Goal: Task Accomplishment & Management: Complete application form

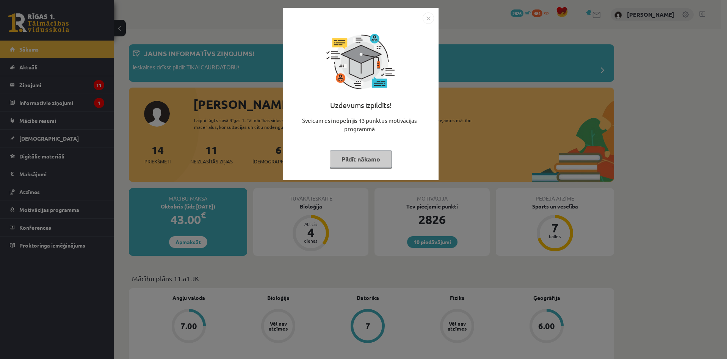
click at [217, 85] on div "Uzdevums izpildīts! Sveicam esi nopelnījis 13 punktus motivācijas programmā Pil…" at bounding box center [363, 179] width 727 height 359
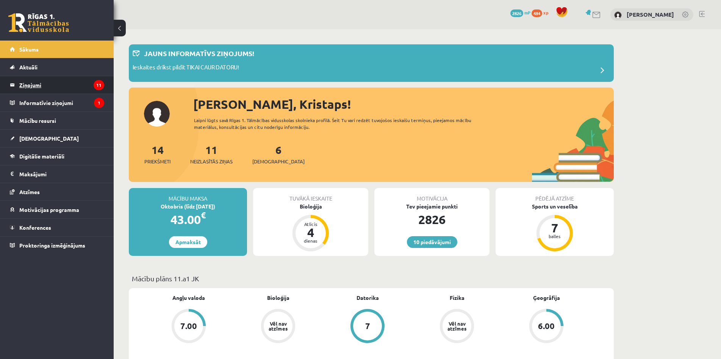
click at [84, 92] on legend "Ziņojumi 11" at bounding box center [61, 84] width 85 height 17
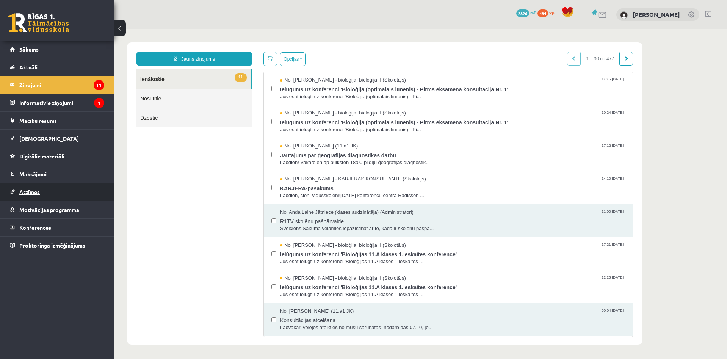
click at [55, 188] on link "Atzīmes" at bounding box center [57, 191] width 94 height 17
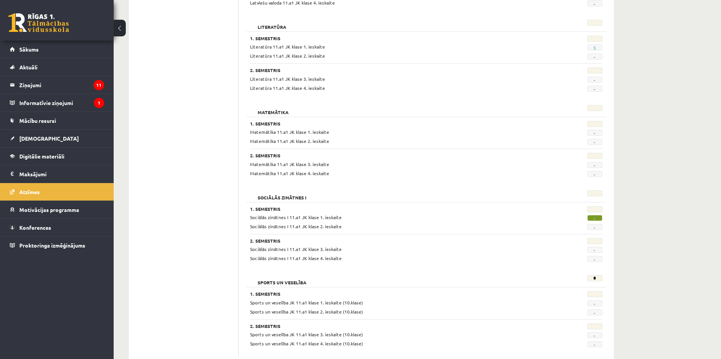
scroll to position [892, 0]
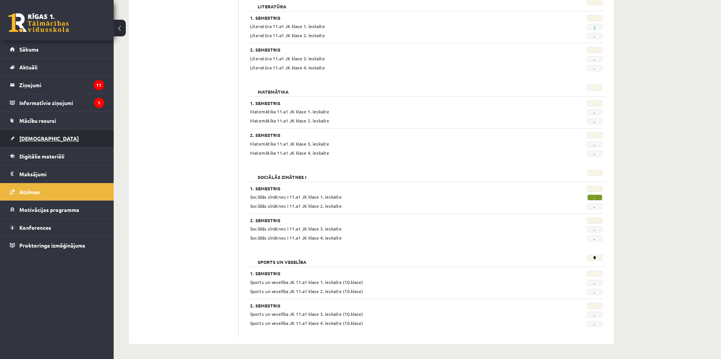
click at [53, 139] on link "[DEMOGRAPHIC_DATA]" at bounding box center [57, 138] width 94 height 17
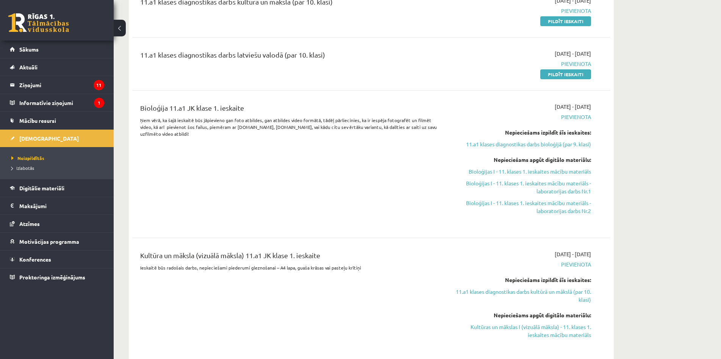
scroll to position [114, 0]
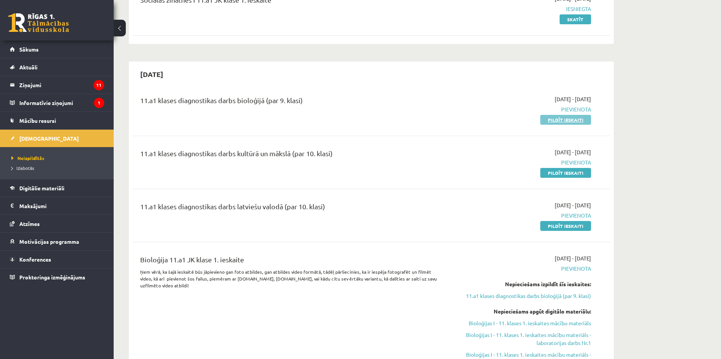
click at [547, 122] on link "Pildīt ieskaiti" at bounding box center [565, 120] width 51 height 10
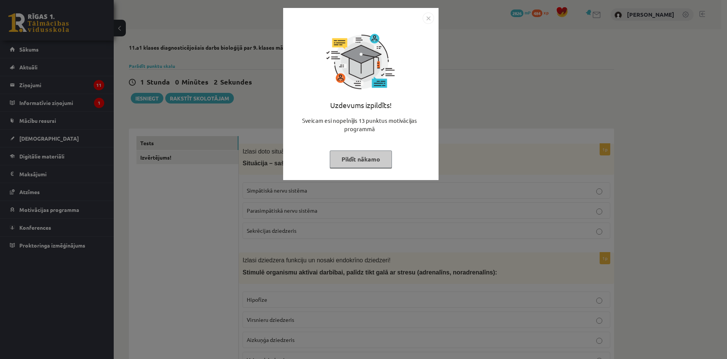
click at [260, 123] on div "Uzdevums izpildīts! Sveicam esi nopelnījis 13 punktus motivācijas programmā Pil…" at bounding box center [363, 179] width 727 height 359
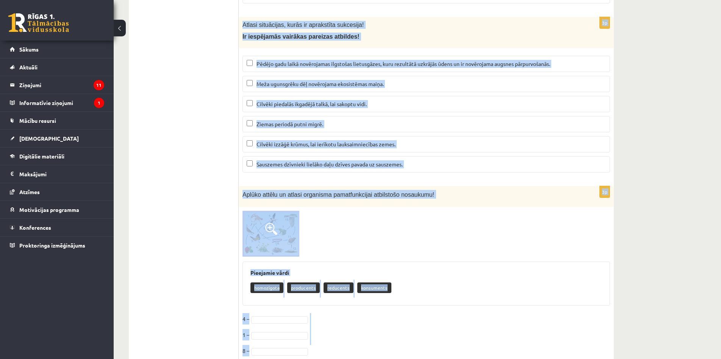
scroll to position [3123, 0]
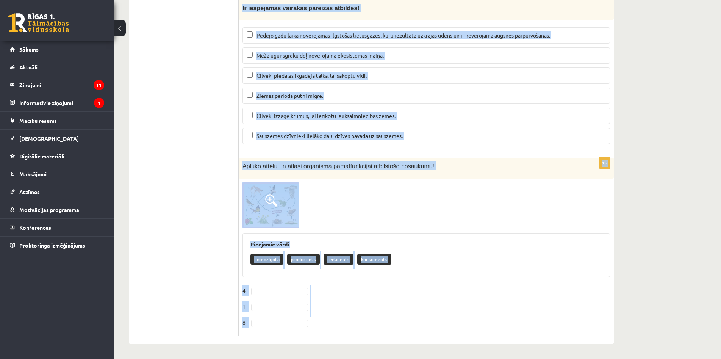
copy form "Loremi dolo sitametco ad elitse doeiusmodte incid utlabore etdol! Magnaaliq – e…"
drag, startPoint x: 241, startPoint y: 148, endPoint x: 419, endPoint y: 331, distance: 255.3
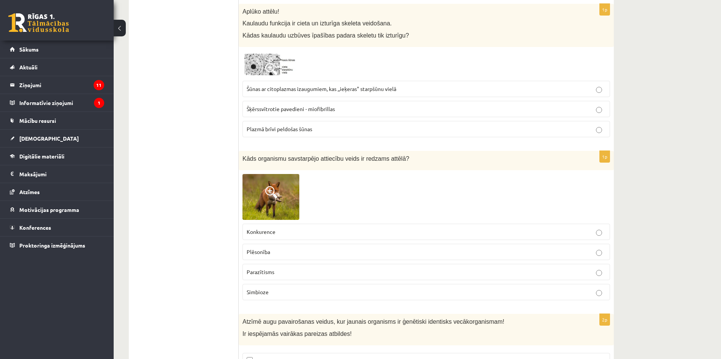
drag, startPoint x: 180, startPoint y: 127, endPoint x: 184, endPoint y: 17, distance: 110.3
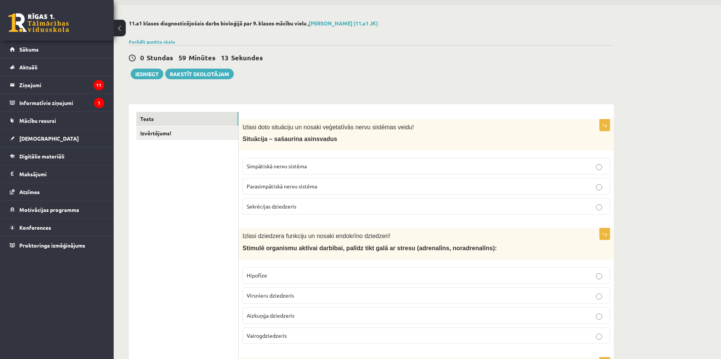
scroll to position [0, 0]
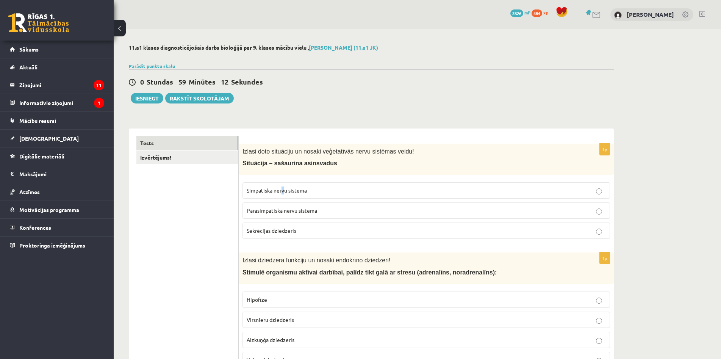
click at [283, 187] on label "Simpātiskā nervu sistēma" at bounding box center [425, 190] width 367 height 16
click at [284, 188] on span "Simpātiskā nervu sistēma" at bounding box center [277, 190] width 60 height 7
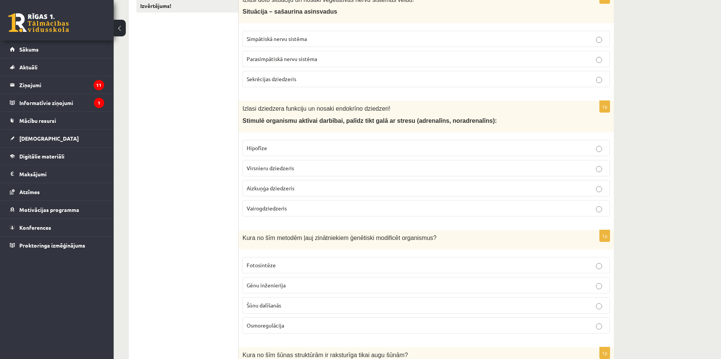
click at [290, 175] on label "Virsnieru dziedzeris" at bounding box center [425, 168] width 367 height 16
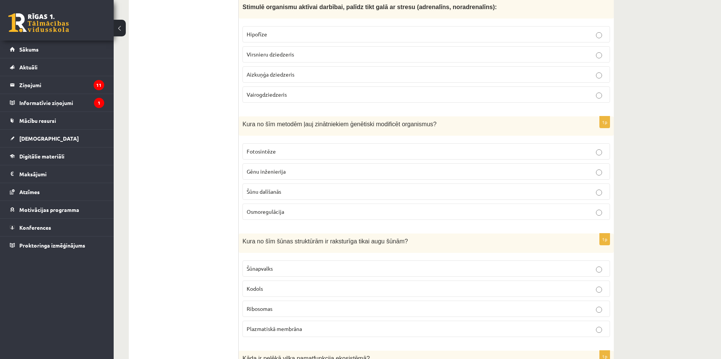
scroll to position [303, 0]
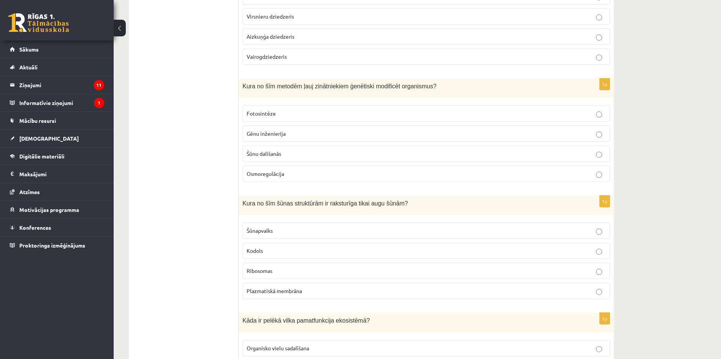
click at [309, 128] on label "Gēnu inženierija" at bounding box center [425, 133] width 367 height 16
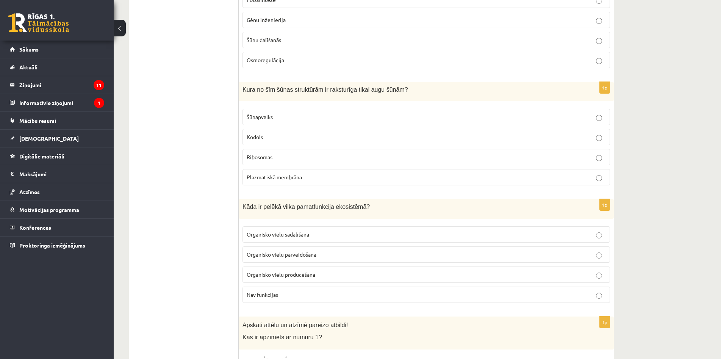
click at [280, 115] on p "Šūnapvalks" at bounding box center [426, 117] width 359 height 8
click at [302, 229] on label "Organisko vielu sadalīšana" at bounding box center [425, 234] width 367 height 16
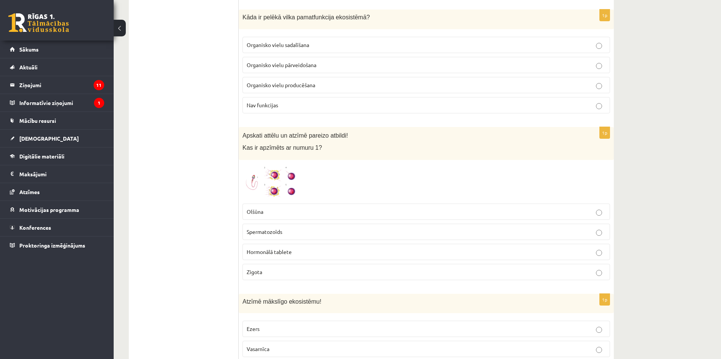
scroll to position [492, 0]
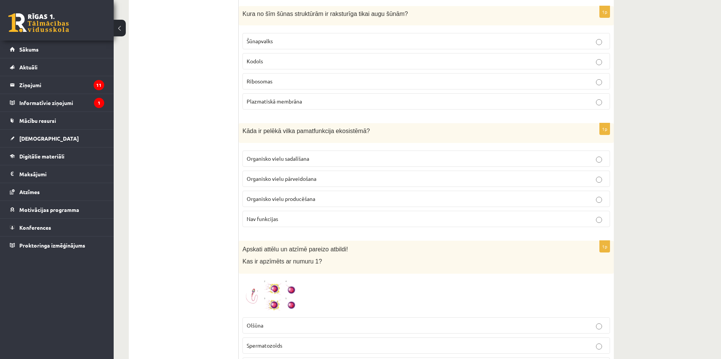
click at [332, 178] on p "Organisko vielu pārveidošana" at bounding box center [426, 179] width 359 height 8
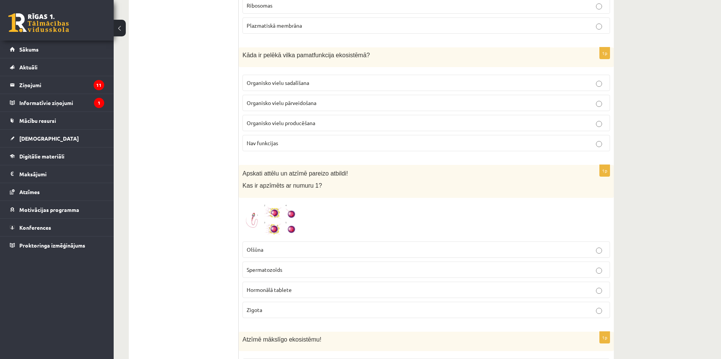
click at [258, 223] on img at bounding box center [270, 220] width 57 height 36
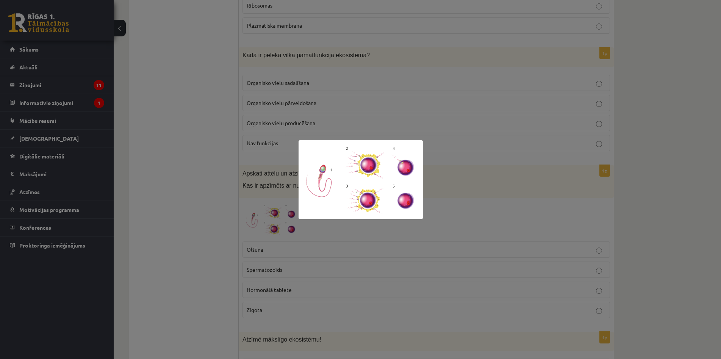
click at [255, 218] on div at bounding box center [360, 179] width 721 height 359
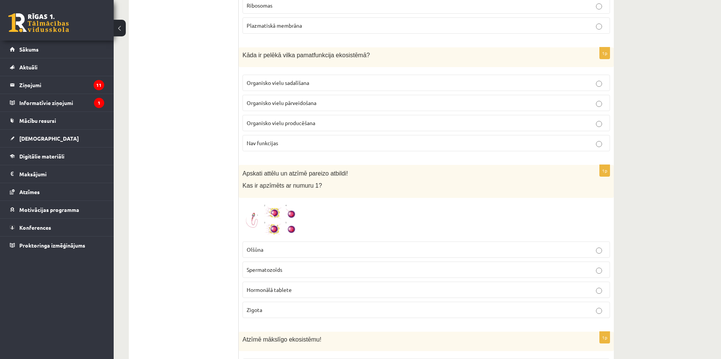
click at [285, 274] on label "Spermatozoīds" at bounding box center [425, 269] width 367 height 16
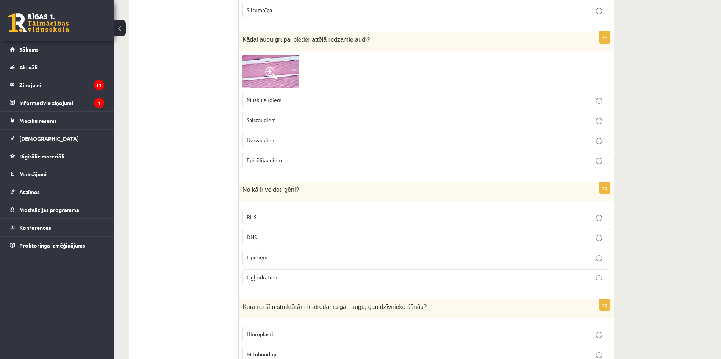
scroll to position [871, 0]
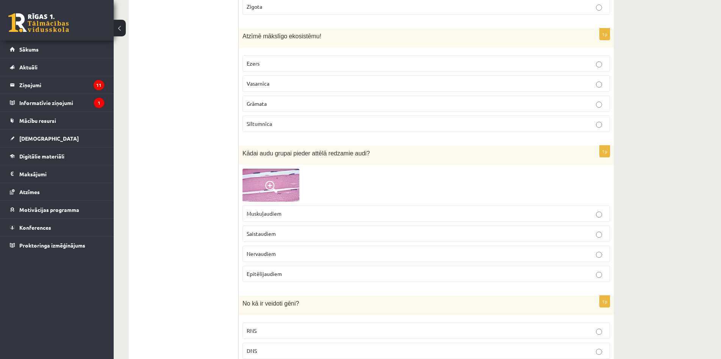
click at [286, 124] on p "Siltumnīca" at bounding box center [426, 124] width 359 height 8
click at [292, 222] on fieldset "Muskuļaudiem Saistaudiem Nervaudiem Epitēlijaudiem" at bounding box center [425, 243] width 367 height 83
click at [291, 230] on label "Saistaudiem" at bounding box center [425, 233] width 367 height 16
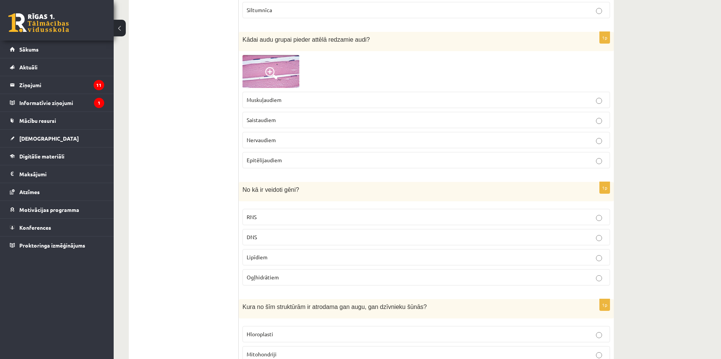
scroll to position [1061, 0]
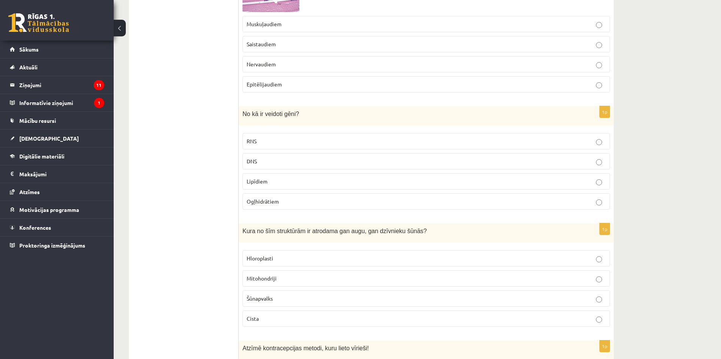
click at [295, 158] on p "DNS" at bounding box center [426, 161] width 359 height 8
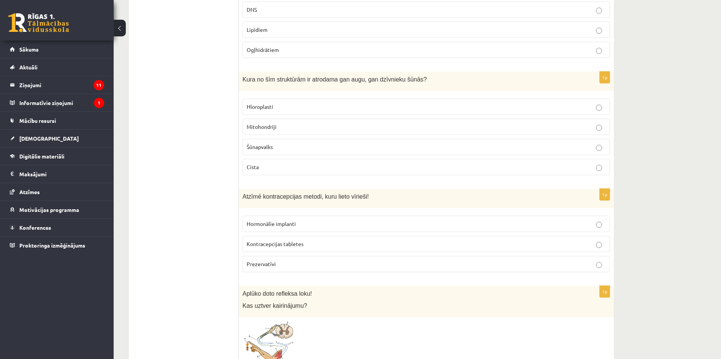
click at [292, 164] on p "Cista" at bounding box center [426, 167] width 359 height 8
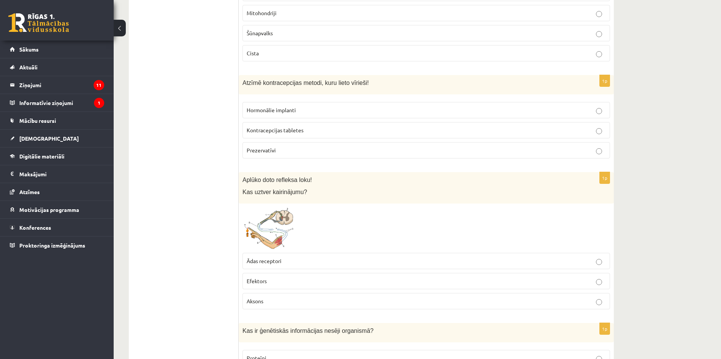
click at [283, 153] on p "Prezervatīvi" at bounding box center [426, 150] width 359 height 8
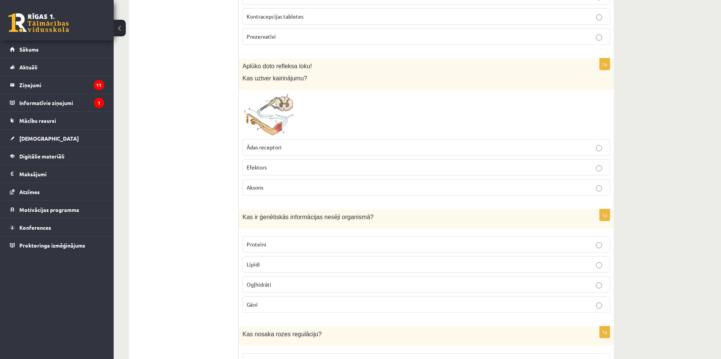
click at [287, 147] on p "Ādas receptori" at bounding box center [426, 147] width 359 height 8
click at [276, 110] on span at bounding box center [271, 112] width 12 height 12
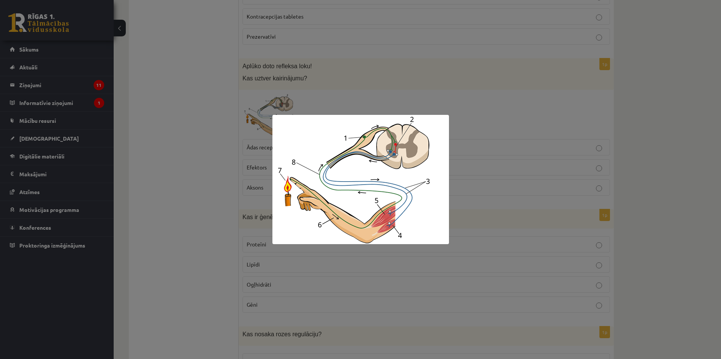
click at [226, 95] on div at bounding box center [360, 179] width 721 height 359
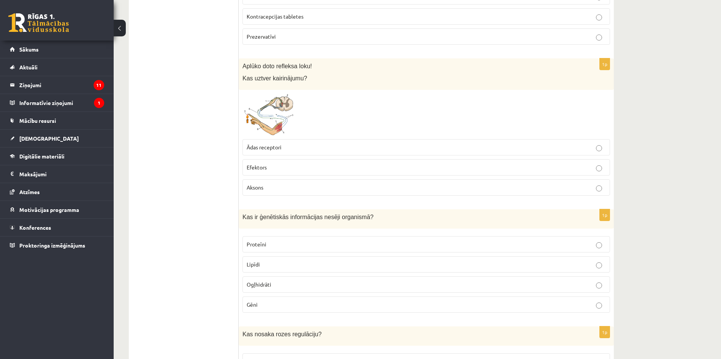
click at [277, 122] on img at bounding box center [270, 115] width 57 height 42
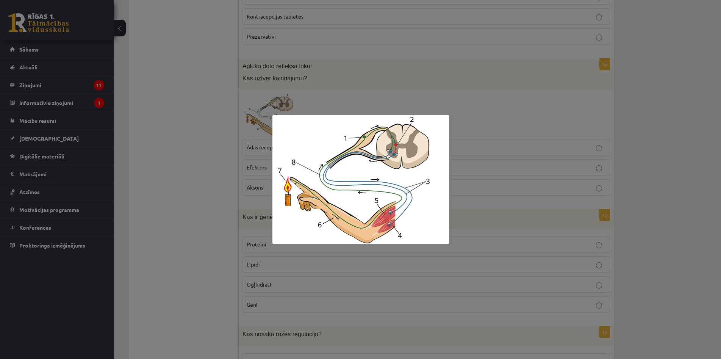
click at [233, 106] on div at bounding box center [360, 179] width 721 height 359
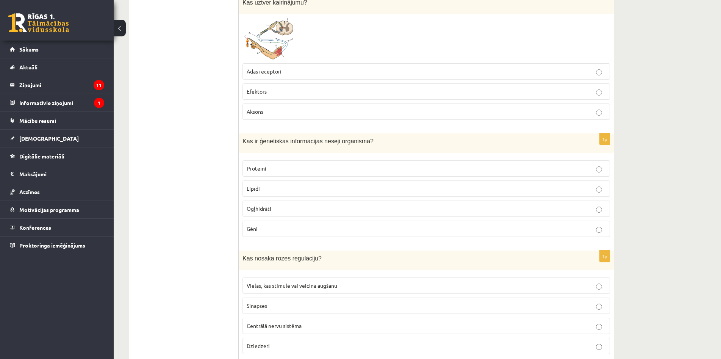
click at [285, 228] on p "Gēni" at bounding box center [426, 229] width 359 height 8
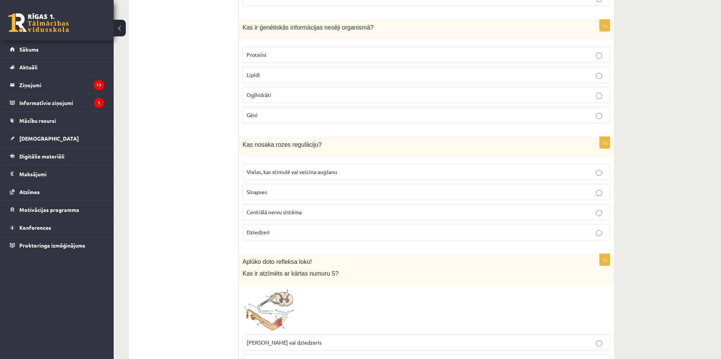
scroll to position [1667, 0]
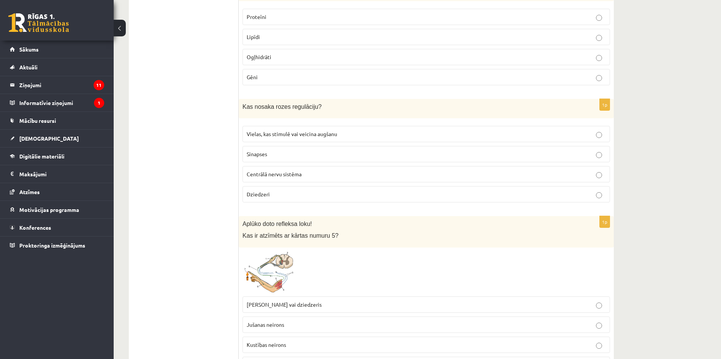
click at [298, 138] on p "Vielas, kas stimulē vai veicina augšanu" at bounding box center [426, 134] width 359 height 8
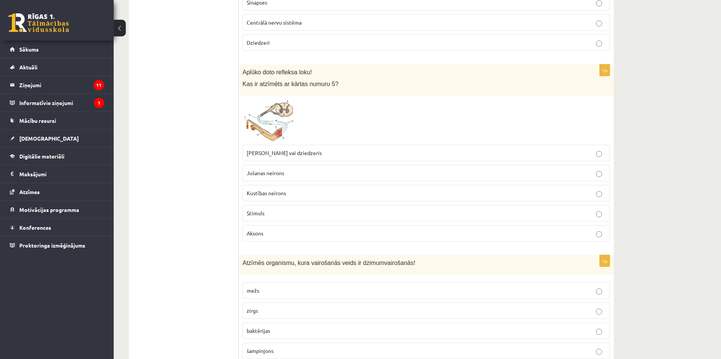
click at [306, 154] on p "Muskulis vai dziedzeris" at bounding box center [426, 153] width 359 height 8
click at [283, 128] on img at bounding box center [270, 121] width 57 height 42
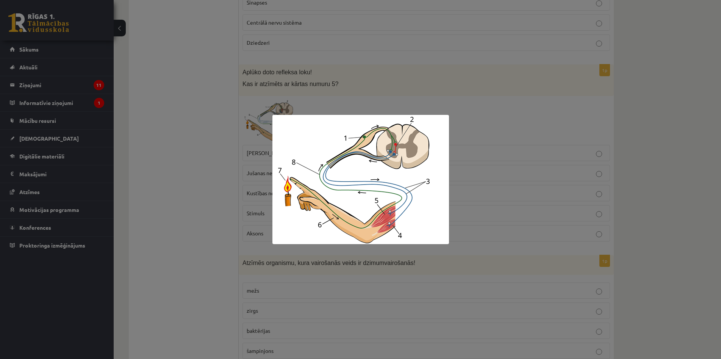
click at [209, 139] on div at bounding box center [360, 179] width 721 height 359
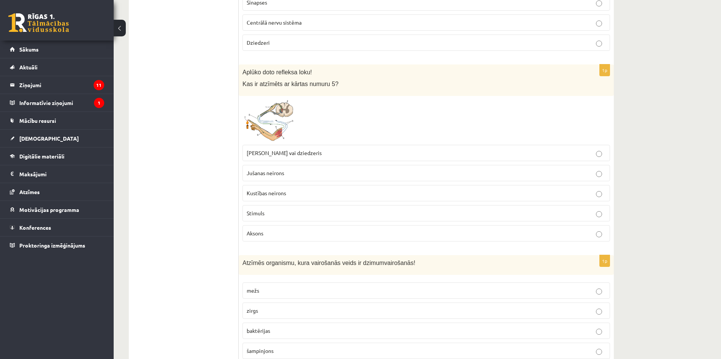
scroll to position [1932, 0]
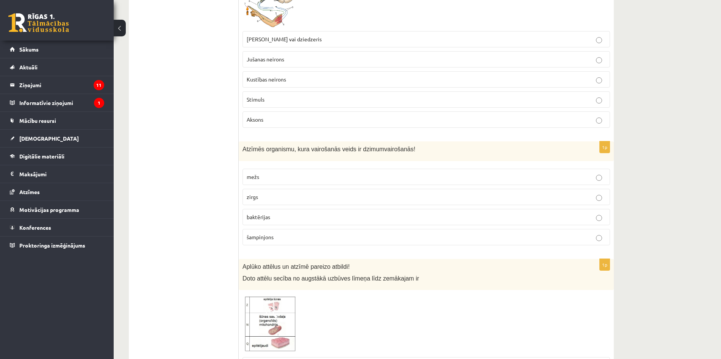
click at [271, 199] on p "zirgs" at bounding box center [426, 197] width 359 height 8
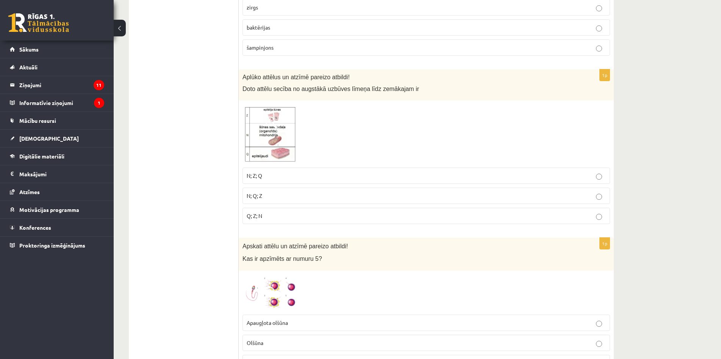
click at [289, 197] on p "N; Q; Z" at bounding box center [426, 196] width 359 height 8
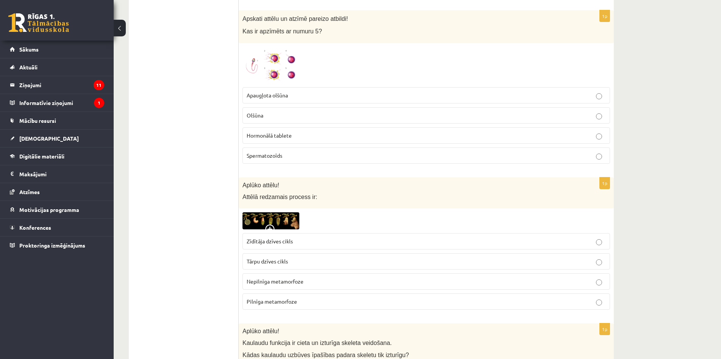
click at [300, 156] on p "Spermatozoīds" at bounding box center [426, 156] width 359 height 8
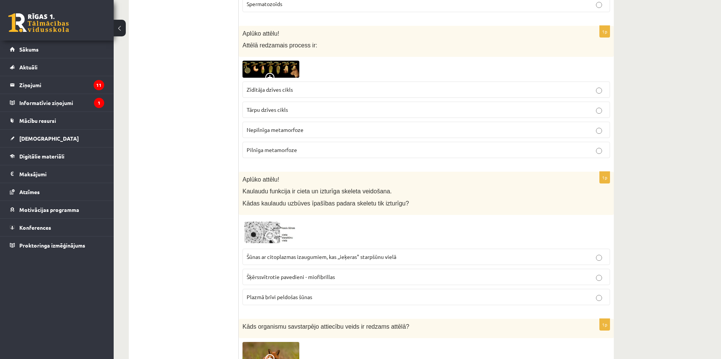
click at [296, 150] on span "Pilnīga metamorfoze" at bounding box center [272, 149] width 50 height 7
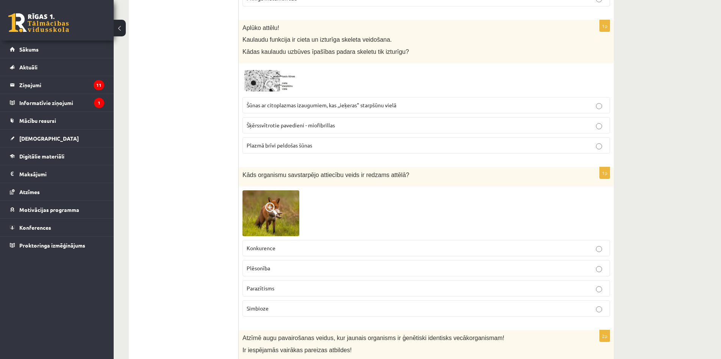
click at [280, 102] on label "Šūnas ar citoplazmas izaugumiem, kas ,,ieķeras" starpšūnu vielā" at bounding box center [425, 105] width 367 height 16
click at [312, 285] on p "Parazītisms" at bounding box center [426, 288] width 359 height 8
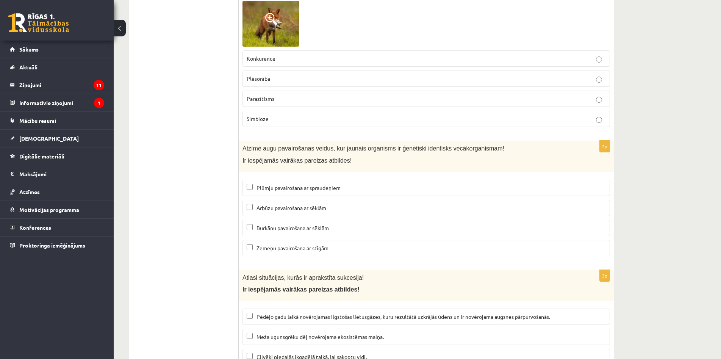
scroll to position [2879, 0]
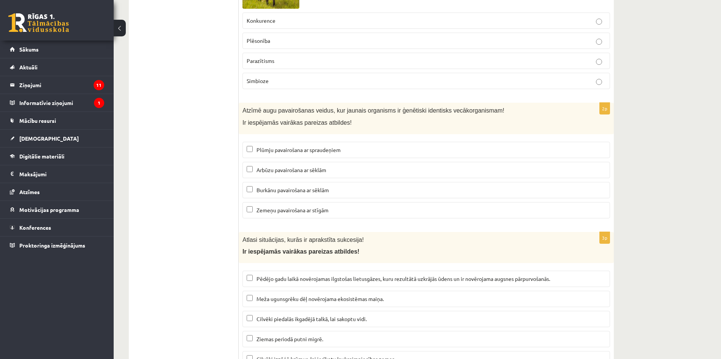
drag, startPoint x: 291, startPoint y: 151, endPoint x: 242, endPoint y: 50, distance: 112.8
click at [291, 150] on span "Plūmju pavairošana ar spraudeņiem" at bounding box center [298, 149] width 84 height 7
click at [315, 218] on label "Zemeņu pavairošana ar stīgām" at bounding box center [425, 210] width 367 height 16
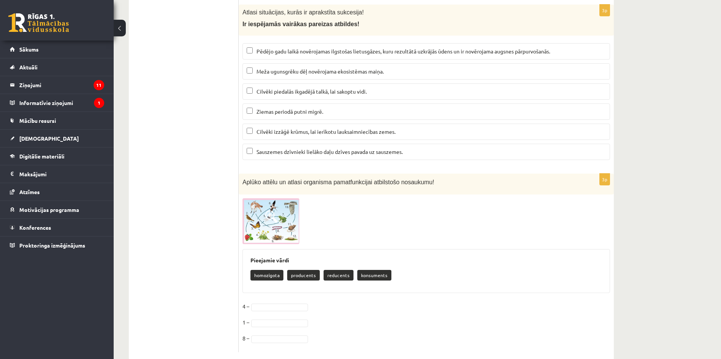
scroll to position [3123, 0]
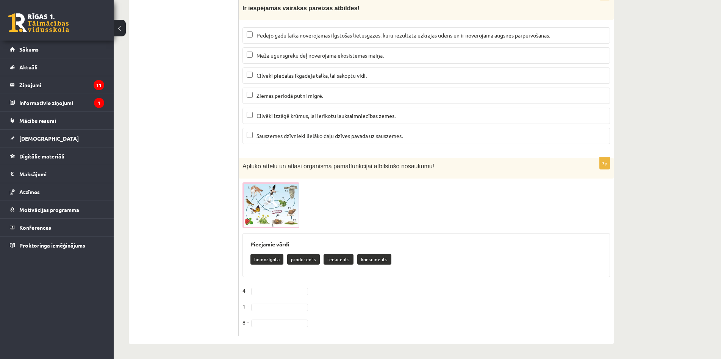
click at [299, 38] on span "Pēdējo gadu laikā novērojamas ilgstošas lietusgāzes, kuru rezultātā uzkrājās ūd…" at bounding box center [403, 35] width 294 height 7
click at [289, 55] on span "Meža ugunsgrēku dēļ novērojama ekosistēmas maiņa." at bounding box center [319, 55] width 127 height 7
drag, startPoint x: 287, startPoint y: 275, endPoint x: 286, endPoint y: 286, distance: 11.0
drag, startPoint x: 282, startPoint y: 332, endPoint x: 278, endPoint y: 332, distance: 4.2
click at [281, 332] on fieldset "**********" at bounding box center [425, 308] width 367 height 48
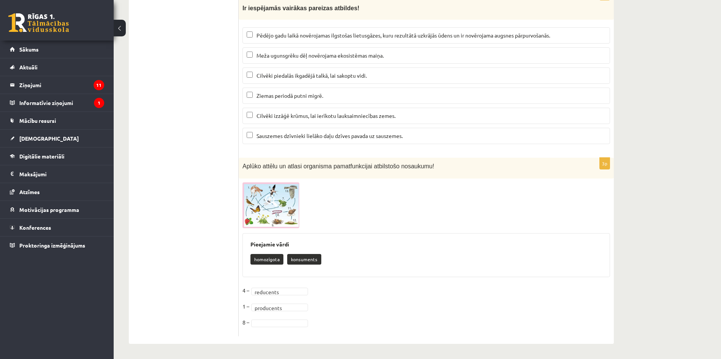
drag, startPoint x: 277, startPoint y: 330, endPoint x: 275, endPoint y: 325, distance: 5.3
click at [277, 329] on fieldset "**********" at bounding box center [425, 308] width 367 height 48
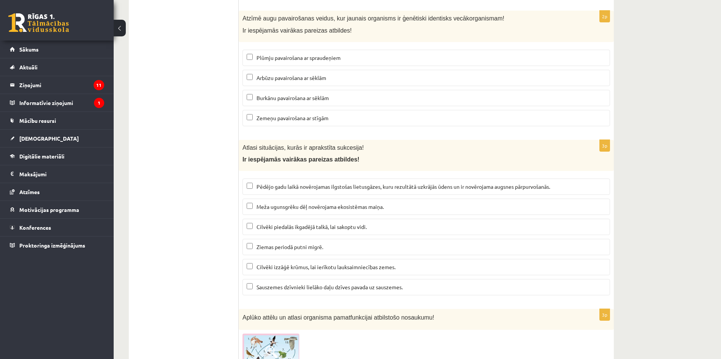
scroll to position [2782, 0]
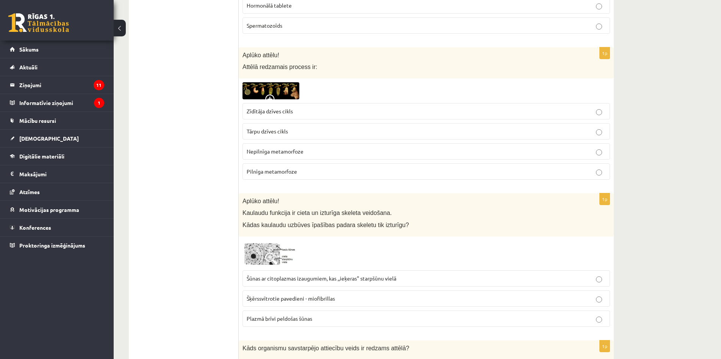
drag, startPoint x: 184, startPoint y: 141, endPoint x: 188, endPoint y: 108, distance: 32.8
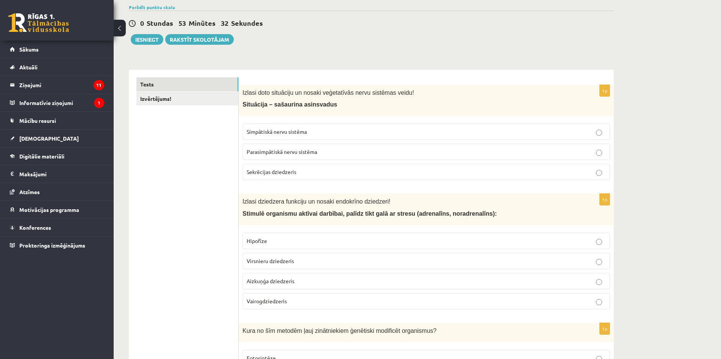
scroll to position [0, 0]
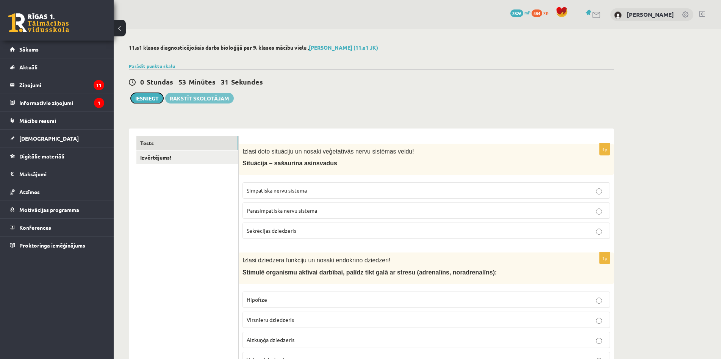
drag, startPoint x: 152, startPoint y: 100, endPoint x: 180, endPoint y: 100, distance: 28.8
click at [152, 100] on button "Iesniegt" at bounding box center [147, 98] width 33 height 11
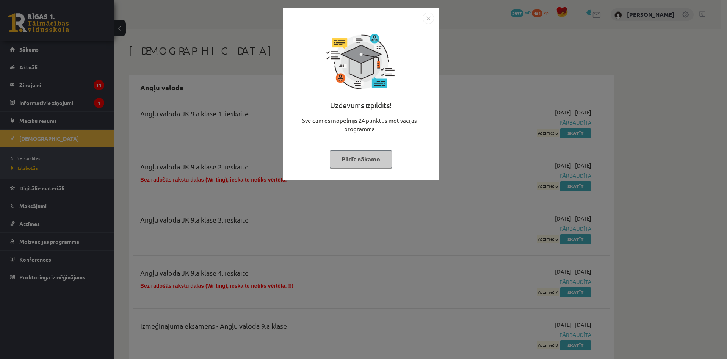
click at [521, 71] on div "Uzdevums izpildīts! Sveicam esi nopelnījis 24 punktus motivācijas programmā Pil…" at bounding box center [363, 179] width 727 height 359
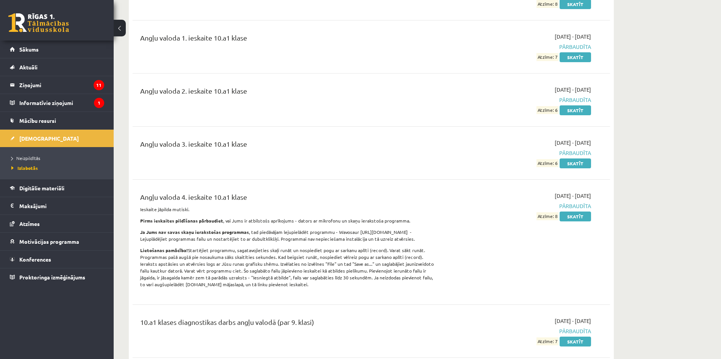
scroll to position [417, 0]
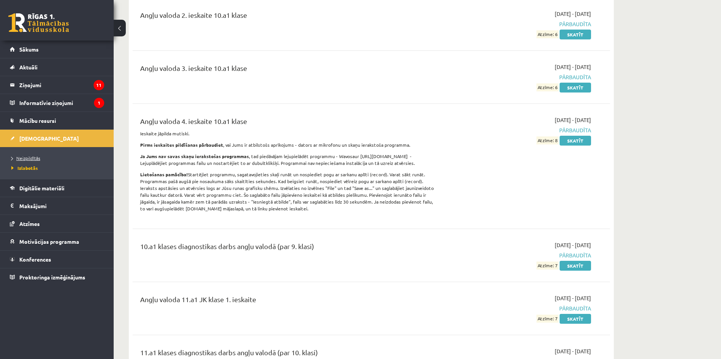
click at [29, 158] on span "Neizpildītās" at bounding box center [25, 158] width 29 height 6
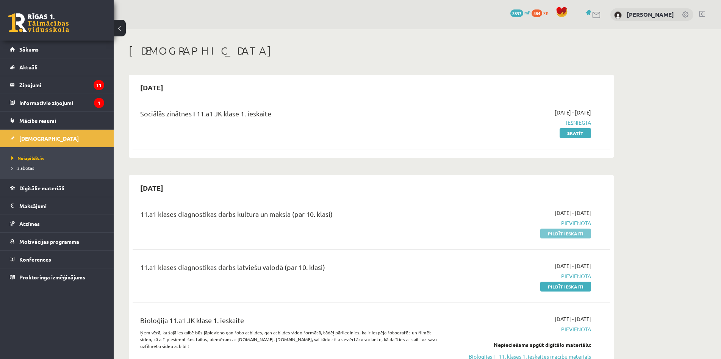
click at [581, 233] on link "Pildīt ieskaiti" at bounding box center [565, 233] width 51 height 10
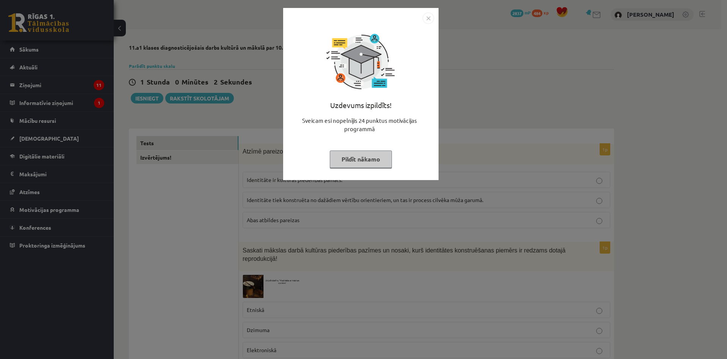
click at [238, 158] on div "Uzdevums izpildīts! Sveicam esi nopelnījis 24 punktus motivācijas programmā Pil…" at bounding box center [363, 179] width 727 height 359
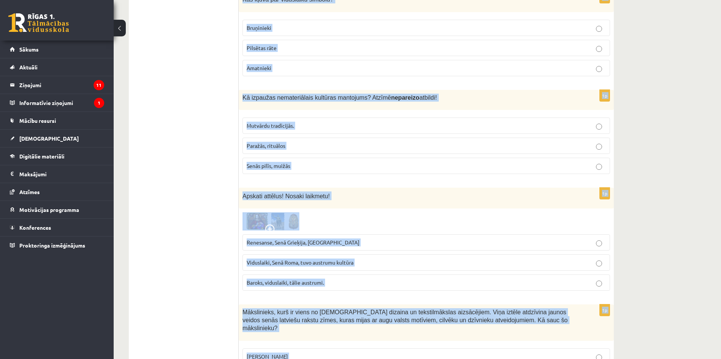
scroll to position [2964, 0]
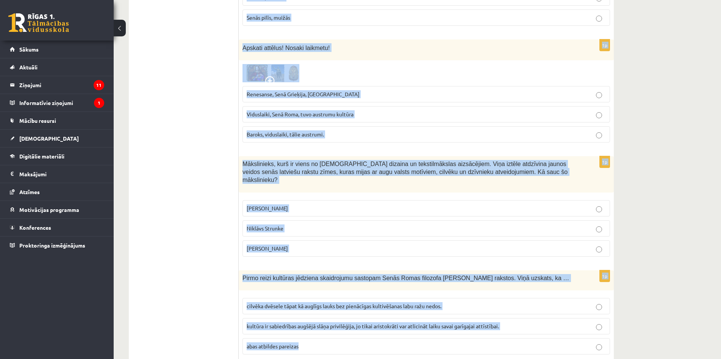
drag, startPoint x: 240, startPoint y: 147, endPoint x: 581, endPoint y: 341, distance: 391.7
copy form "Atzīmē pareizo atbildi! Identitāte ir kultūras piederības pamats. Identitāte ti…"
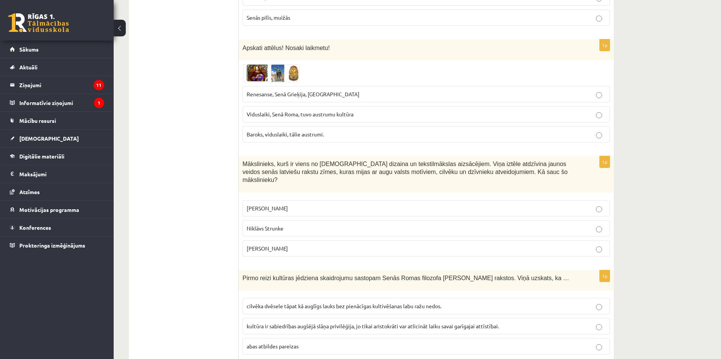
drag, startPoint x: 192, startPoint y: 184, endPoint x: 208, endPoint y: 53, distance: 131.6
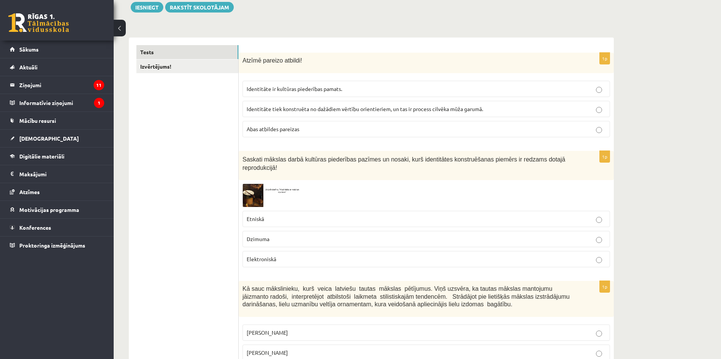
scroll to position [0, 0]
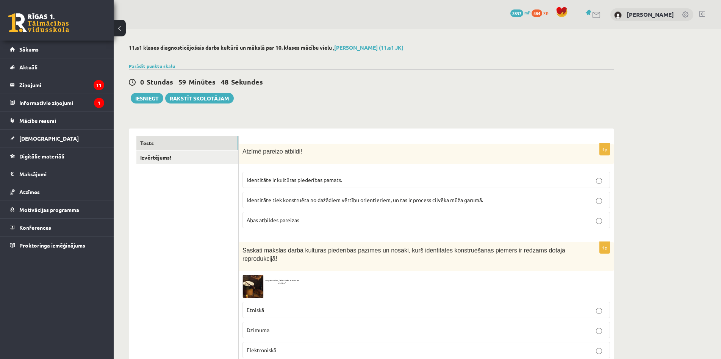
click at [324, 212] on fieldset "Identitāte ir kultūras piederības pamats. Identitāte tiek konstruēta no dažādie…" at bounding box center [425, 199] width 367 height 63
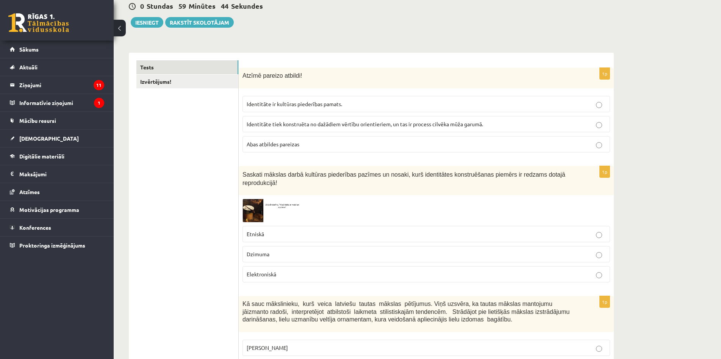
click at [292, 226] on label "Etniskā" at bounding box center [425, 234] width 367 height 16
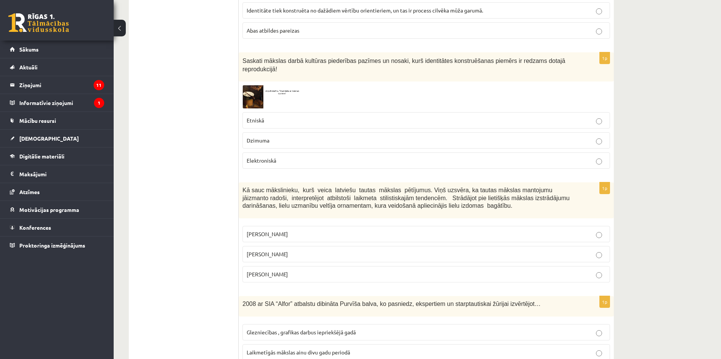
click at [310, 250] on p "Jūlijs Madernieks" at bounding box center [426, 254] width 359 height 8
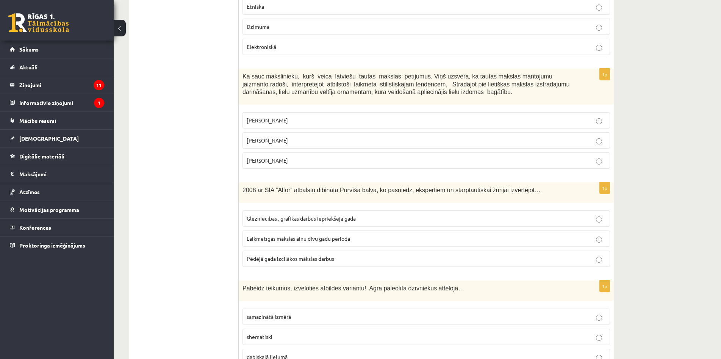
click at [306, 235] on span "Laikmetīgās mākslas ainu divu gadu periodā" at bounding box center [298, 238] width 103 height 7
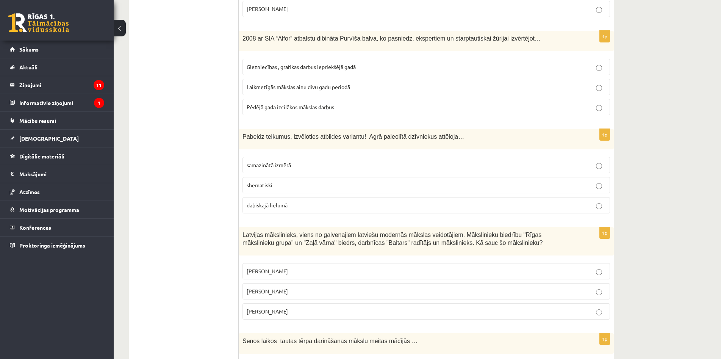
click at [299, 202] on label "dabiskajā lielumā" at bounding box center [425, 205] width 367 height 16
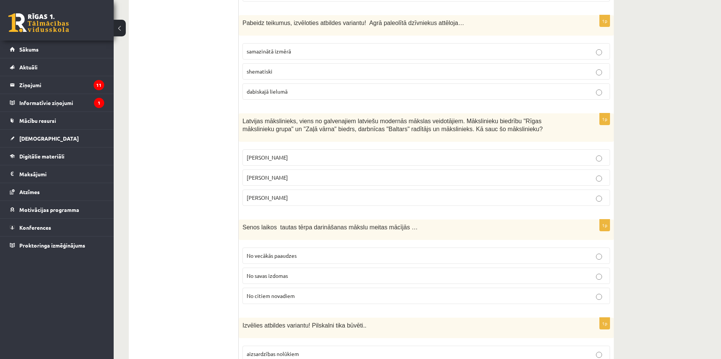
click at [297, 194] on p "Sigismunds Vidbergs" at bounding box center [426, 198] width 359 height 8
click at [287, 292] on span "No citiem novadiem" at bounding box center [271, 295] width 48 height 7
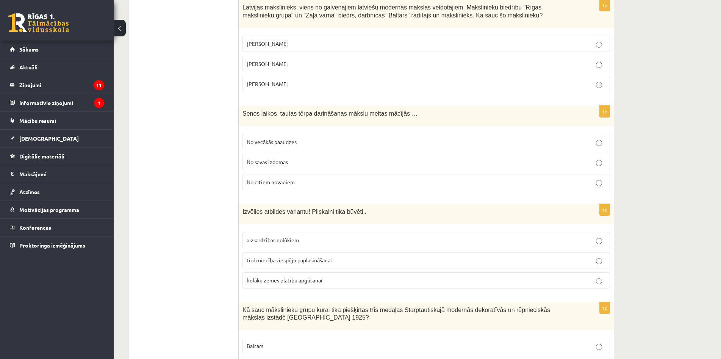
scroll to position [720, 0]
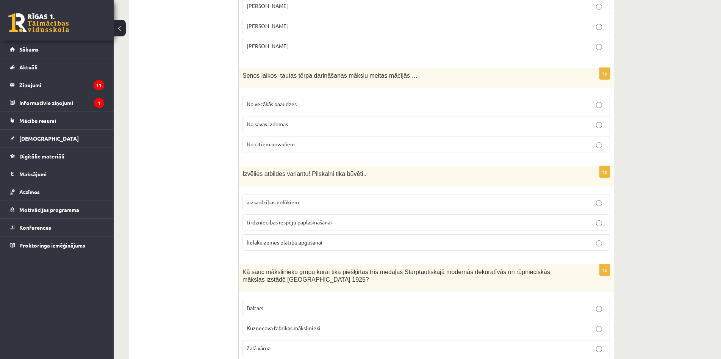
click at [295, 96] on label "No vecākās paaudzes" at bounding box center [425, 104] width 367 height 16
click at [303, 198] on p "aizsardzības nolūkiem" at bounding box center [426, 202] width 359 height 8
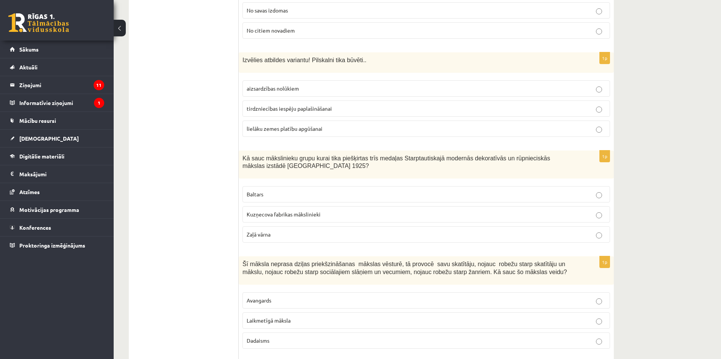
scroll to position [871, 0]
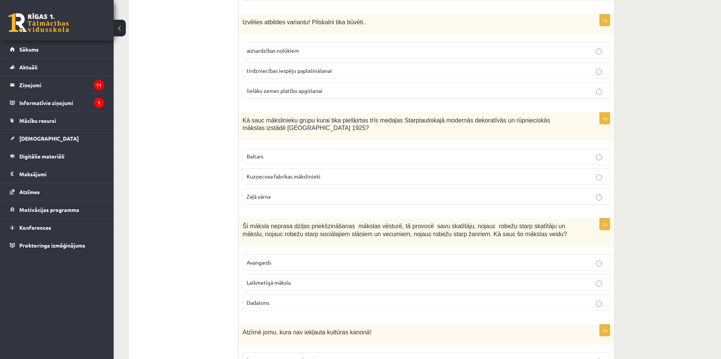
click at [273, 152] on p "Baltars" at bounding box center [426, 156] width 359 height 8
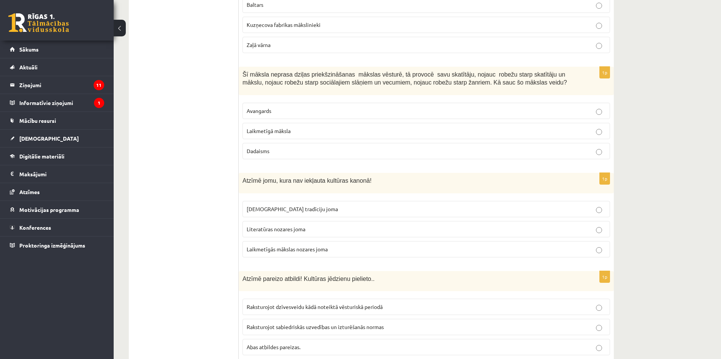
click at [296, 127] on p "Laikmetīgā māksla" at bounding box center [426, 131] width 359 height 8
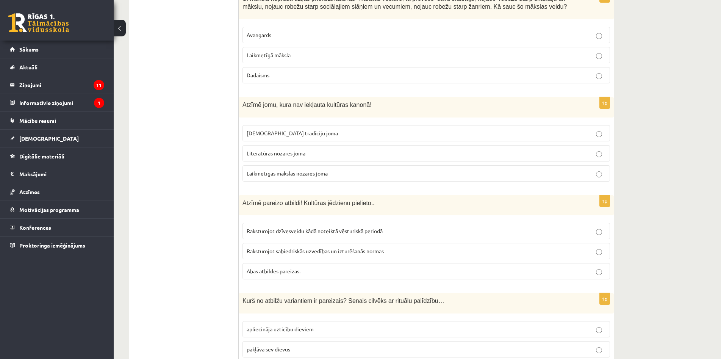
drag, startPoint x: 308, startPoint y: 146, endPoint x: 310, endPoint y: 105, distance: 41.4
click at [308, 149] on p "Literatūras nozares joma" at bounding box center [426, 153] width 359 height 8
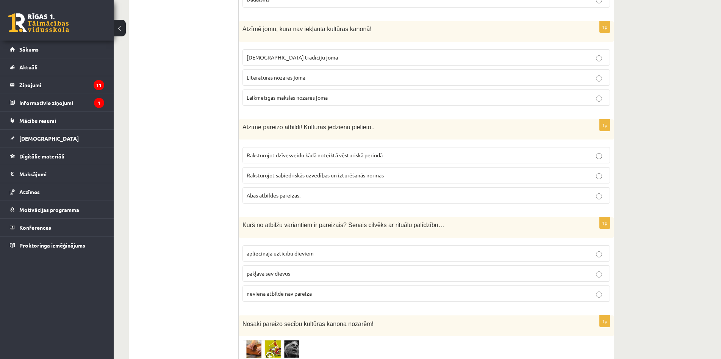
click at [294, 192] on span "Abas atbildes pareizas." at bounding box center [274, 195] width 54 height 7
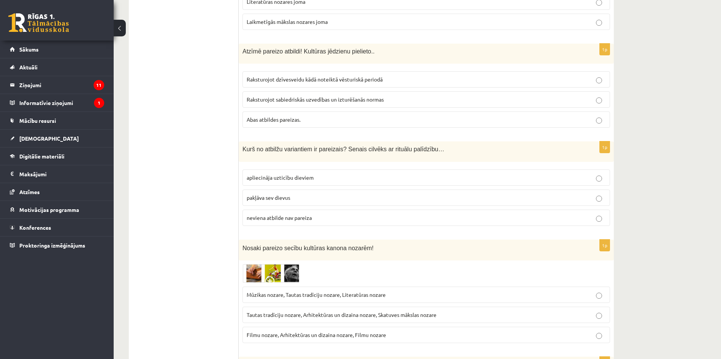
scroll to position [1288, 0]
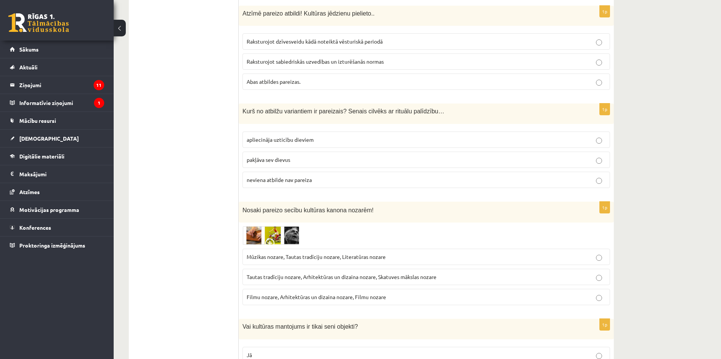
click at [316, 136] on p "apliecināja uzticību dieviem" at bounding box center [426, 140] width 359 height 8
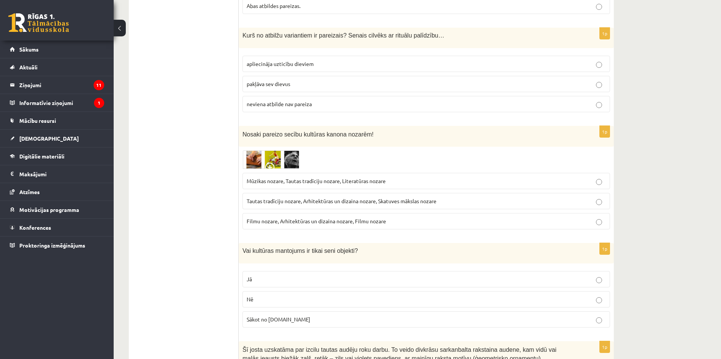
click at [317, 177] on label "Mūzikas nozare, Tautas tradīciju nozare, Literatūras nozare" at bounding box center [425, 181] width 367 height 16
click at [252, 150] on img at bounding box center [270, 159] width 57 height 19
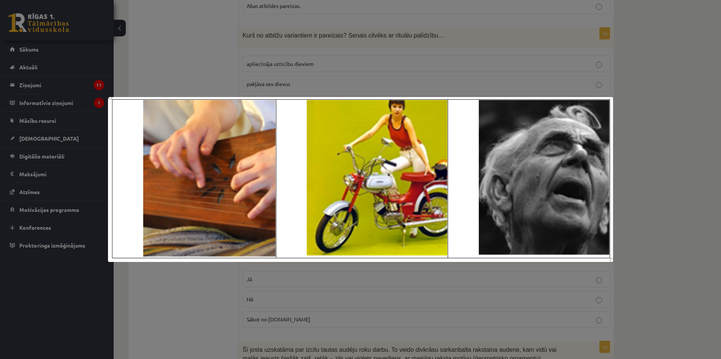
click at [345, 306] on div at bounding box center [360, 179] width 721 height 359
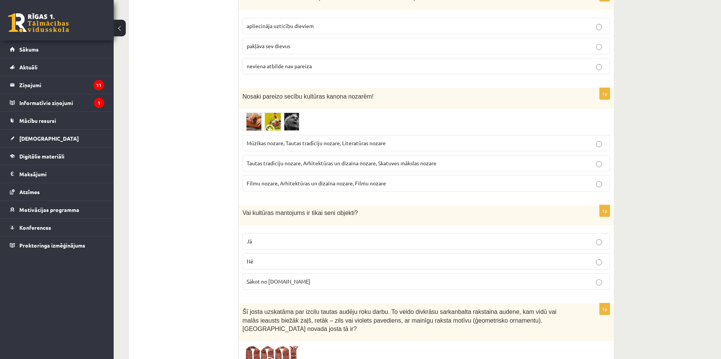
scroll to position [1440, 0]
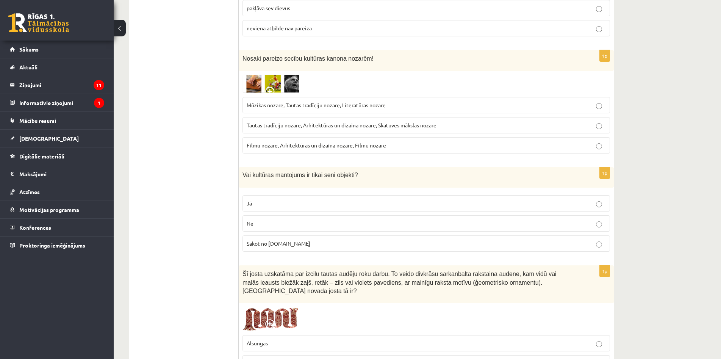
click at [317, 215] on label "Nē" at bounding box center [425, 223] width 367 height 16
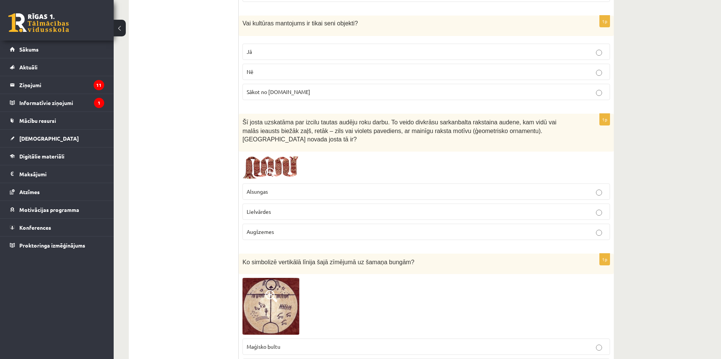
click at [295, 208] on p "Lielvārdes" at bounding box center [426, 212] width 359 height 8
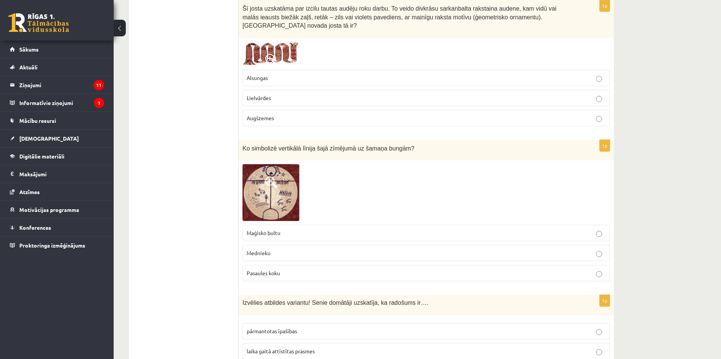
click at [327, 229] on p "Maģisko bultu" at bounding box center [426, 233] width 359 height 8
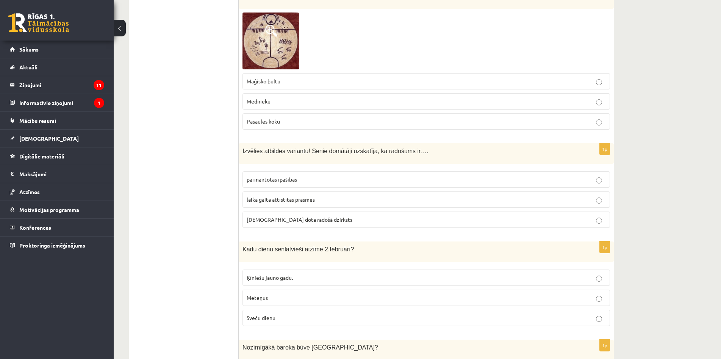
click at [306, 211] on label "dieva dota radošā dzirksts" at bounding box center [425, 219] width 367 height 16
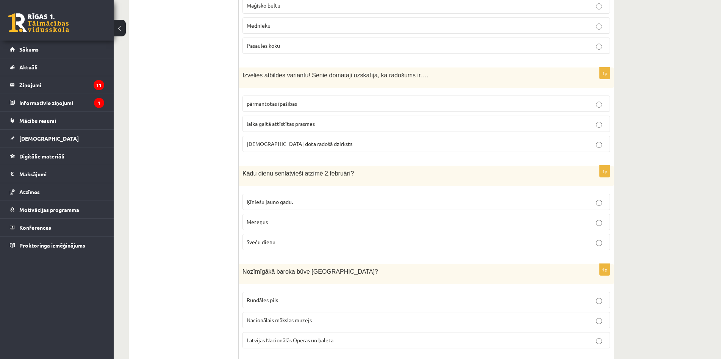
click at [293, 194] on label "Ķīniešu jauno gadu." at bounding box center [425, 202] width 367 height 16
click at [286, 238] on p "Sveču dienu" at bounding box center [426, 242] width 359 height 8
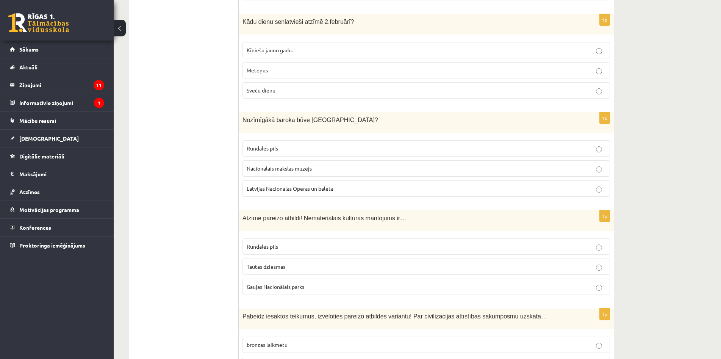
click at [283, 144] on p "Rundāles pils" at bounding box center [426, 148] width 359 height 8
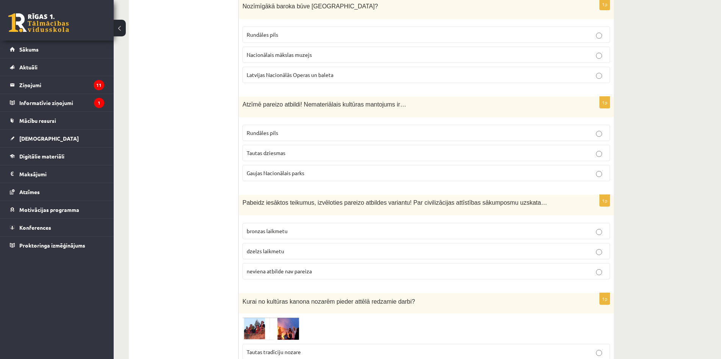
click at [286, 149] on p "Tautas dziesmas" at bounding box center [426, 153] width 359 height 8
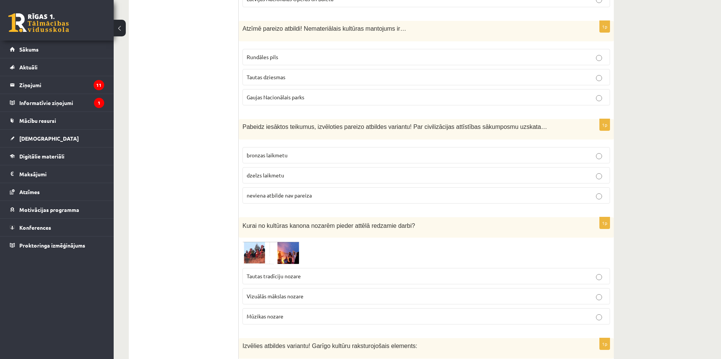
scroll to position [2311, 0]
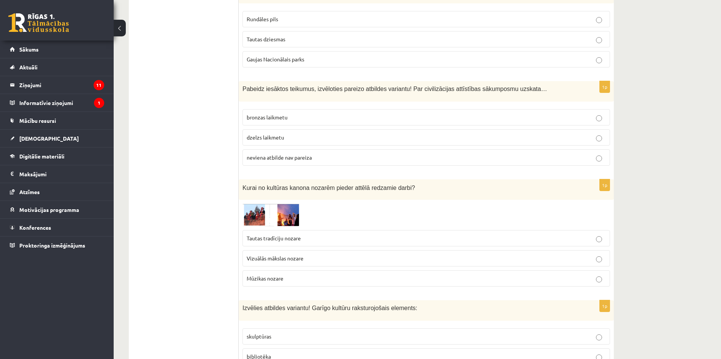
click at [304, 153] on p "neviena atbilde nav pareiza" at bounding box center [426, 157] width 359 height 8
click at [310, 254] on p "Vizuālās mākslas nozare" at bounding box center [426, 258] width 359 height 8
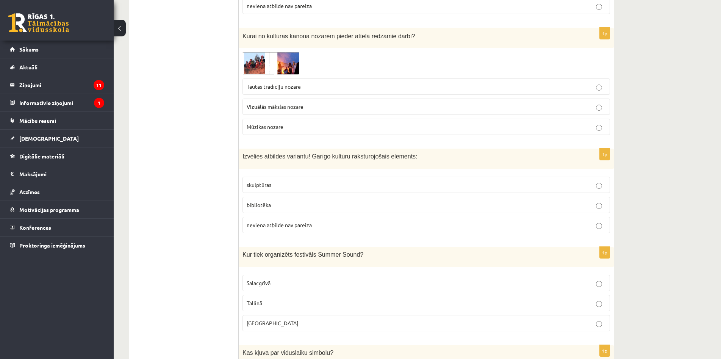
click at [284, 201] on p "bibliotēka" at bounding box center [426, 205] width 359 height 8
click at [289, 319] on p "Liepājā" at bounding box center [426, 323] width 359 height 8
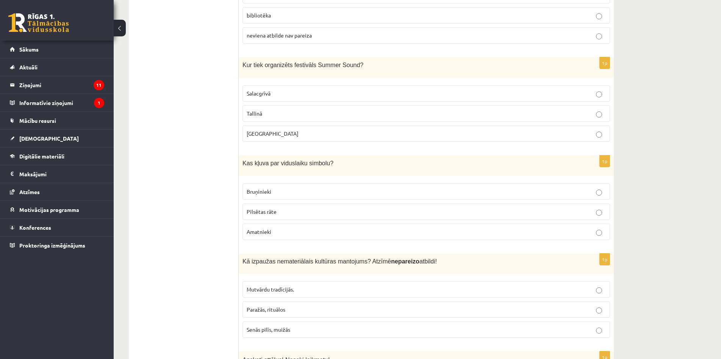
click at [335, 188] on p "Bruņinieki" at bounding box center [426, 192] width 359 height 8
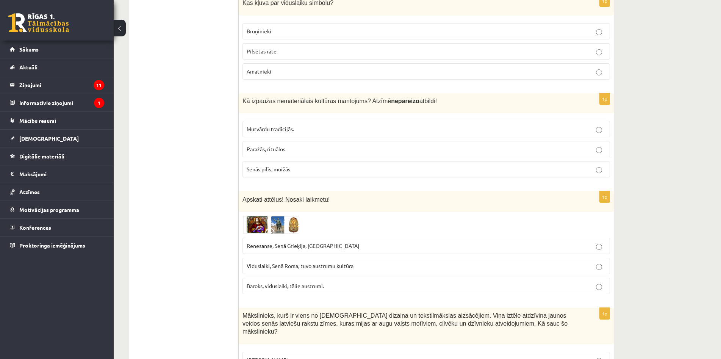
scroll to position [2698, 0]
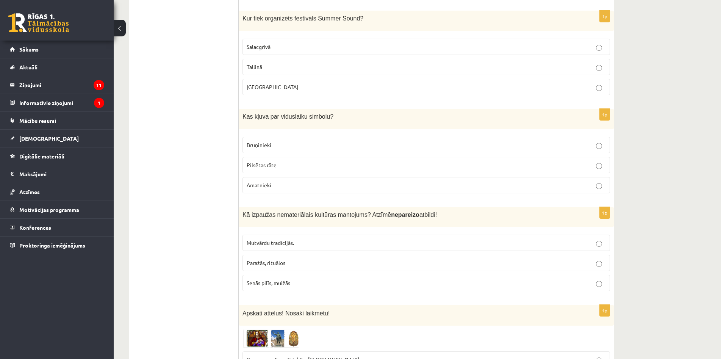
click at [310, 259] on p "Paražās, rituālos" at bounding box center [426, 263] width 359 height 8
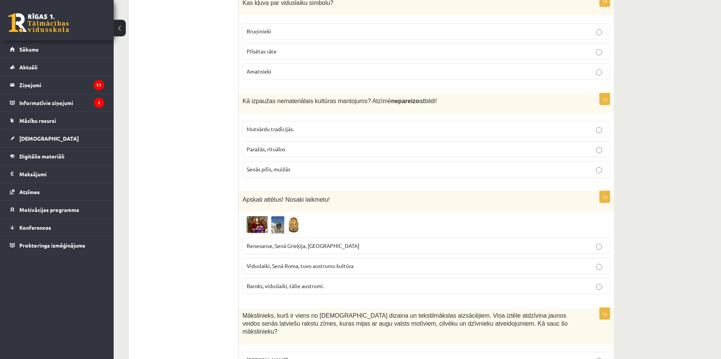
click at [299, 242] on span "Renesanse, Senā Grieķija, Ēģipte" at bounding box center [303, 245] width 113 height 7
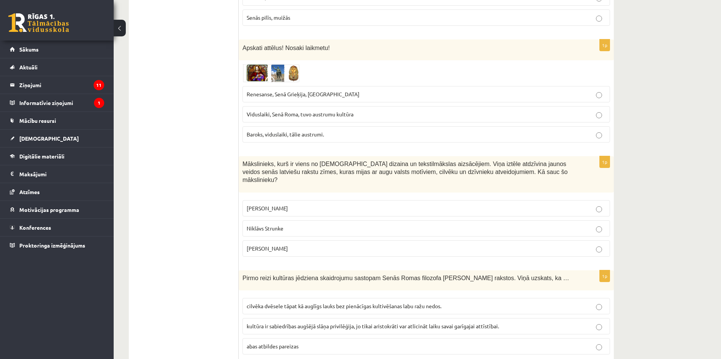
drag, startPoint x: 306, startPoint y: 288, endPoint x: 314, endPoint y: 255, distance: 33.7
click at [306, 298] on label "cilvēka dvēsele tāpat kā auglīgs lauks bez pienācīgas kultivēšanas labu ražu ne…" at bounding box center [425, 306] width 367 height 16
click at [306, 204] on p "Ansis Cīrulis" at bounding box center [426, 208] width 359 height 8
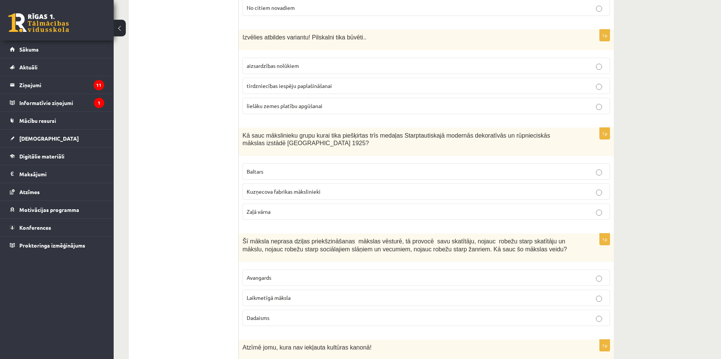
scroll to position [0, 0]
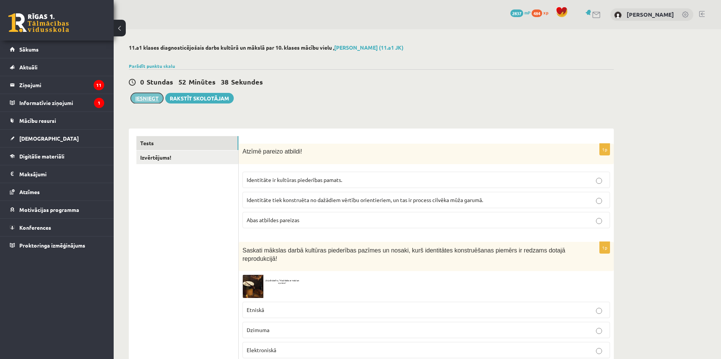
click at [152, 97] on button "Iesniegt" at bounding box center [147, 98] width 33 height 11
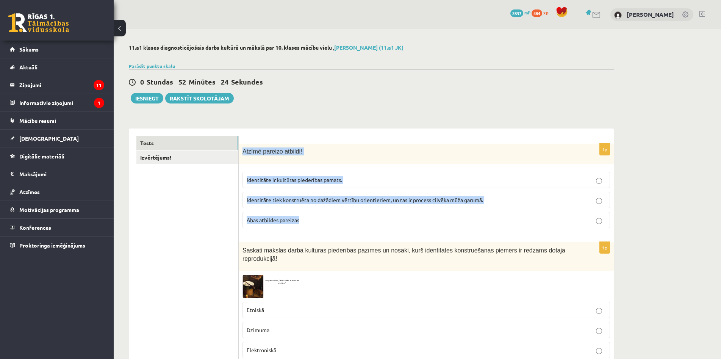
copy div "Atzīmē pareizo atbildi! Identitāte ir kultūras piederības pamats. Identitāte ti…"
drag, startPoint x: 244, startPoint y: 149, endPoint x: 361, endPoint y: 223, distance: 138.7
drag, startPoint x: 267, startPoint y: 220, endPoint x: 273, endPoint y: 219, distance: 5.9
click at [268, 220] on span "Abas atbildes pareizas" at bounding box center [273, 219] width 53 height 7
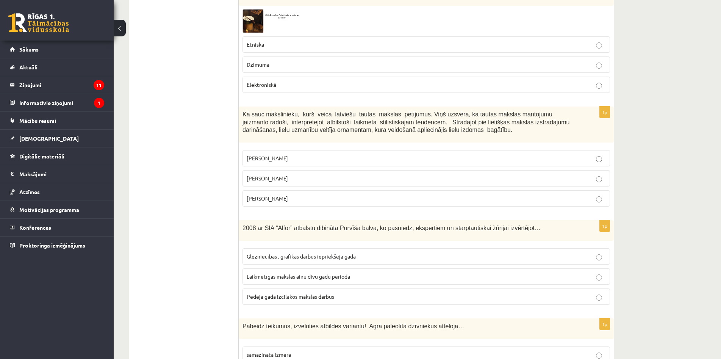
scroll to position [38, 0]
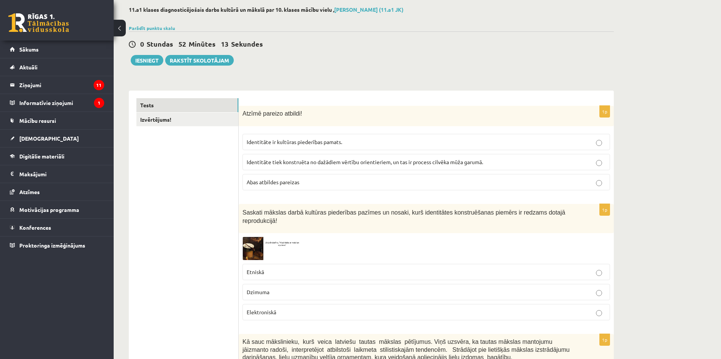
click at [148, 63] on button "Iesniegt" at bounding box center [147, 60] width 33 height 11
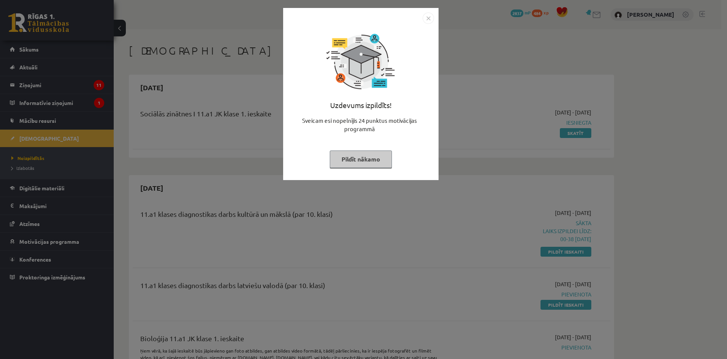
click at [427, 21] on img "Close" at bounding box center [427, 18] width 11 height 11
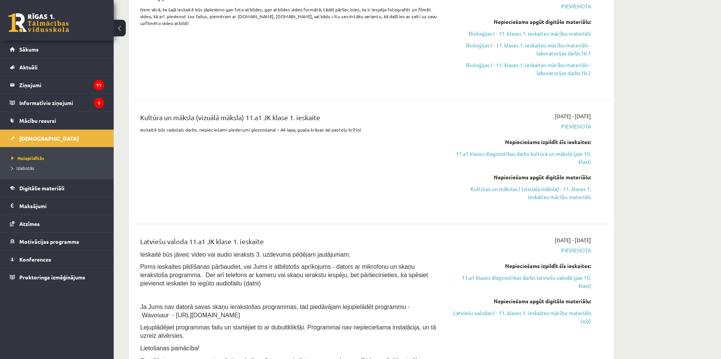
scroll to position [379, 0]
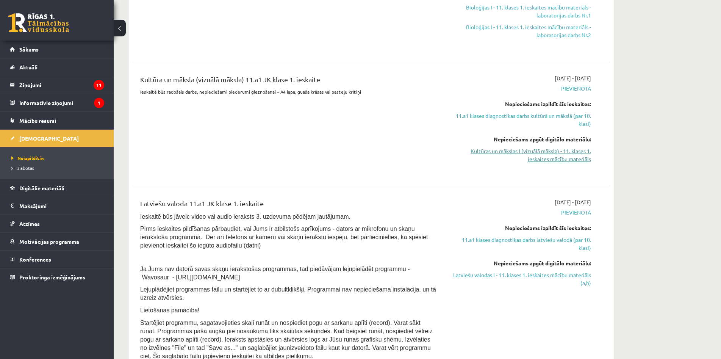
click at [535, 152] on link "Kultūras un mākslas I (vizuālā māksla) - 11. klases 1. ieskaites mācību materiā…" at bounding box center [519, 155] width 143 height 16
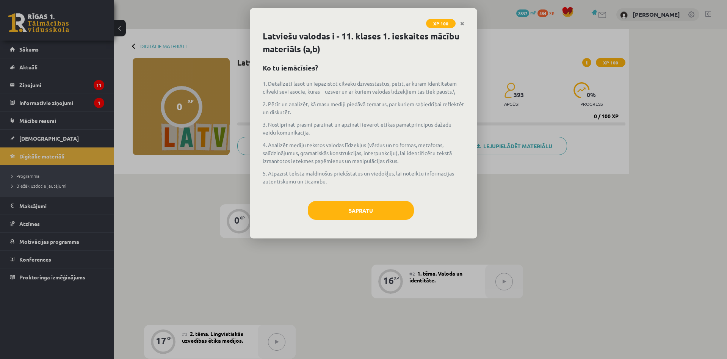
click at [516, 211] on div "XP 100 Latviešu valodas i - 11. klases 1. ieskaites mācību materiāls (a,b) Ko t…" at bounding box center [363, 179] width 727 height 359
click at [384, 198] on div "Latviešu valodas i - 11. klases 1. ieskaites mācību materiāls (a,b) Ko tu iemāc…" at bounding box center [363, 134] width 227 height 208
click at [385, 200] on div "Latviešu valodas i - 11. klases 1. ieskaites mācību materiāls (a,b) Ko tu iemāc…" at bounding box center [363, 134] width 227 height 208
click at [389, 204] on button "Sapratu" at bounding box center [361, 210] width 106 height 19
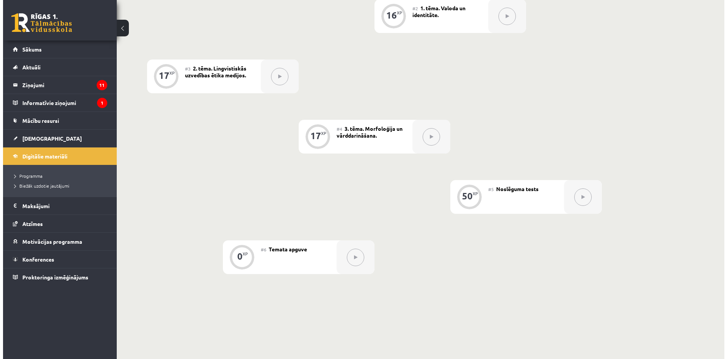
scroll to position [76, 0]
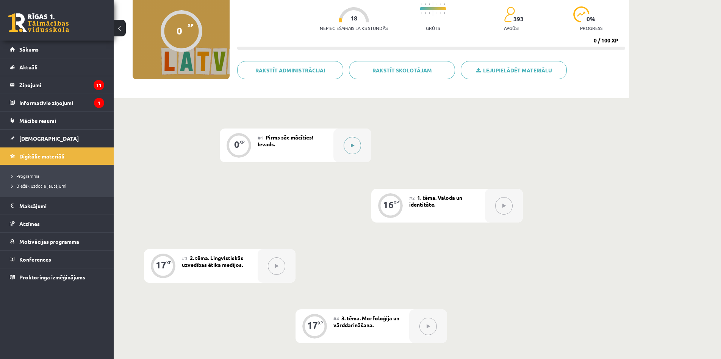
click at [354, 155] on div at bounding box center [352, 145] width 38 height 34
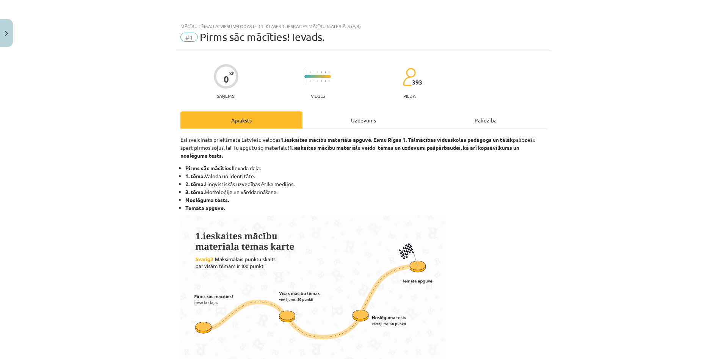
scroll to position [253, 0]
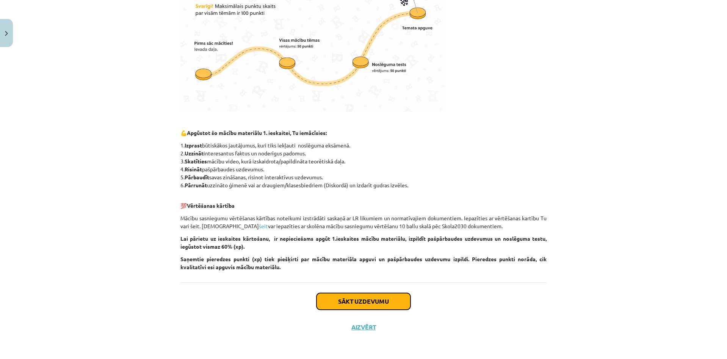
click at [403, 301] on button "Sākt uzdevumu" at bounding box center [363, 301] width 94 height 17
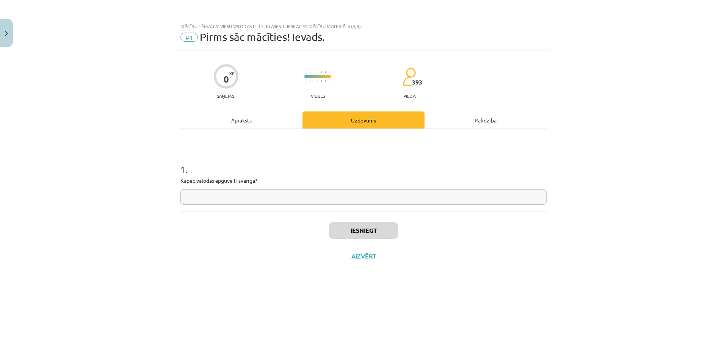
click at [334, 197] on input "text" at bounding box center [363, 197] width 366 height 16
type input "******"
click at [364, 219] on div "Iesniegt Aizvērt" at bounding box center [363, 237] width 366 height 53
click at [367, 225] on button "Iesniegt" at bounding box center [363, 230] width 69 height 17
click at [370, 263] on button "Nākamā nodarbība" at bounding box center [363, 260] width 74 height 17
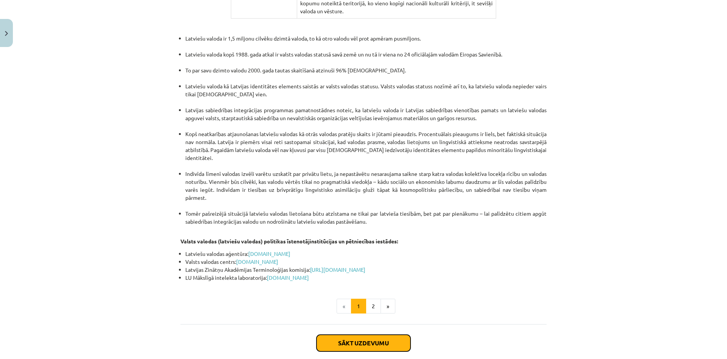
click at [341, 334] on button "Sākt uzdevumu" at bounding box center [363, 342] width 94 height 17
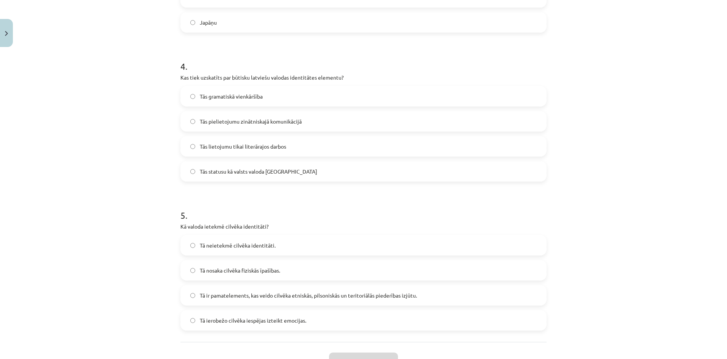
scroll to position [609, 0]
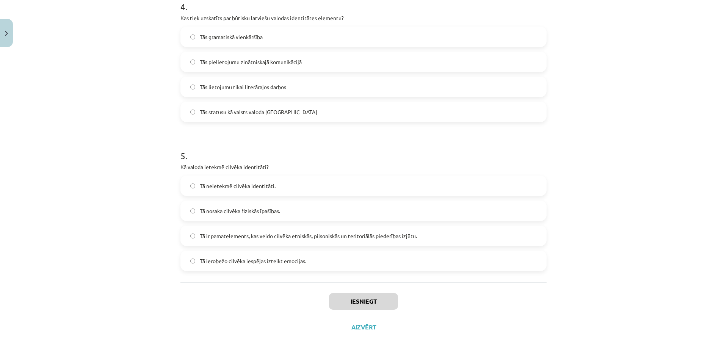
drag, startPoint x: 159, startPoint y: 130, endPoint x: 328, endPoint y: 261, distance: 213.8
click at [328, 261] on div "Mācību tēma: Latviešu valodas i - 11. klases 1. ieskaites mācību materiāls (a,b…" at bounding box center [363, 179] width 727 height 359
copy form "1 . Ko nozīmē etnokultūras identitāte? Piederību tikai vienai kultūrai Atsvešin…"
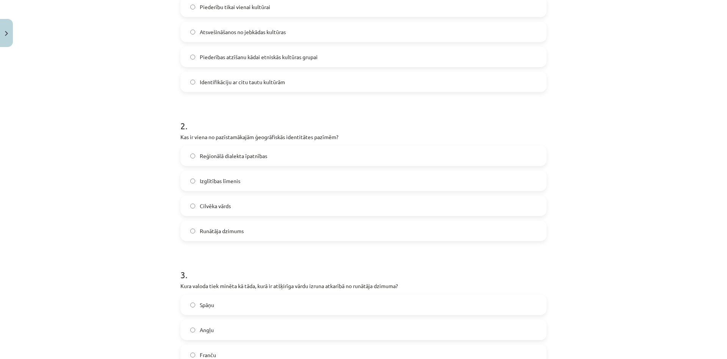
scroll to position [79, 0]
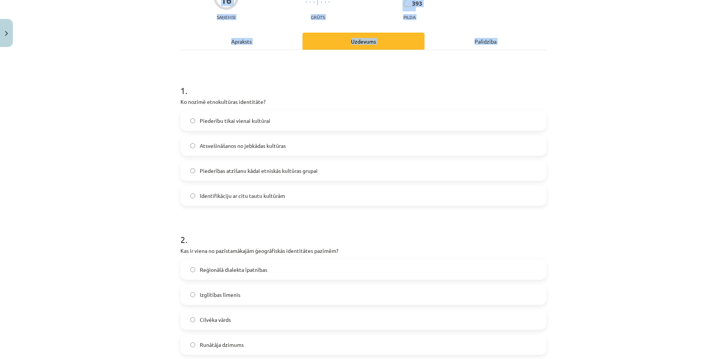
click at [319, 119] on label "Piederību tikai vienai kultūrai" at bounding box center [363, 120] width 364 height 19
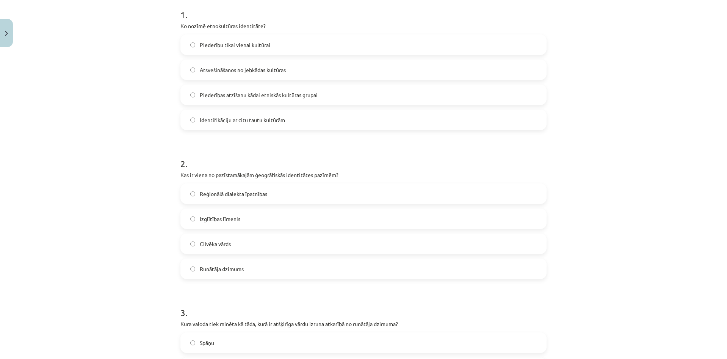
click at [322, 97] on label "Piederības atzīšanu kādai etniskās kultūras grupai" at bounding box center [363, 94] width 364 height 19
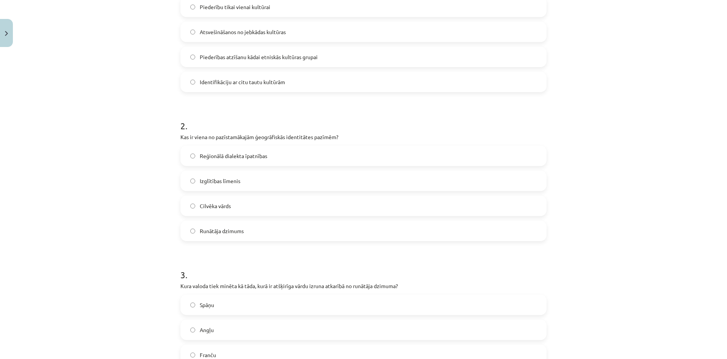
click at [306, 153] on label "Reģionālā dialekta īpatnības" at bounding box center [363, 155] width 364 height 19
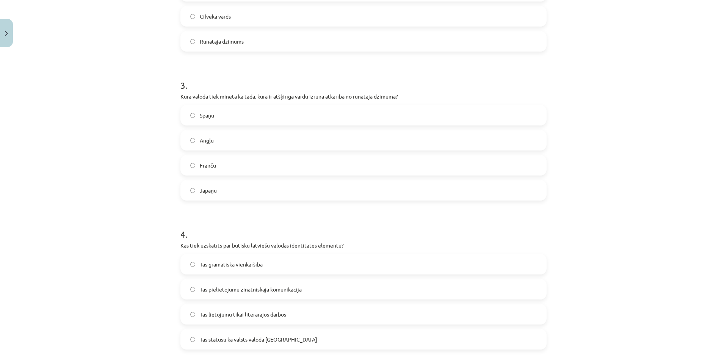
drag, startPoint x: 274, startPoint y: 196, endPoint x: 354, endPoint y: 112, distance: 116.3
click at [275, 195] on label "Japāņu" at bounding box center [363, 190] width 364 height 19
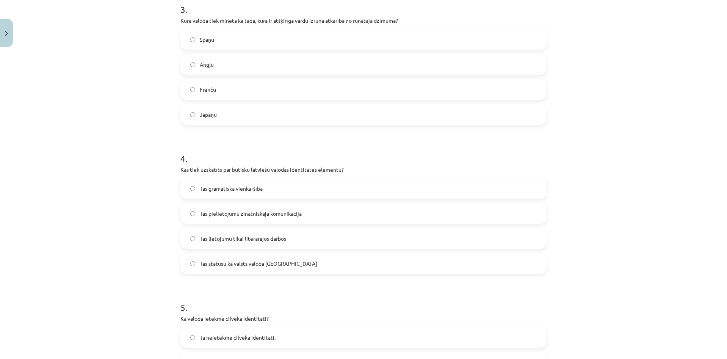
scroll to position [495, 0]
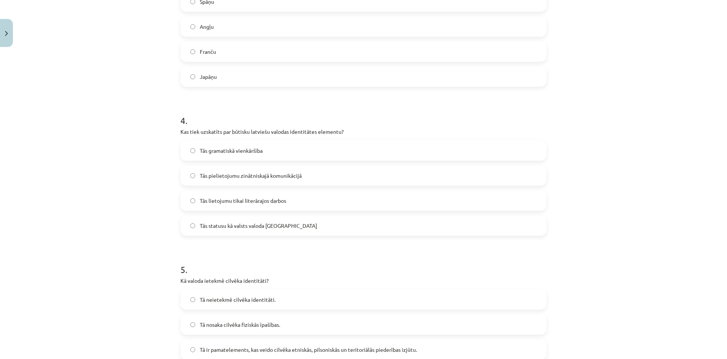
click at [295, 224] on label "Tās statusu kā valsts valoda Latvijā" at bounding box center [363, 225] width 364 height 19
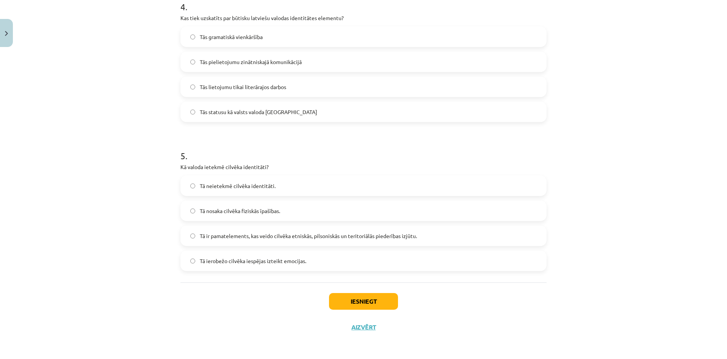
click at [311, 240] on label "Tā ir pamatelements, kas veido cilvēka etniskās, pilsoniskās un teritoriālās pi…" at bounding box center [363, 235] width 364 height 19
click at [377, 297] on button "Iesniegt" at bounding box center [363, 301] width 69 height 17
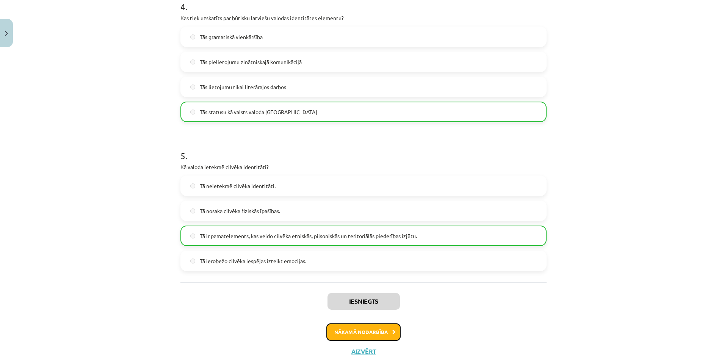
click at [390, 325] on button "Nākamā nodarbība" at bounding box center [363, 331] width 74 height 17
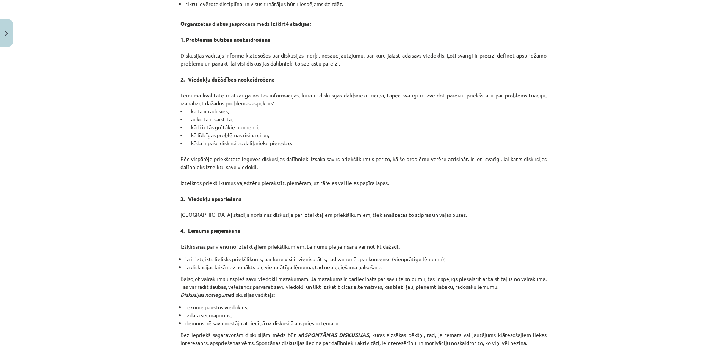
scroll to position [605, 0]
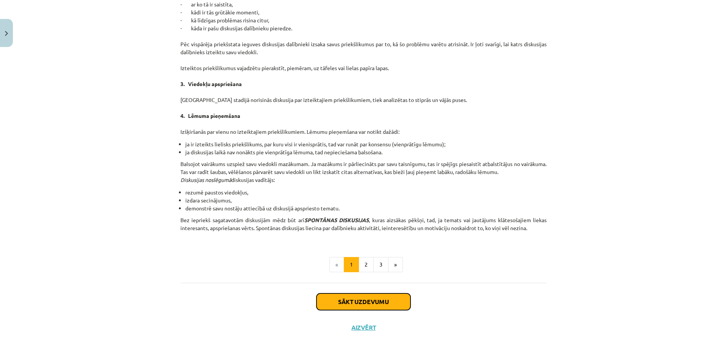
click at [363, 299] on button "Sākt uzdevumu" at bounding box center [363, 301] width 94 height 17
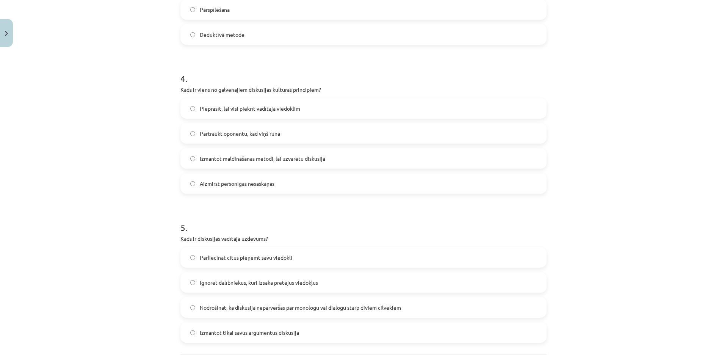
scroll to position [609, 0]
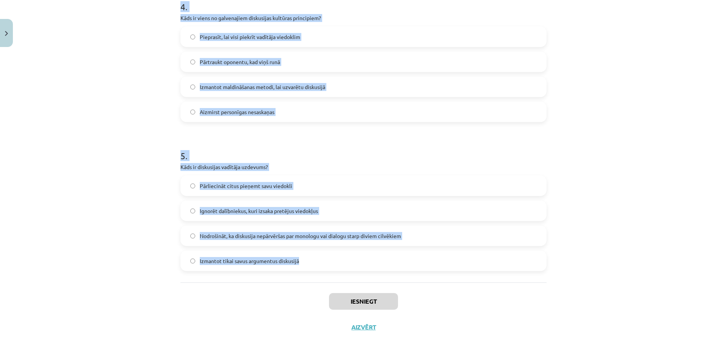
copy form "1 . Kas ir diskusija? Privāta saruna starp diviem cilvēkiem Rakstiska saziņa st…"
drag, startPoint x: 174, startPoint y: 143, endPoint x: 329, endPoint y: 265, distance: 197.3
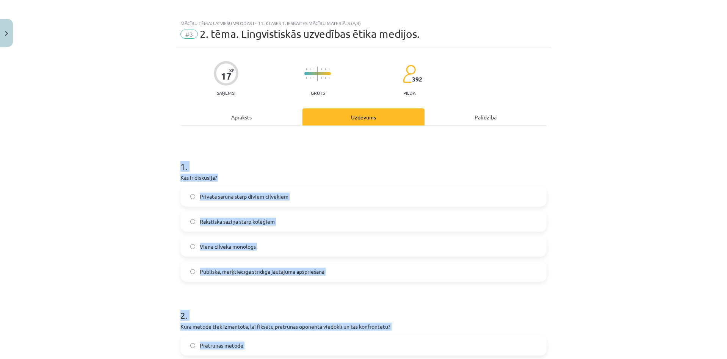
scroll to position [0, 0]
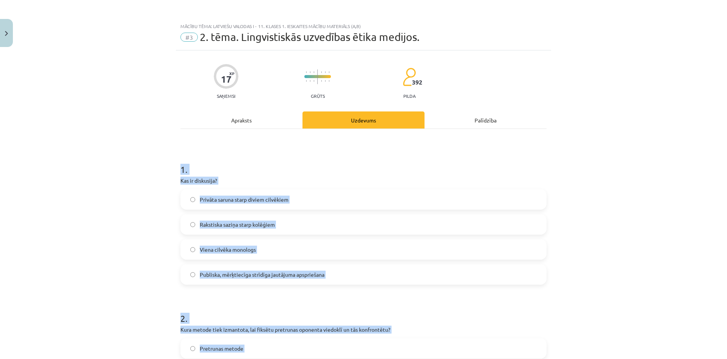
click at [291, 214] on div "Rakstiska saziņa starp kolēģiem" at bounding box center [363, 224] width 366 height 20
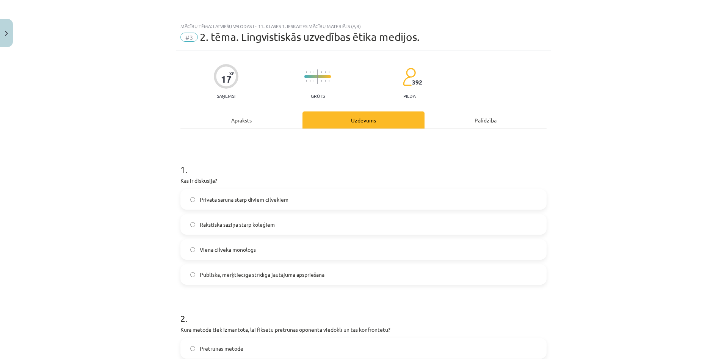
click at [292, 202] on label "Privāta saruna starp diviem cilvēkiem" at bounding box center [363, 199] width 364 height 19
click at [295, 222] on label "Rakstiska saziņa starp kolēģiem" at bounding box center [363, 224] width 364 height 19
click at [288, 201] on label "Privāta saruna starp diviem cilvēkiem" at bounding box center [363, 199] width 364 height 19
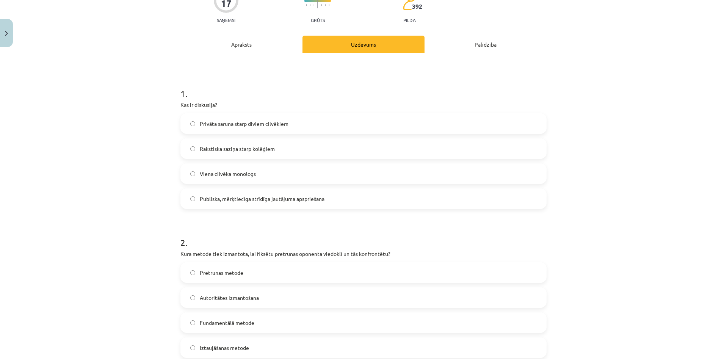
scroll to position [189, 0]
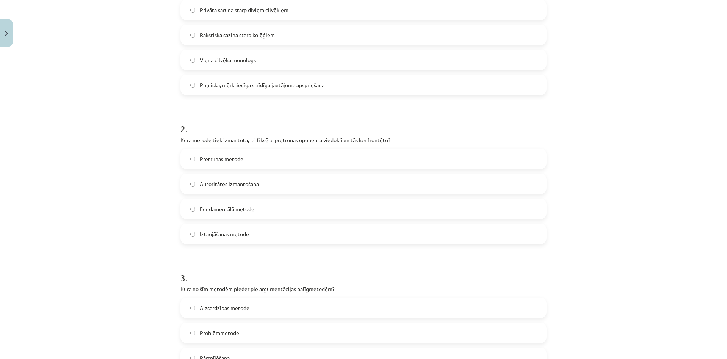
click at [240, 163] on label "Pretrunas metode" at bounding box center [363, 158] width 364 height 19
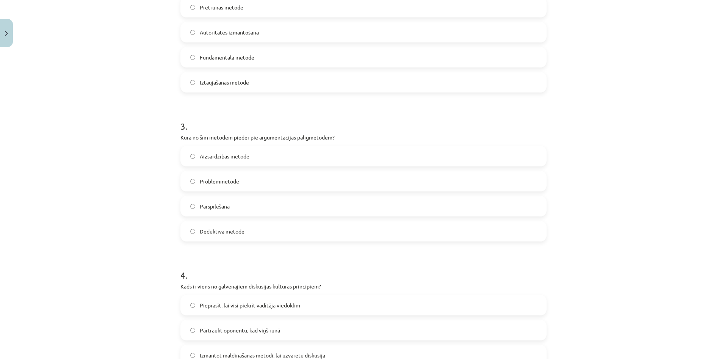
click at [255, 204] on label "Pārspīlēšana" at bounding box center [363, 206] width 364 height 19
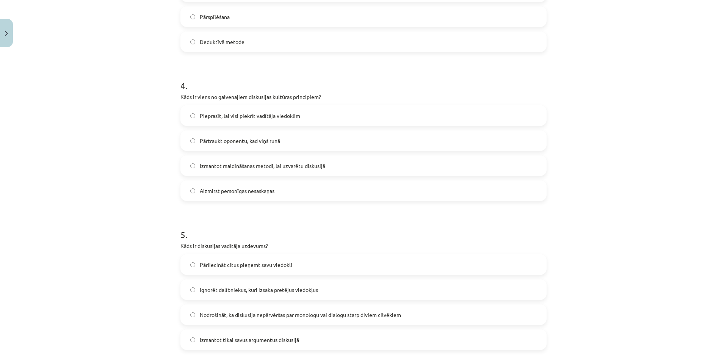
drag, startPoint x: 274, startPoint y: 189, endPoint x: 283, endPoint y: 180, distance: 13.1
click at [274, 190] on label "Aizmirst personīgas nesaskaņas" at bounding box center [363, 190] width 364 height 19
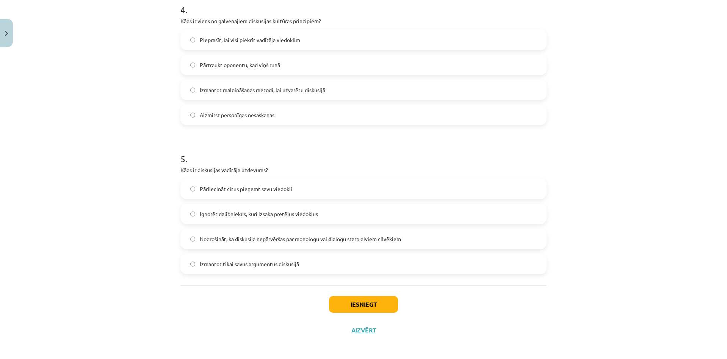
click at [307, 239] on span "Nodrošināt, ka diskusija nepārvēršas par monologu vai dialogu starp diviem cilv…" at bounding box center [300, 239] width 201 height 8
click at [368, 299] on button "Iesniegt" at bounding box center [363, 304] width 69 height 17
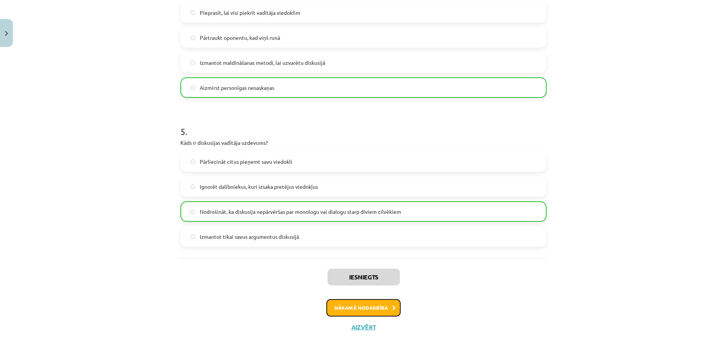
click at [369, 308] on button "Nākamā nodarbība" at bounding box center [363, 307] width 74 height 17
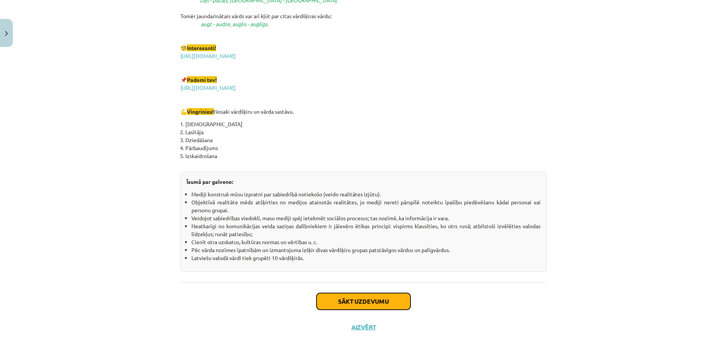
click at [344, 300] on button "Sākt uzdevumu" at bounding box center [363, 301] width 94 height 17
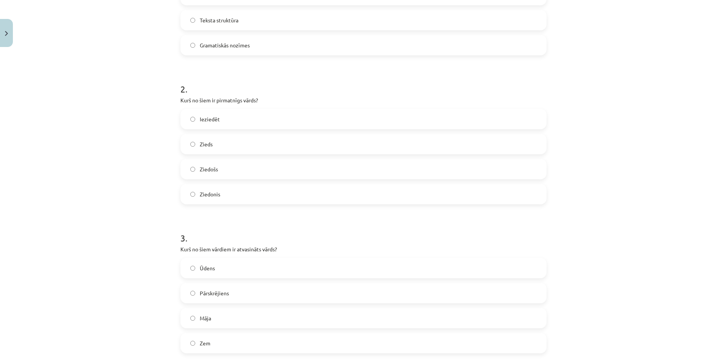
scroll to position [609, 0]
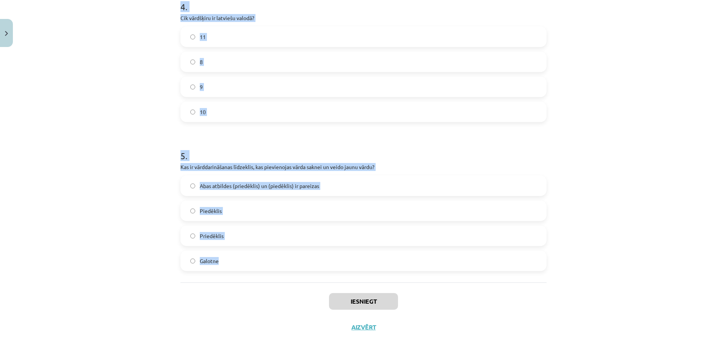
drag, startPoint x: 174, startPoint y: 142, endPoint x: 271, endPoint y: 266, distance: 158.1
copy form "1 . Kurš no šiem nav morfoloģijas pētījumu objekts? Vārdu formas Vārda sastāvs …"
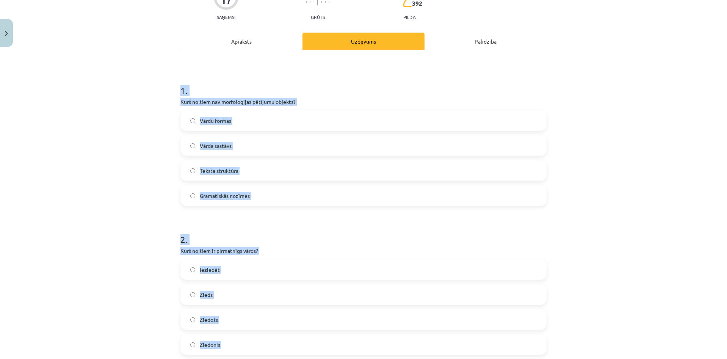
scroll to position [3, 0]
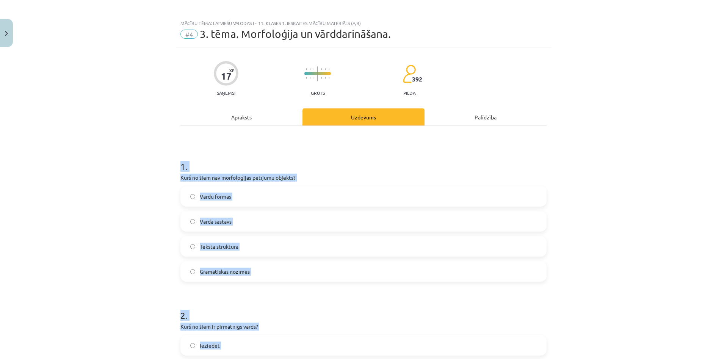
click at [265, 248] on label "Teksta struktūra" at bounding box center [363, 246] width 364 height 19
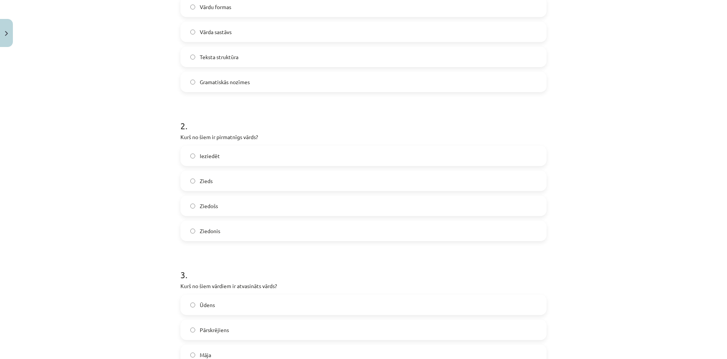
scroll to position [344, 0]
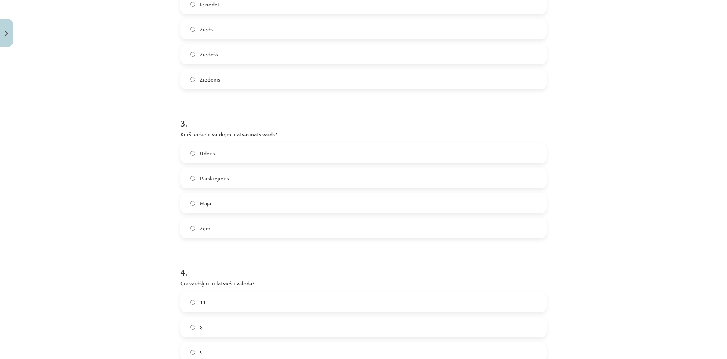
click at [230, 84] on label "Ziedonis" at bounding box center [363, 79] width 364 height 19
click at [252, 182] on label "Pārskrējiens" at bounding box center [363, 178] width 364 height 19
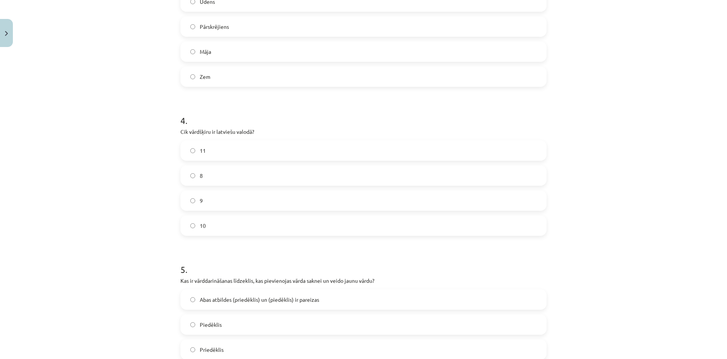
drag, startPoint x: 249, startPoint y: 150, endPoint x: 255, endPoint y: 145, distance: 7.2
click at [250, 148] on label "11" at bounding box center [363, 150] width 364 height 19
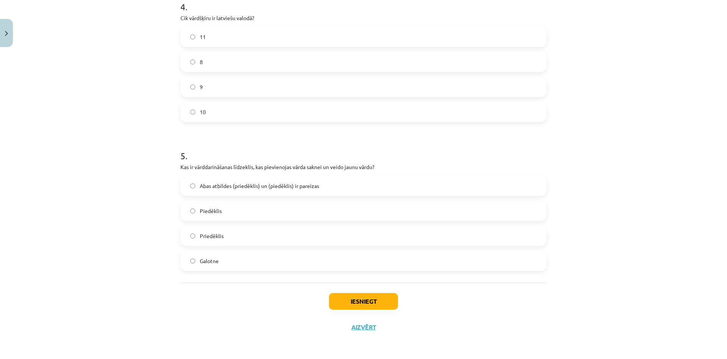
click at [265, 182] on span "Abas atbildes (priedēklis) un (piedēklis) ir pareizas" at bounding box center [259, 186] width 119 height 8
click at [363, 308] on button "Iesniegt" at bounding box center [363, 301] width 69 height 17
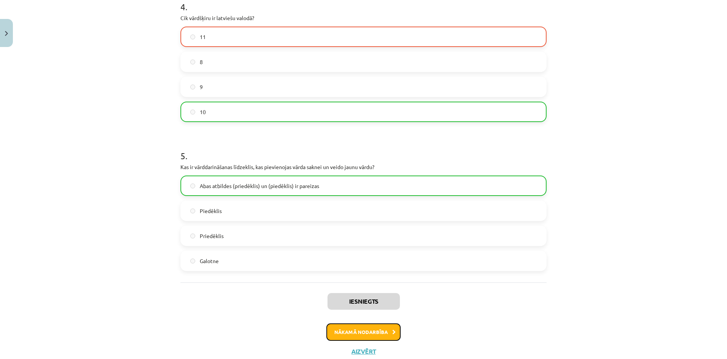
click at [366, 334] on button "Nākamā nodarbība" at bounding box center [363, 331] width 74 height 17
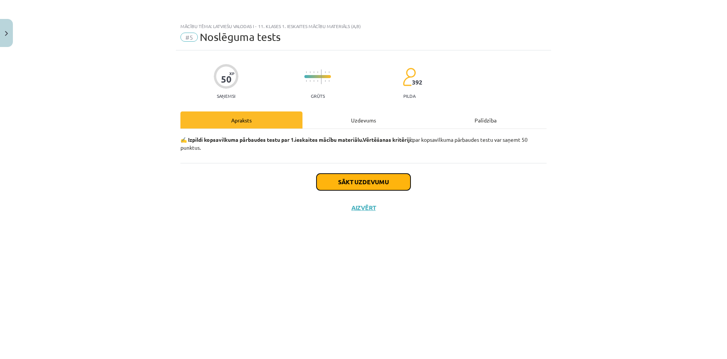
click at [371, 178] on button "Sākt uzdevumu" at bounding box center [363, 182] width 94 height 17
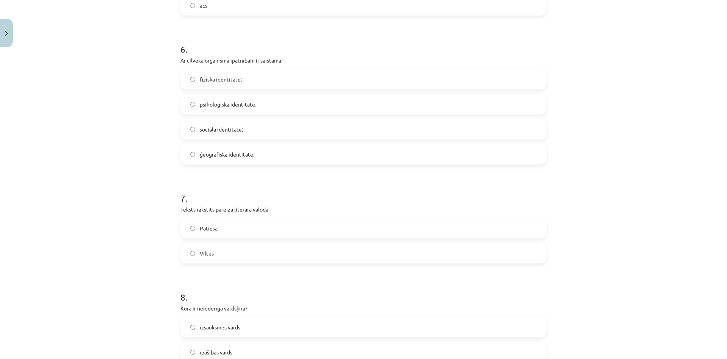
scroll to position [1235, 0]
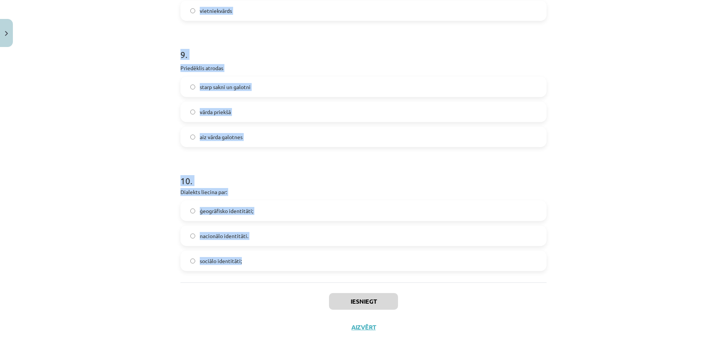
drag, startPoint x: 171, startPoint y: 158, endPoint x: 301, endPoint y: 264, distance: 167.0
click at [301, 264] on div "Mācību tēma: Latviešu valodas i - 11. klases 1. ieskaites mācību materiāls (a,b…" at bounding box center [363, 179] width 727 height 359
copy form "1 . Kura vārdšķira parasti ir patstāvīgs vārds? Lietvārdi Prievārdi Saikļi Part…"
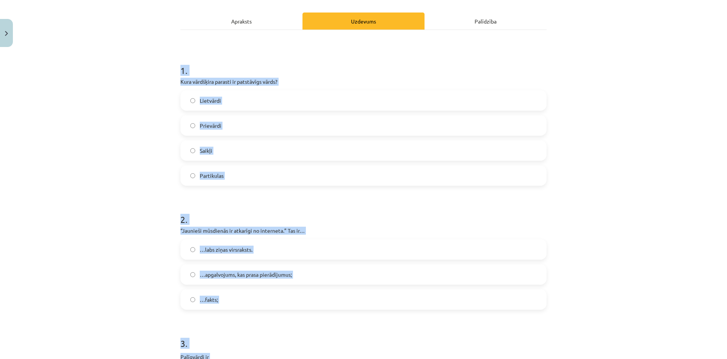
scroll to position [0, 0]
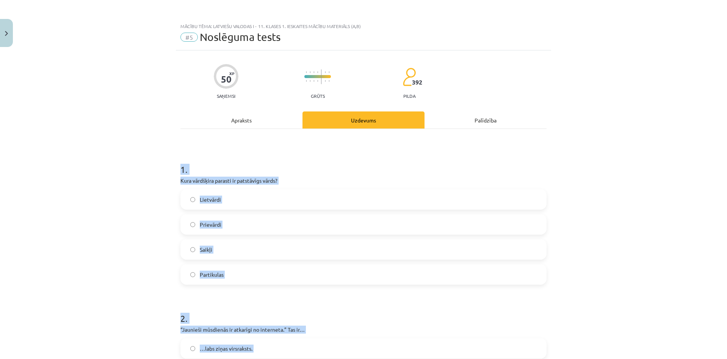
click at [272, 205] on label "Lietvārdi" at bounding box center [363, 199] width 364 height 19
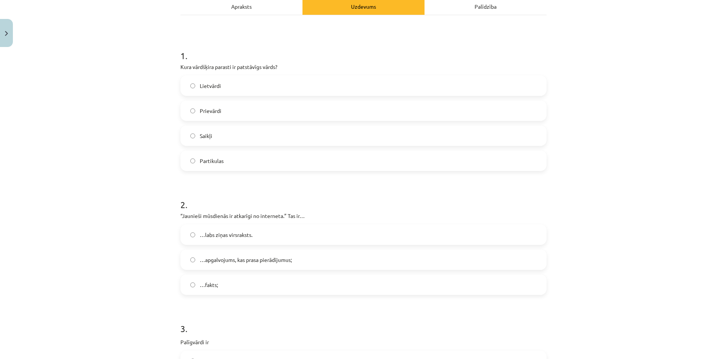
scroll to position [152, 0]
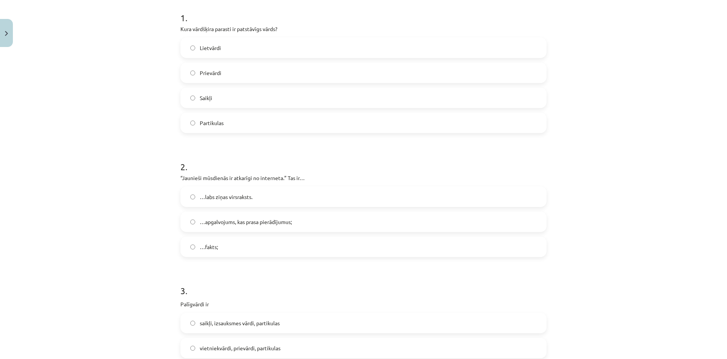
click at [245, 218] on span "…apgalvojums, kas prasa pierādījumus;" at bounding box center [246, 222] width 92 height 8
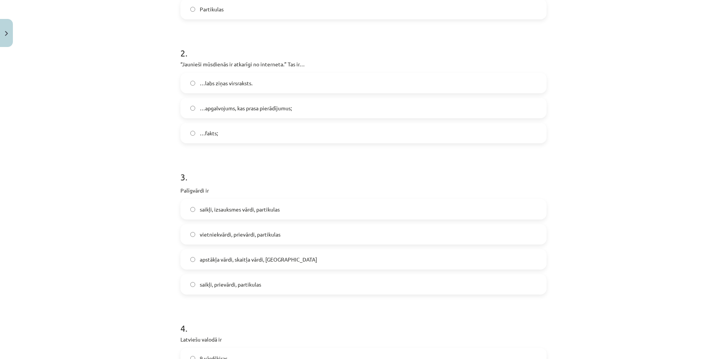
click at [245, 215] on label "saikļi, izsauksmes vārdi, partikulas" at bounding box center [363, 209] width 364 height 19
click at [229, 277] on label "saikļi, prievārdi, partikulas" at bounding box center [363, 284] width 364 height 19
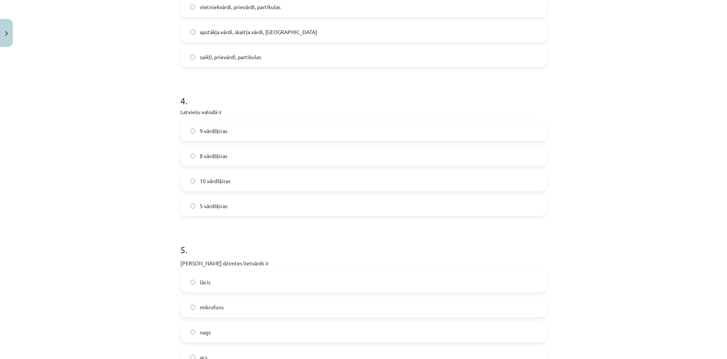
click at [240, 180] on label "10 vārdšķiras" at bounding box center [363, 180] width 364 height 19
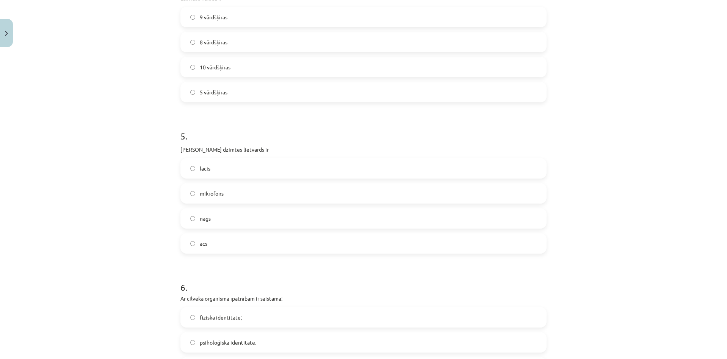
scroll to position [644, 0]
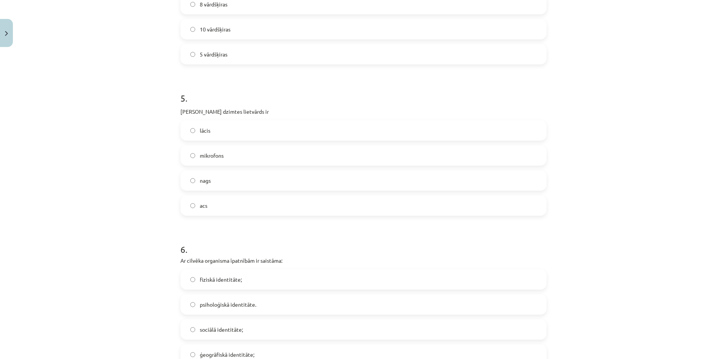
click at [238, 205] on label "acs" at bounding box center [363, 205] width 364 height 19
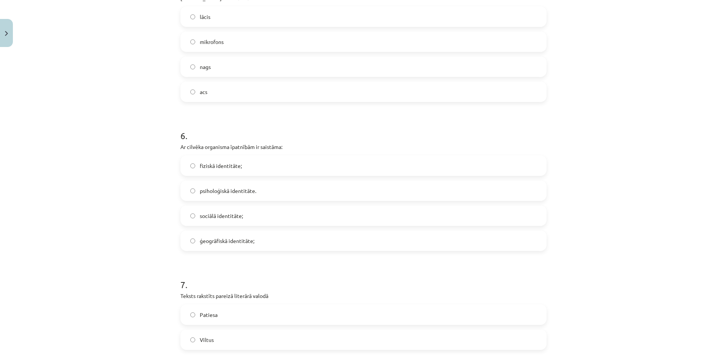
click at [255, 216] on label "sociālā identitāte;" at bounding box center [363, 215] width 364 height 19
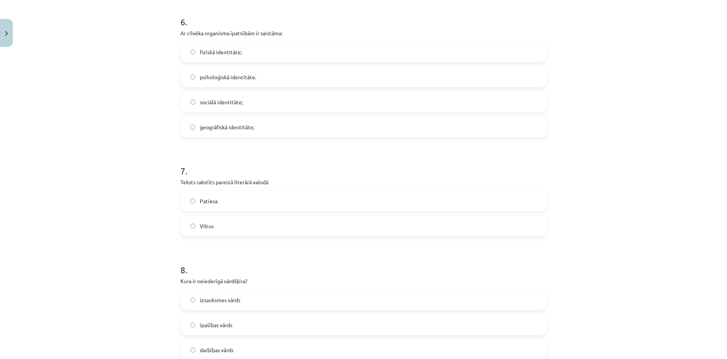
click at [243, 199] on label "Patiesa" at bounding box center [363, 200] width 364 height 19
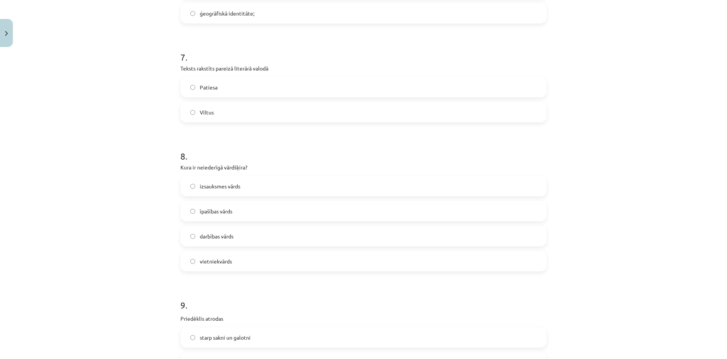
click at [246, 183] on label "izsauksmes vārds" at bounding box center [363, 186] width 364 height 19
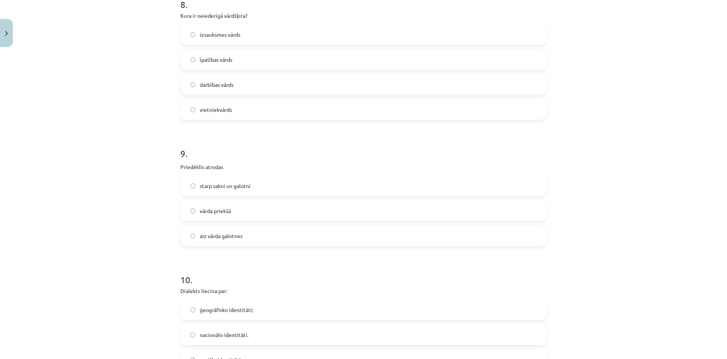
scroll to position [1212, 0]
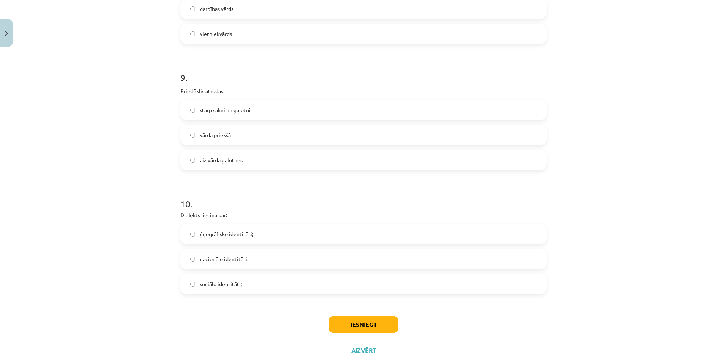
click at [258, 128] on label "vārda priekšā" at bounding box center [363, 134] width 364 height 19
click at [224, 236] on span "ģeogrāfisko identitāti;" at bounding box center [226, 234] width 53 height 8
click at [351, 317] on button "Iesniegt" at bounding box center [363, 324] width 69 height 17
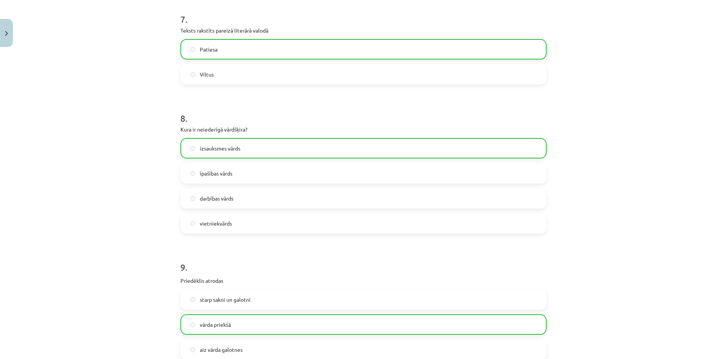
drag, startPoint x: 350, startPoint y: 303, endPoint x: 350, endPoint y: 288, distance: 14.8
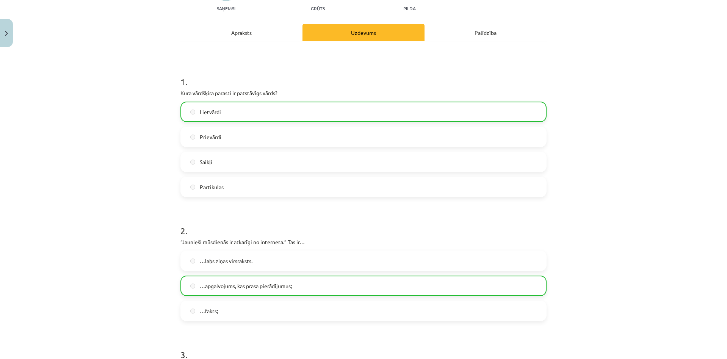
scroll to position [0, 0]
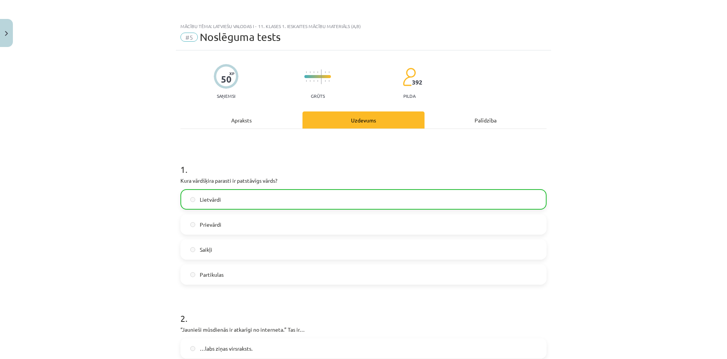
drag, startPoint x: 340, startPoint y: 194, endPoint x: 378, endPoint y: 358, distance: 167.9
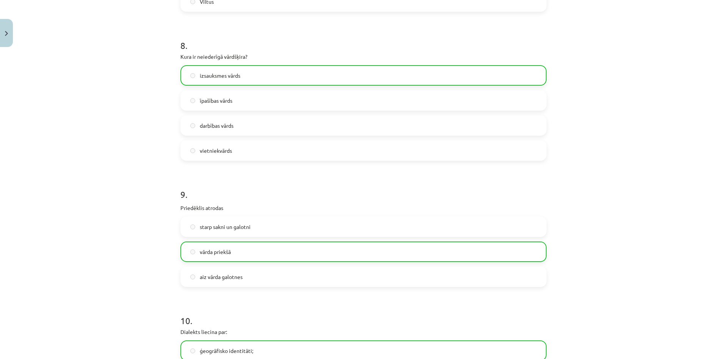
scroll to position [1260, 0]
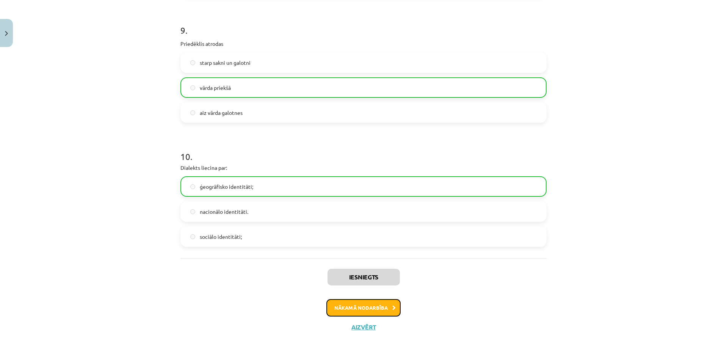
click at [383, 303] on button "Nākamā nodarbība" at bounding box center [363, 307] width 74 height 17
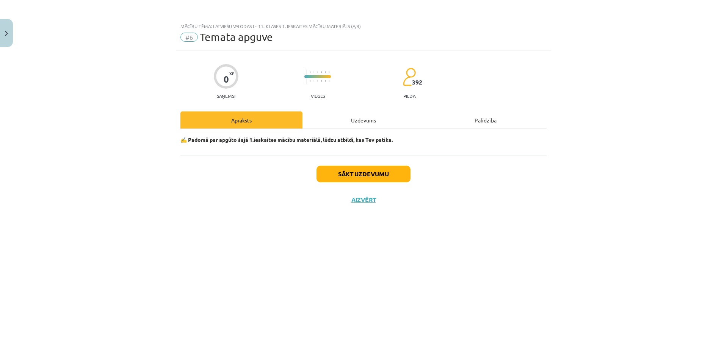
scroll to position [0, 0]
click at [367, 172] on button "Sākt uzdevumu" at bounding box center [363, 174] width 94 height 17
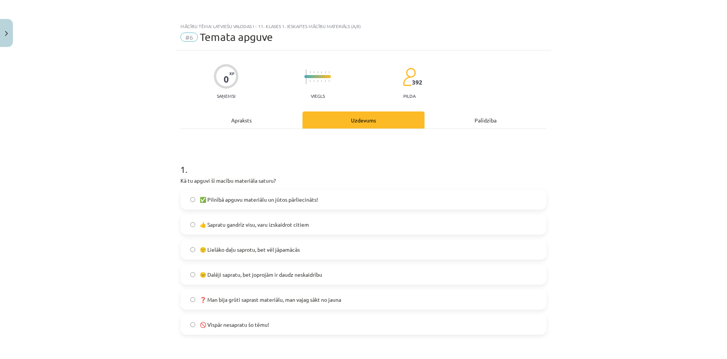
drag, startPoint x: 365, startPoint y: 184, endPoint x: 376, endPoint y: 220, distance: 37.2
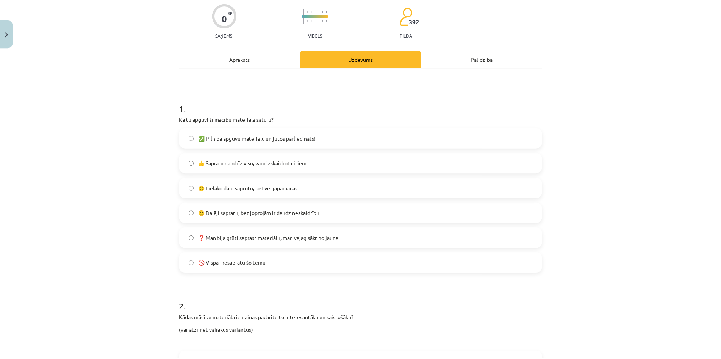
scroll to position [388, 0]
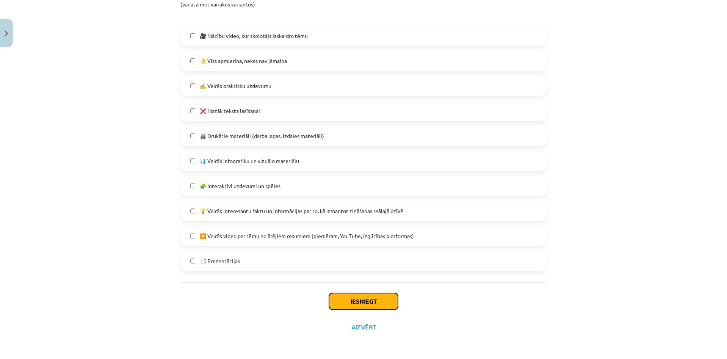
click at [381, 302] on button "Iesniegt" at bounding box center [363, 301] width 69 height 17
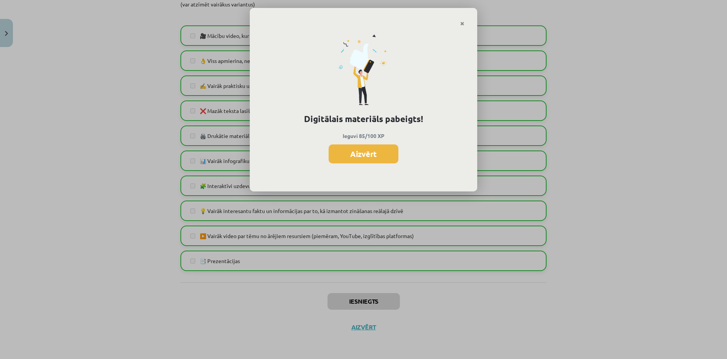
drag, startPoint x: 374, startPoint y: 156, endPoint x: 377, endPoint y: 113, distance: 44.1
click at [374, 155] on button "Aizvērt" at bounding box center [363, 153] width 70 height 19
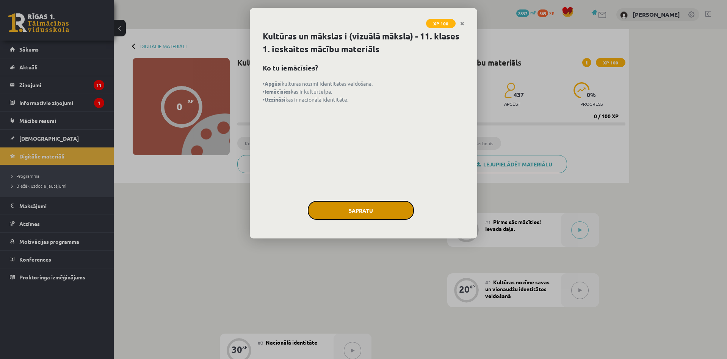
click at [394, 209] on button "Sapratu" at bounding box center [361, 210] width 106 height 19
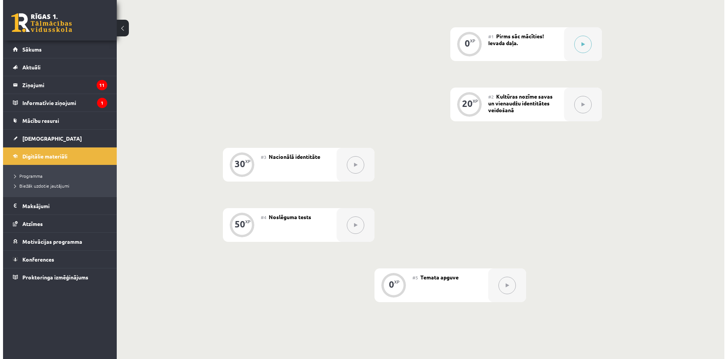
scroll to position [148, 0]
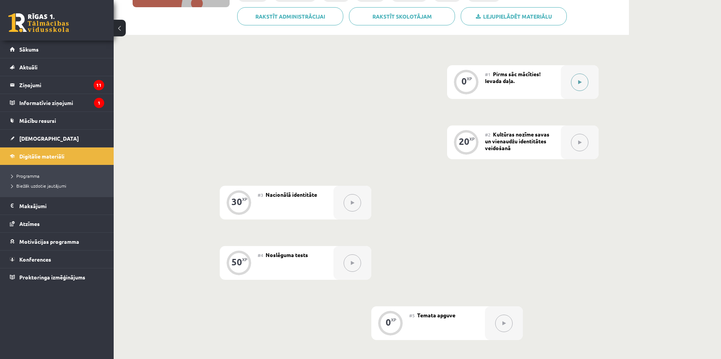
click at [574, 78] on button at bounding box center [579, 81] width 17 height 17
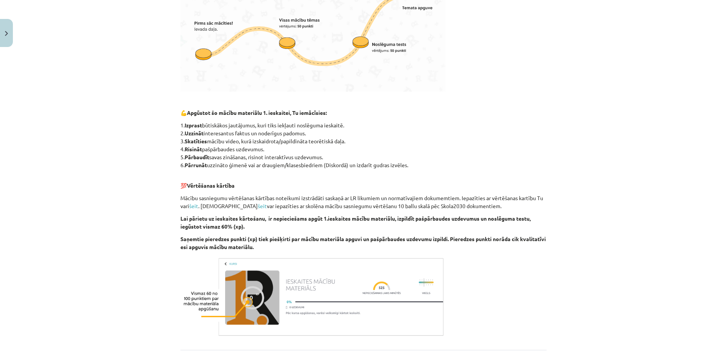
scroll to position [333, 0]
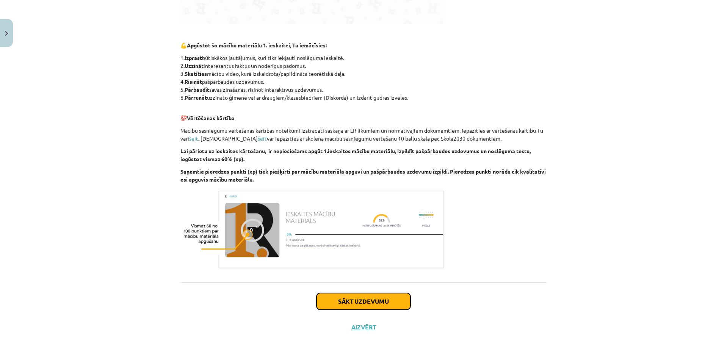
click at [388, 295] on button "Sākt uzdevumu" at bounding box center [363, 301] width 94 height 17
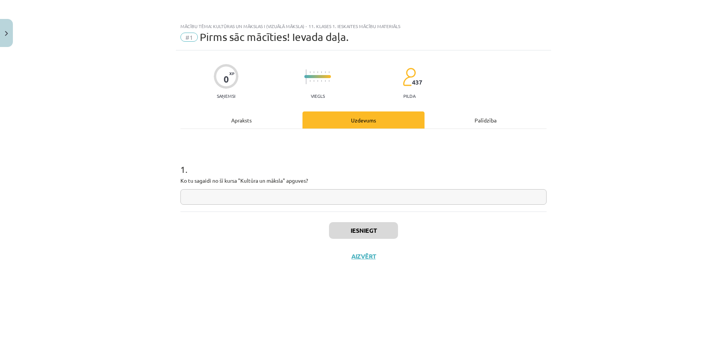
click at [349, 195] on input "text" at bounding box center [363, 197] width 366 height 16
type input "****"
click at [356, 228] on button "Iesniegt" at bounding box center [363, 230] width 69 height 17
click at [374, 261] on button "Nākamā nodarbība" at bounding box center [363, 260] width 74 height 17
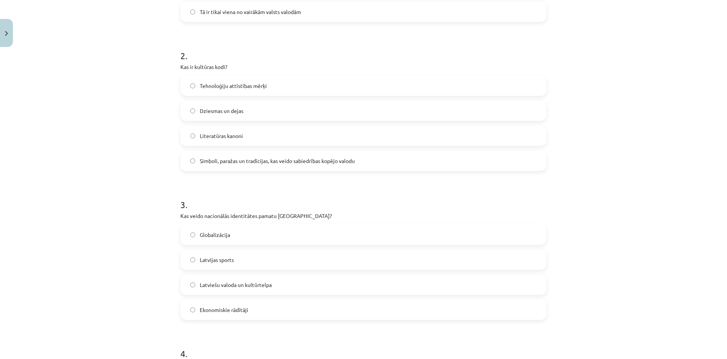
scroll to position [460, 0]
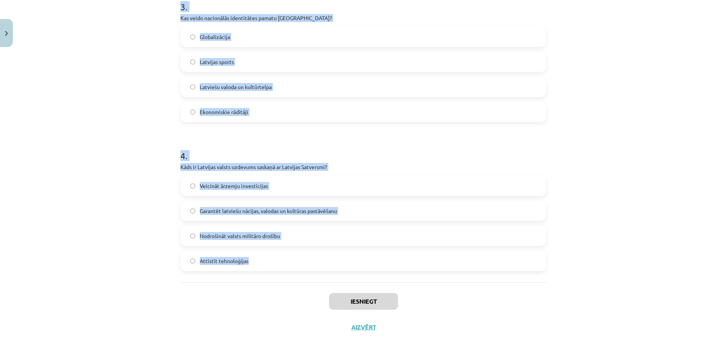
drag, startPoint x: 174, startPoint y: 139, endPoint x: 289, endPoint y: 260, distance: 167.2
copy form "1 . Kas raksturo latviešu valodas lomu [GEOGRAPHIC_DATA]? Tā ir atļauta tikai a…"
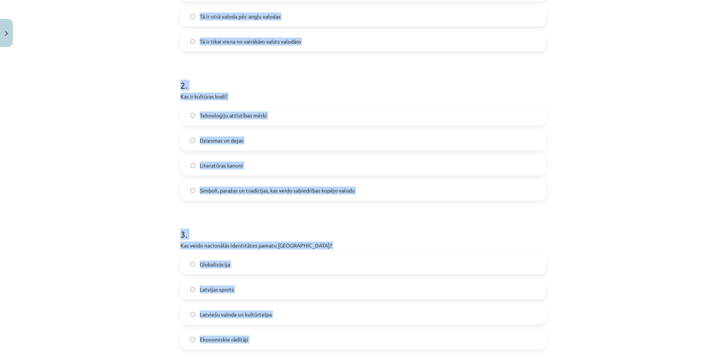
scroll to position [44, 0]
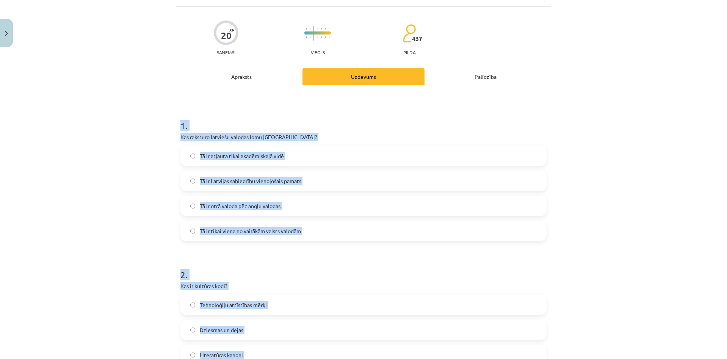
click at [251, 160] on label "Tā ir atļauta tikai akadēmiskajā vidē" at bounding box center [363, 155] width 364 height 19
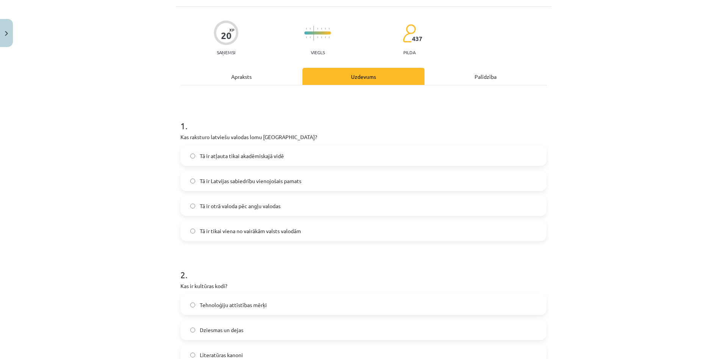
click at [266, 178] on span "Tā ir Latvijas sabiedrību vienojošais pamats" at bounding box center [251, 181] width 102 height 8
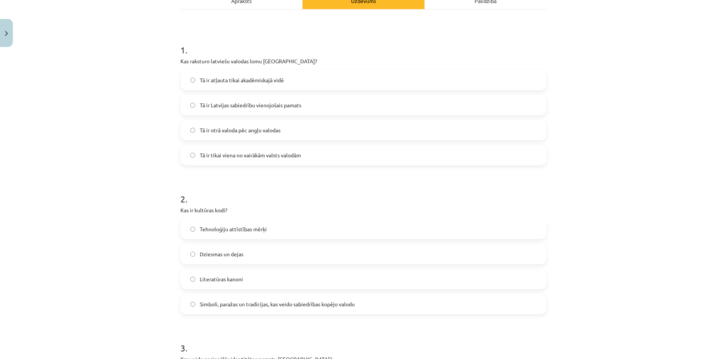
scroll to position [195, 0]
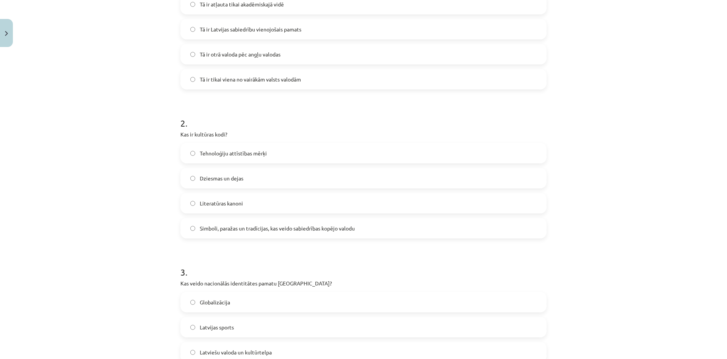
click at [253, 231] on span "Simboli, paražas un tradīcijas, kas veido sabiedrības kopējo valodu" at bounding box center [277, 228] width 155 height 8
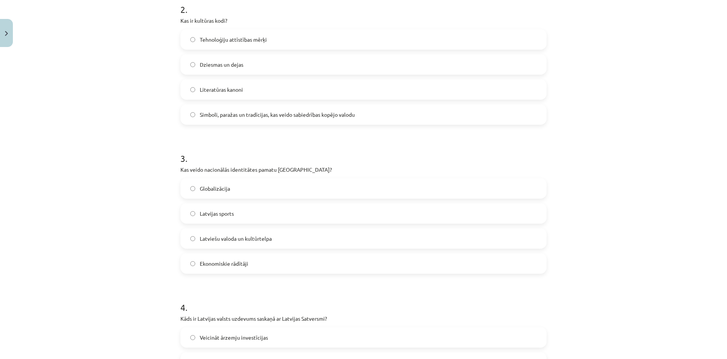
click at [256, 239] on span "Latviešu valoda un kultūrtelpa" at bounding box center [236, 238] width 72 height 8
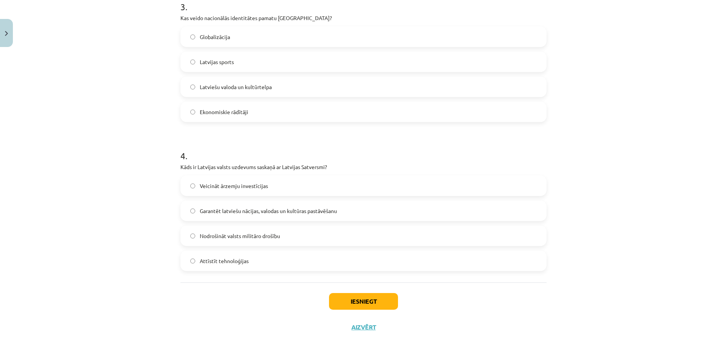
click at [256, 212] on span "Garantēt latviešu nācijas, valodas un kultūras pastāvēšanu" at bounding box center [268, 211] width 137 height 8
click at [349, 292] on div "Iesniegt Aizvērt" at bounding box center [363, 308] width 366 height 53
click at [354, 297] on button "Iesniegt" at bounding box center [363, 301] width 69 height 17
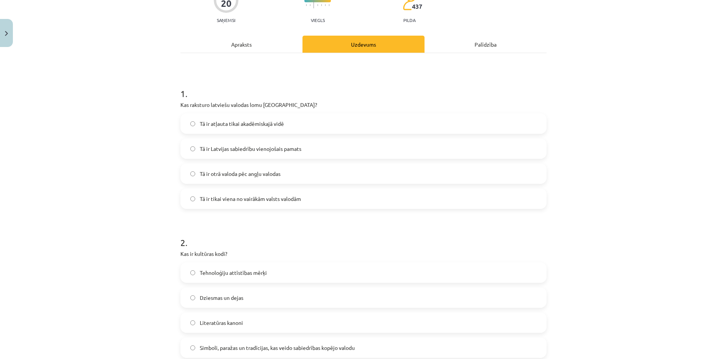
scroll to position [114, 0]
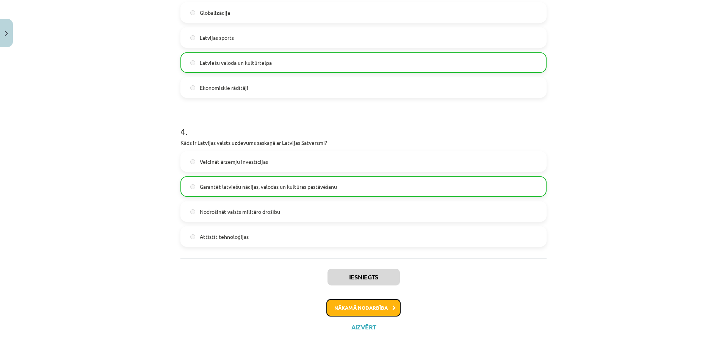
click at [367, 309] on button "Nākamā nodarbība" at bounding box center [363, 307] width 74 height 17
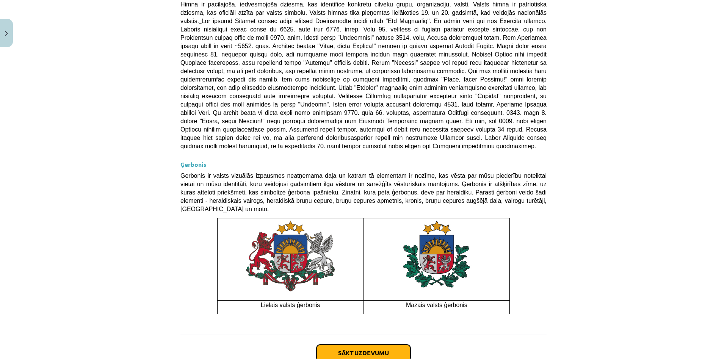
click at [367, 344] on button "Sākt uzdevumu" at bounding box center [363, 352] width 94 height 17
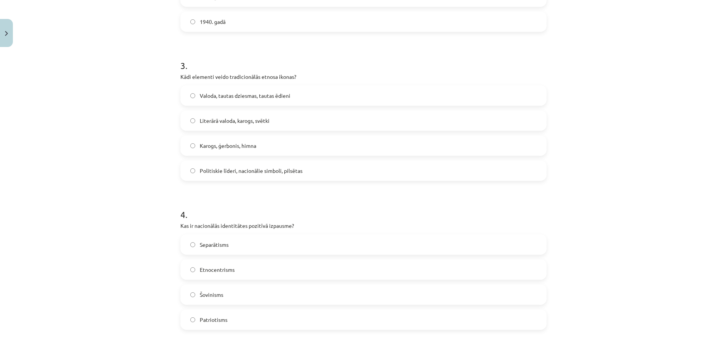
scroll to position [758, 0]
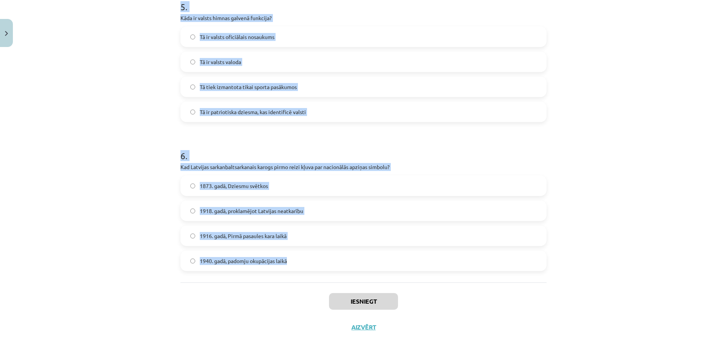
drag, startPoint x: 168, startPoint y: 145, endPoint x: 316, endPoint y: 263, distance: 189.8
click at [317, 265] on div "Mācību tēma: Kultūras un mākslas i (vizuālā māksla) - 11. klases 1. ieskaites m…" at bounding box center [363, 179] width 727 height 359
copy form "1 . Kura bija pirmā Eiropas valsts himna? Nīderlandes "Het Wilhelmus" Vācijas "…"
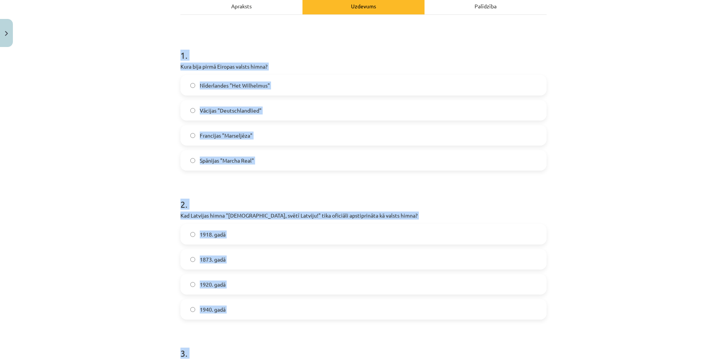
scroll to position [38, 0]
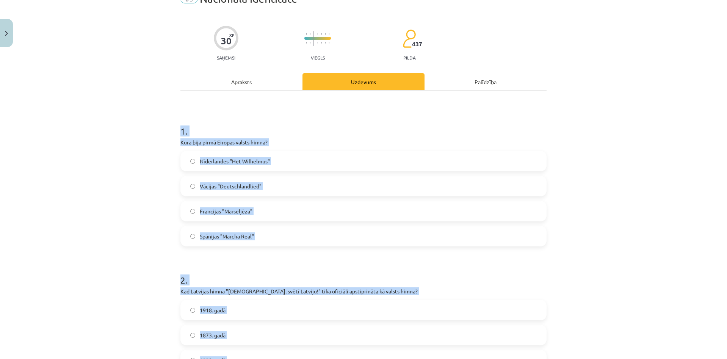
click at [266, 167] on label "Nīderlandes "Het Wilhelmus"" at bounding box center [363, 161] width 364 height 19
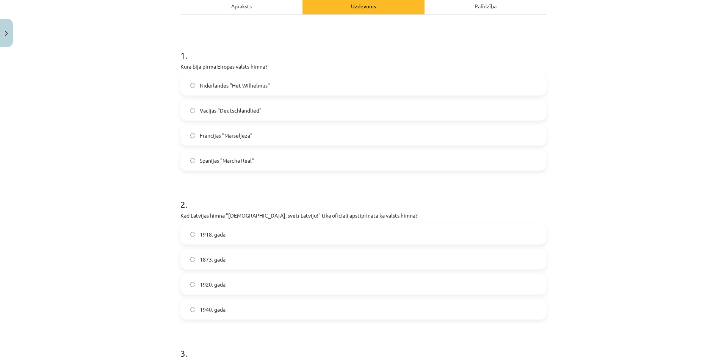
scroll to position [152, 0]
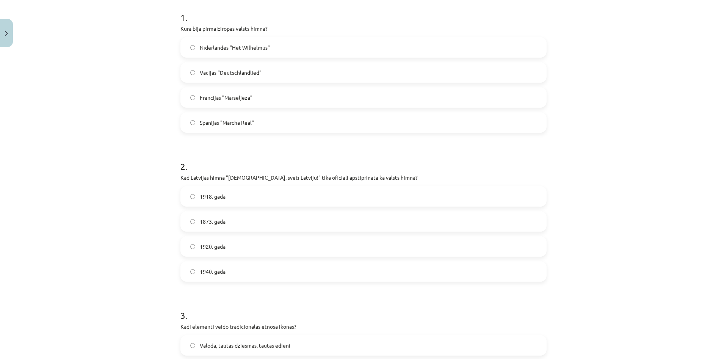
click at [290, 249] on label "1920. gadā" at bounding box center [363, 246] width 364 height 19
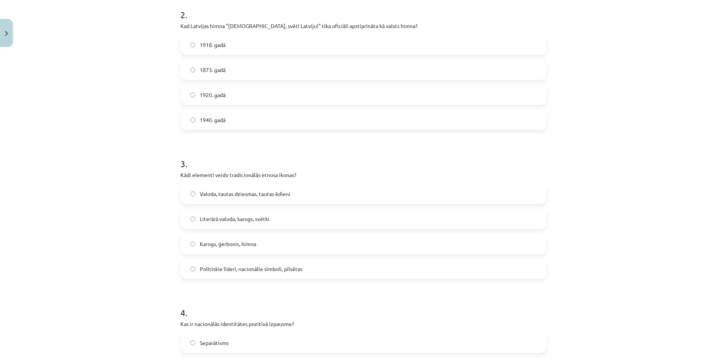
drag, startPoint x: 237, startPoint y: 247, endPoint x: 241, endPoint y: 214, distance: 33.2
click at [237, 248] on label "Karogs, ģerbonis, himna" at bounding box center [363, 243] width 364 height 19
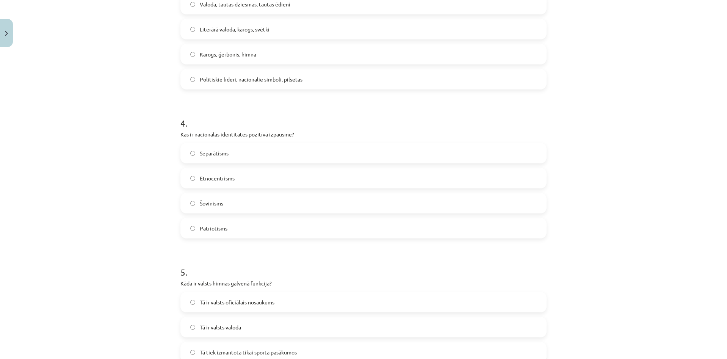
scroll to position [531, 0]
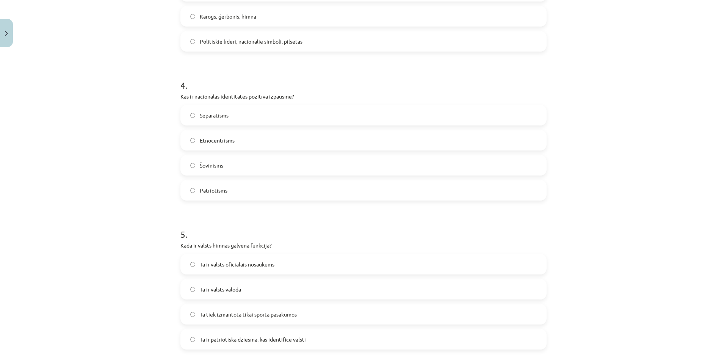
click at [231, 168] on label "Šovinisms" at bounding box center [363, 165] width 364 height 19
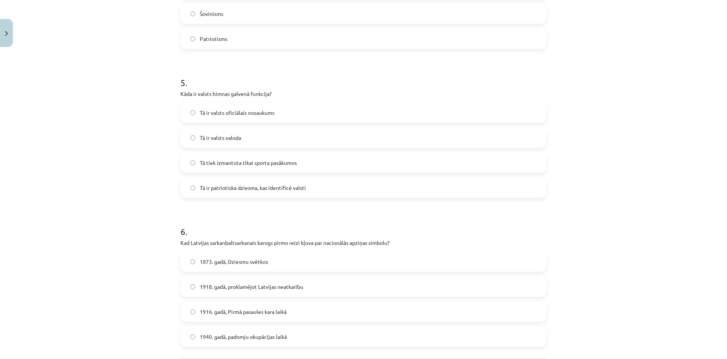
scroll to position [720, 0]
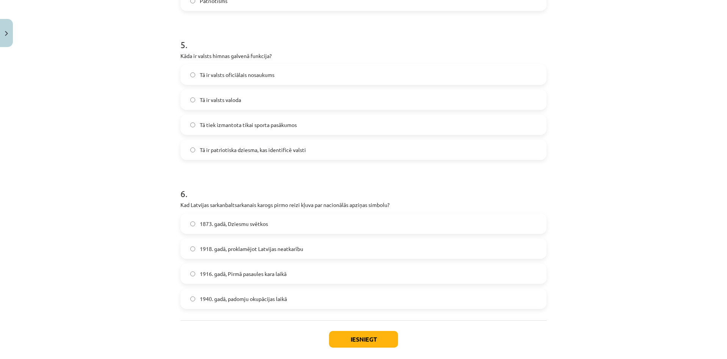
click at [266, 159] on div "Tā ir patriotiska dziesma, kas identificē valsti" at bounding box center [363, 149] width 366 height 20
click at [267, 153] on span "Tā ir patriotiska dziesma, kas identificē valsti" at bounding box center [253, 150] width 106 height 8
click at [262, 221] on span "1873. gadā, Dziesmu svētkos" at bounding box center [234, 224] width 68 height 8
click at [366, 333] on button "Iesniegt" at bounding box center [363, 339] width 69 height 17
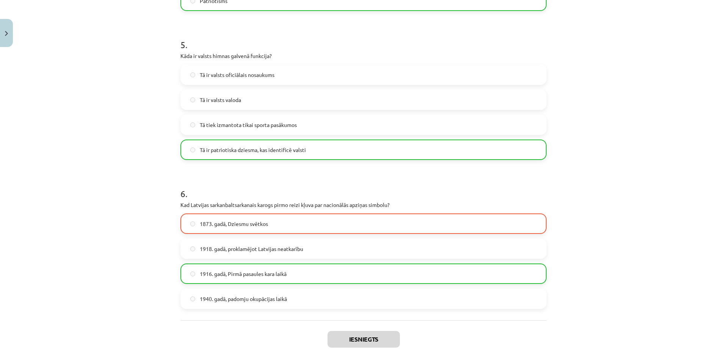
scroll to position [782, 0]
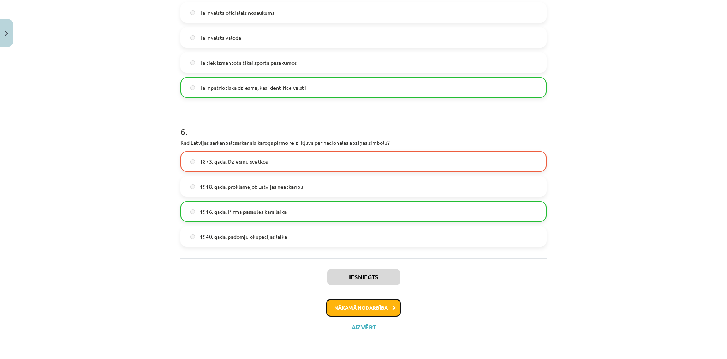
click at [377, 313] on button "Nākamā nodarbība" at bounding box center [363, 307] width 74 height 17
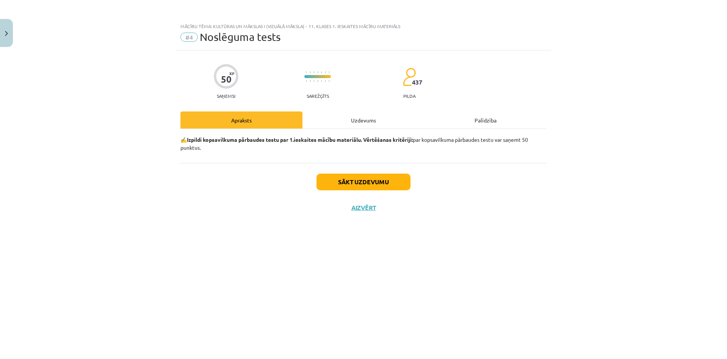
scroll to position [0, 0]
click at [383, 178] on button "Sākt uzdevumu" at bounding box center [363, 182] width 94 height 17
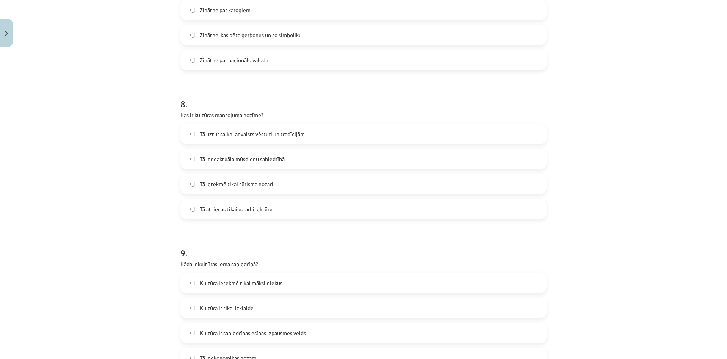
scroll to position [1354, 0]
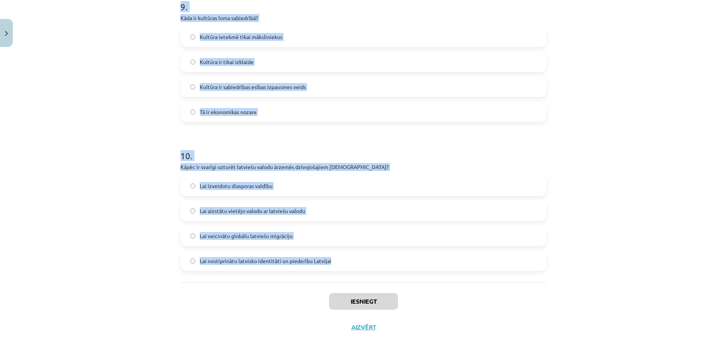
drag, startPoint x: 166, startPoint y: 146, endPoint x: 354, endPoint y: 257, distance: 218.7
click at [354, 257] on div "Mācību tēma: Kultūras un mākslas i (vizuālā māksla) - 11. klases 1. ieskaites m…" at bounding box center [363, 179] width 727 height 359
copy form "1 . Kas ir kultūra visplašākajā nozīmē? Ekonomiskās teorijas par valsts attīstī…"
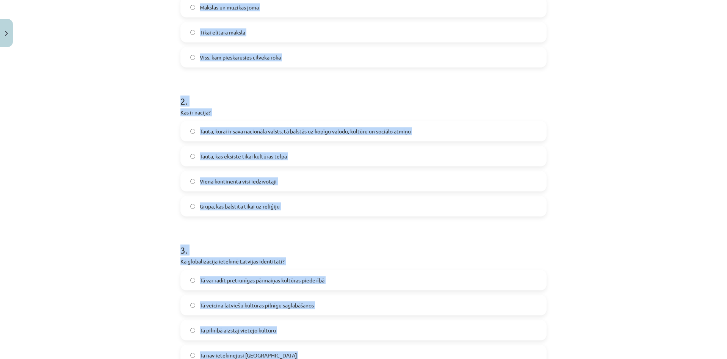
scroll to position [66, 0]
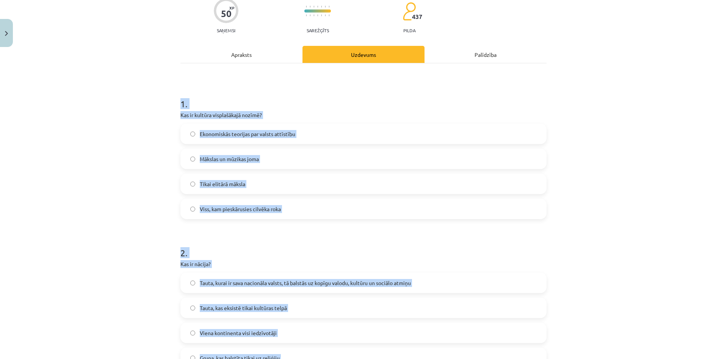
click at [263, 132] on span "Ekonomiskās teorijas par valsts attīstību" at bounding box center [247, 134] width 95 height 8
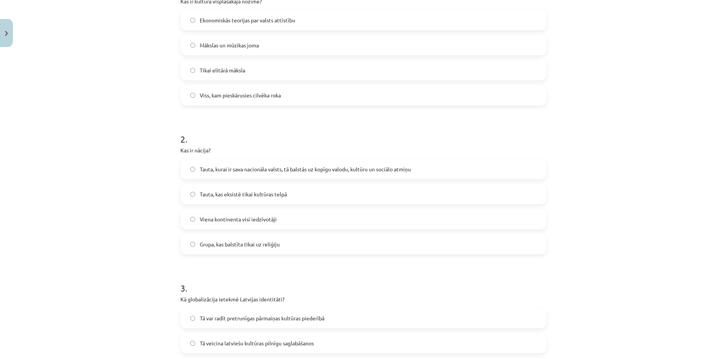
scroll to position [217, 0]
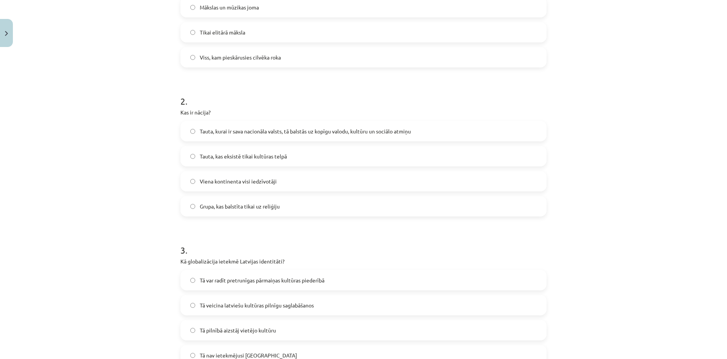
click at [265, 136] on label "Tauta, kurai ir sava nacionāla valsts, tā balstās uz kopīgu valodu, kultūru un …" at bounding box center [363, 131] width 364 height 19
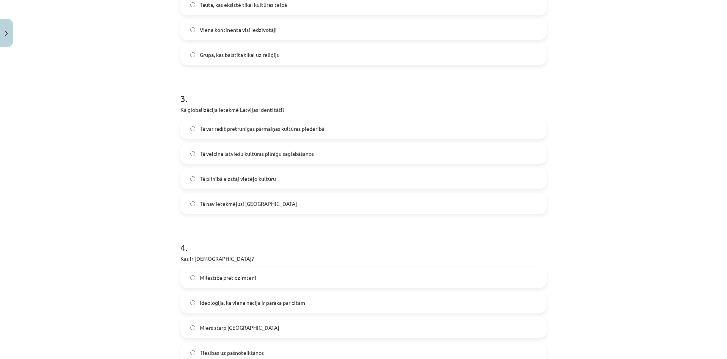
click at [263, 129] on span "Tā var radīt pretrunīgas pārmaiņas kultūras piederībā" at bounding box center [262, 129] width 125 height 8
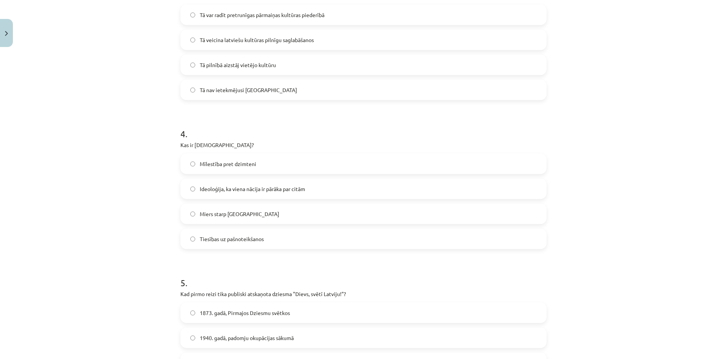
click at [261, 185] on span "Ideoloģija, ka viena nācija ir pārāka par citām" at bounding box center [252, 189] width 105 height 8
click at [224, 192] on span "Ideoloģija, ka viena nācija ir pārāka par citām" at bounding box center [252, 189] width 105 height 8
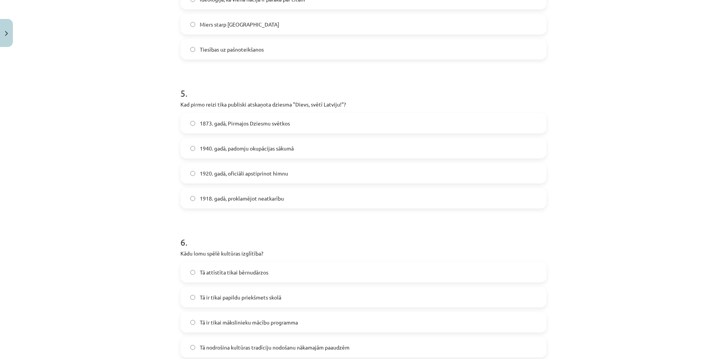
click at [241, 127] on span "1873. gadā, Pirmajos Dziesmu svētkos" at bounding box center [245, 123] width 90 height 8
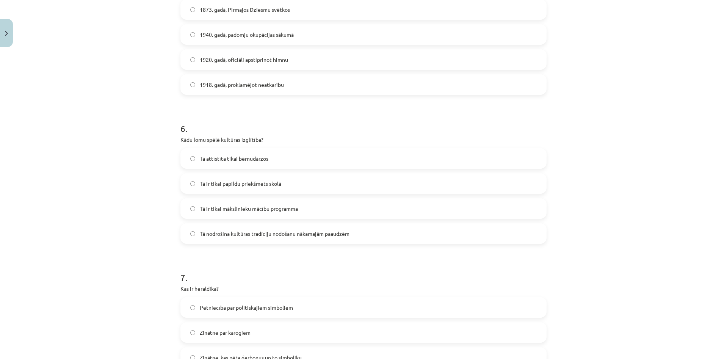
click at [283, 250] on form "1 . Kas ir kultūra visplašākajā nozīmē? Ekonomiskās teorijas par valsts attīstī…" at bounding box center [363, 102] width 366 height 1474
drag, startPoint x: 285, startPoint y: 237, endPoint x: 283, endPoint y: 97, distance: 139.8
click at [285, 235] on span "Tā nodrošina kultūras tradīciju nodošanu nākamajām paaudzēm" at bounding box center [275, 234] width 150 height 8
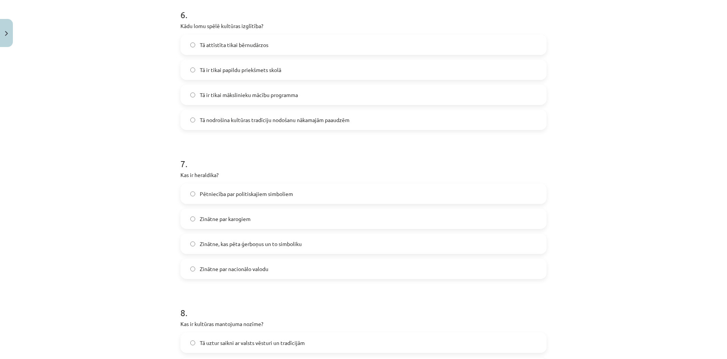
click at [284, 248] on label "Zinātne, kas pēta ģerboņus un to simboliku" at bounding box center [363, 243] width 364 height 19
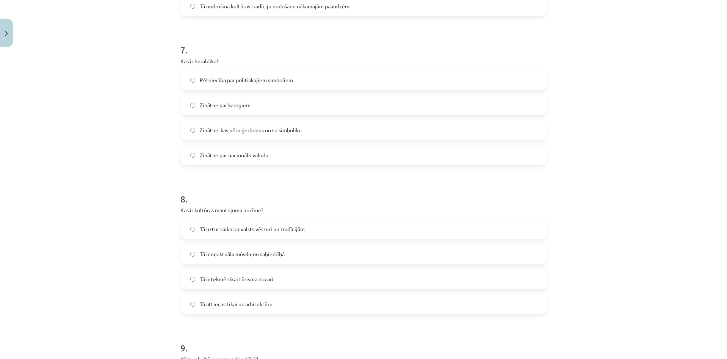
scroll to position [1050, 0]
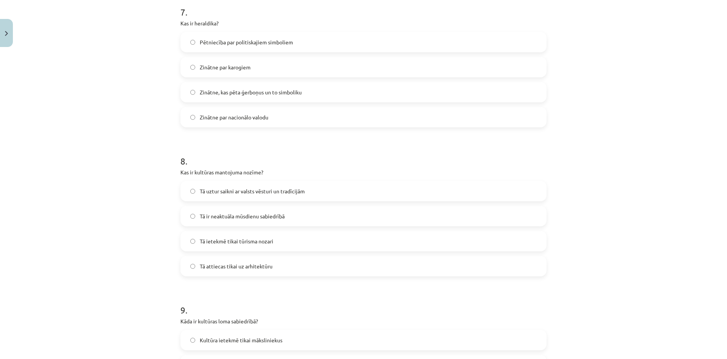
click at [238, 193] on span "Tā uztur saikni ar valsts vēsturi un tradīcijām" at bounding box center [252, 191] width 105 height 8
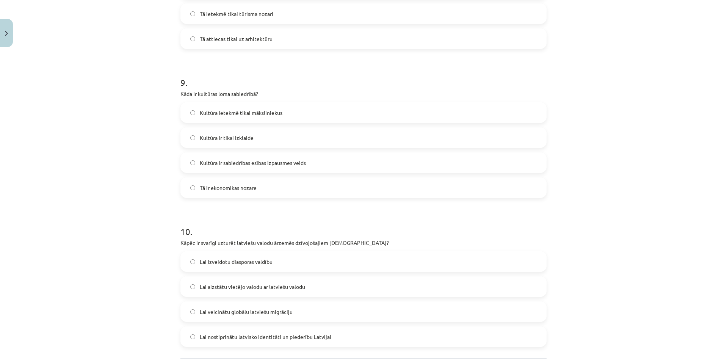
scroll to position [1354, 0]
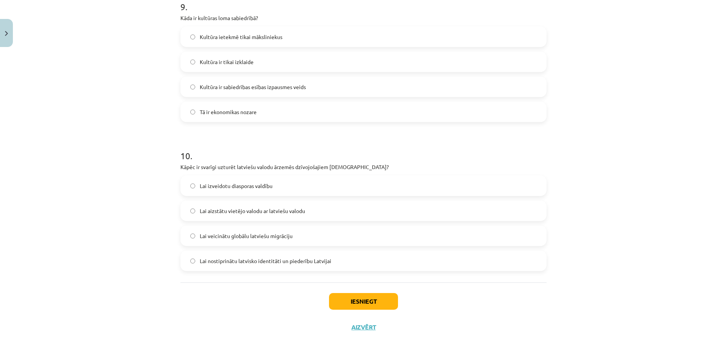
click at [265, 92] on label "Kultūra ir sabiedrības esības izpausmes veids" at bounding box center [363, 86] width 364 height 19
click at [311, 257] on span "Lai nostiprinātu latvisko identitāti un piederību Latvijai" at bounding box center [265, 261] width 131 height 8
click at [362, 303] on button "Iesniegt" at bounding box center [363, 301] width 69 height 17
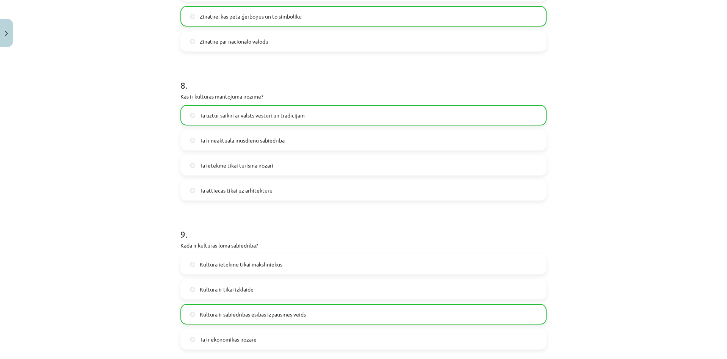
scroll to position [1378, 0]
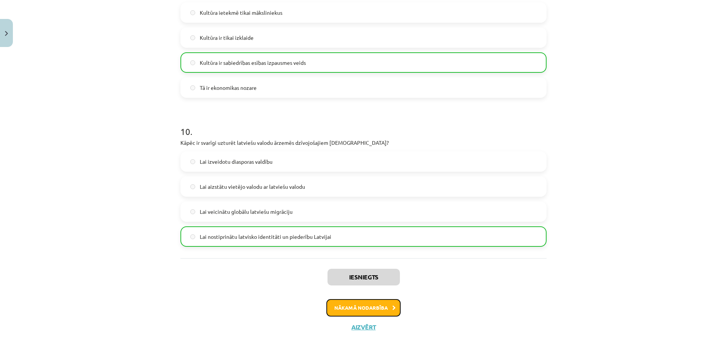
click at [373, 305] on button "Nākamā nodarbība" at bounding box center [363, 307] width 74 height 17
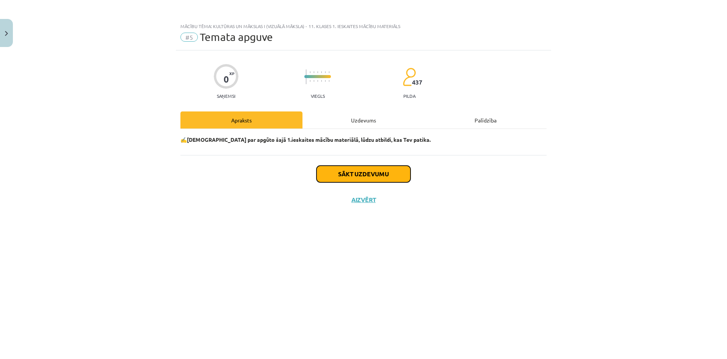
click at [369, 181] on button "Sākt uzdevumu" at bounding box center [363, 174] width 94 height 17
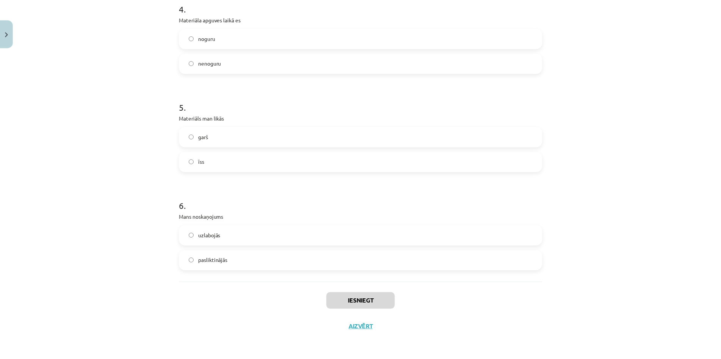
scroll to position [564, 0]
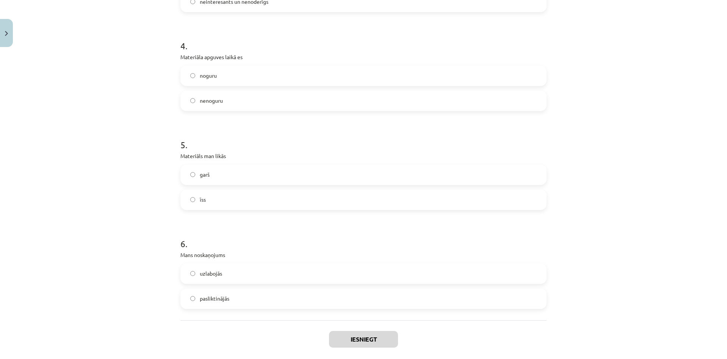
click at [334, 294] on label "pasliktinājās" at bounding box center [363, 298] width 364 height 19
click at [358, 339] on button "Iesniegt" at bounding box center [363, 339] width 69 height 17
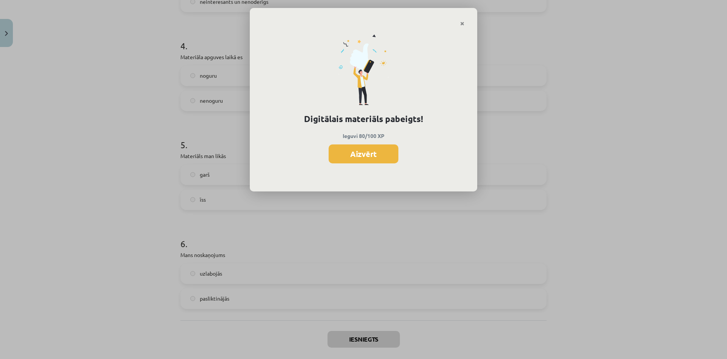
click at [375, 159] on button "Aizvērt" at bounding box center [363, 153] width 70 height 19
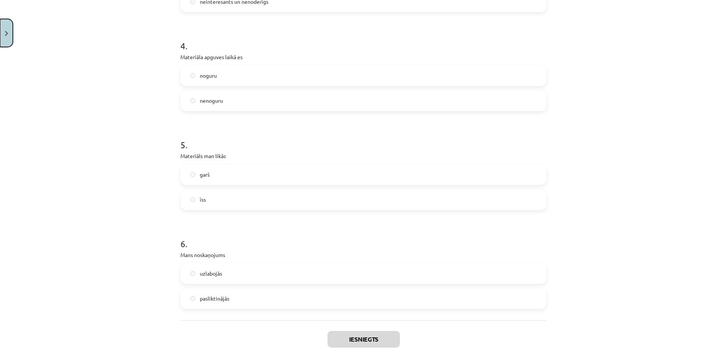
click at [9, 38] on button "Close" at bounding box center [6, 33] width 13 height 28
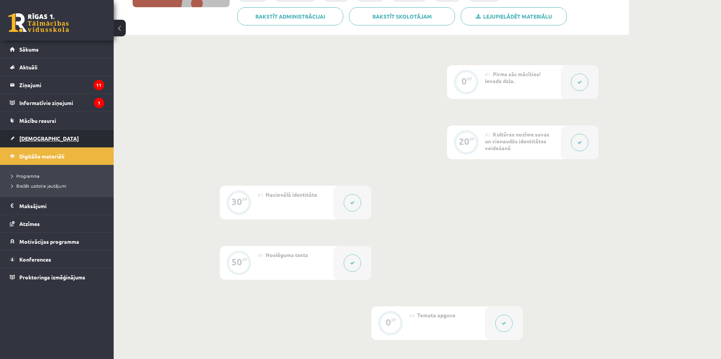
click at [47, 141] on link "[DEMOGRAPHIC_DATA]" at bounding box center [57, 138] width 94 height 17
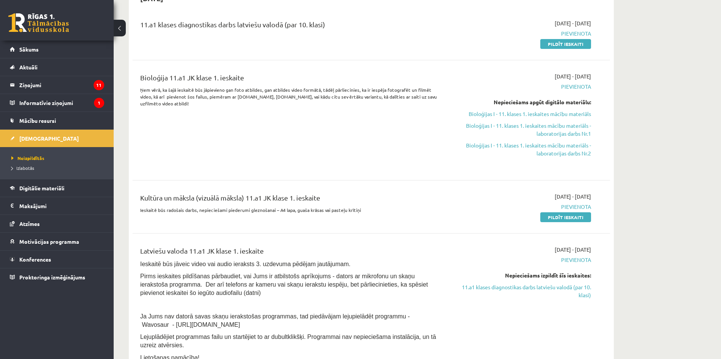
scroll to position [152, 0]
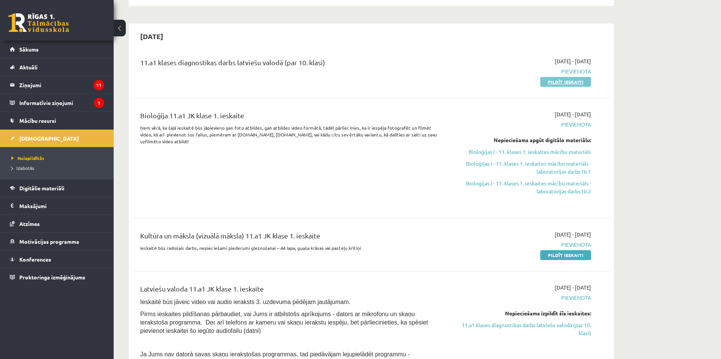
click at [558, 83] on link "Pildīt ieskaiti" at bounding box center [565, 82] width 51 height 10
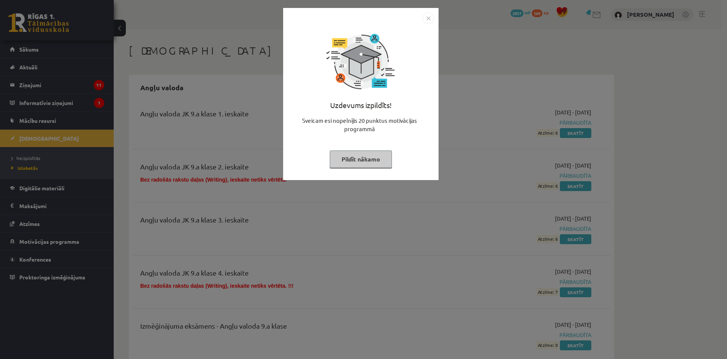
drag, startPoint x: 245, startPoint y: 89, endPoint x: 308, endPoint y: 20, distance: 93.6
click at [245, 89] on div "Uzdevums izpildīts! Sveicam esi nopelnījis 20 punktus motivācijas programmā Pil…" at bounding box center [363, 179] width 727 height 359
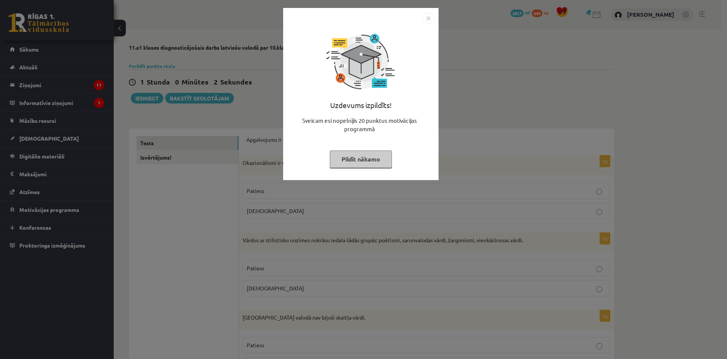
click at [206, 139] on div "Uzdevums izpildīts! Sveicam esi nopelnījis 20 punktus motivācijas programmā Pil…" at bounding box center [363, 179] width 727 height 359
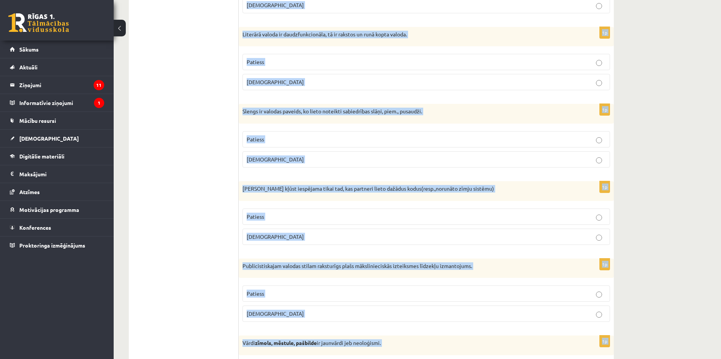
scroll to position [2150, 0]
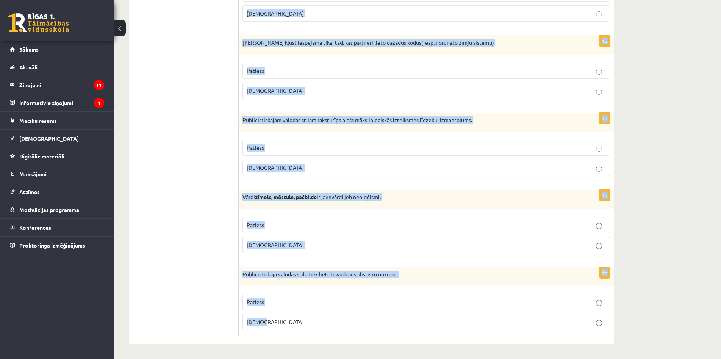
drag, startPoint x: 241, startPoint y: 136, endPoint x: 381, endPoint y: 336, distance: 244.5
copy form "Loremipsumd si ametcon adi elitseddo? 7e Temporincidid ut labor, etd magnaal en…"
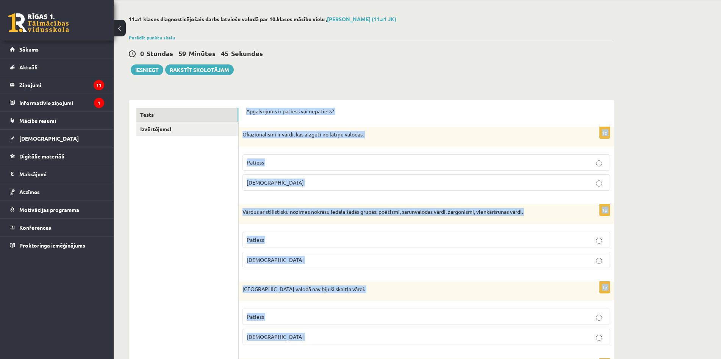
scroll to position [0, 0]
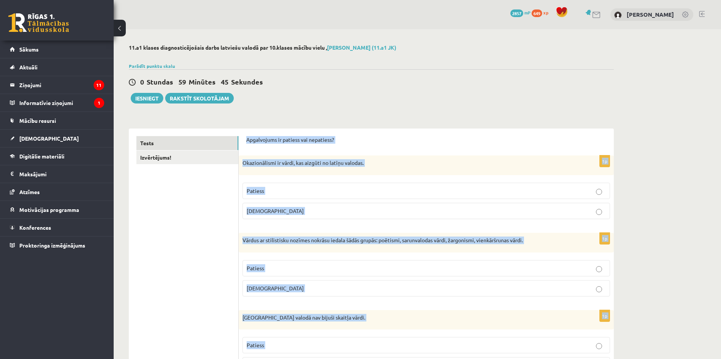
click at [275, 211] on p "[DEMOGRAPHIC_DATA]" at bounding box center [426, 211] width 359 height 8
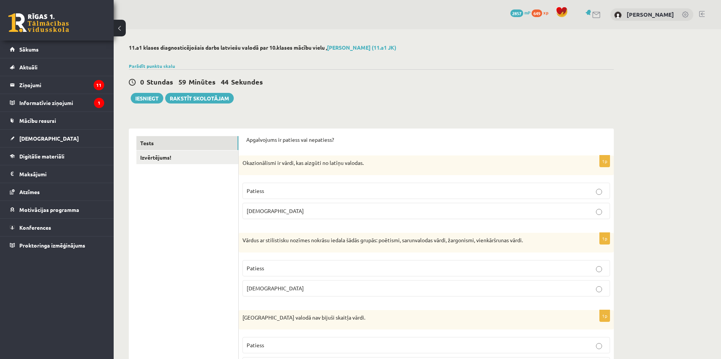
scroll to position [152, 0]
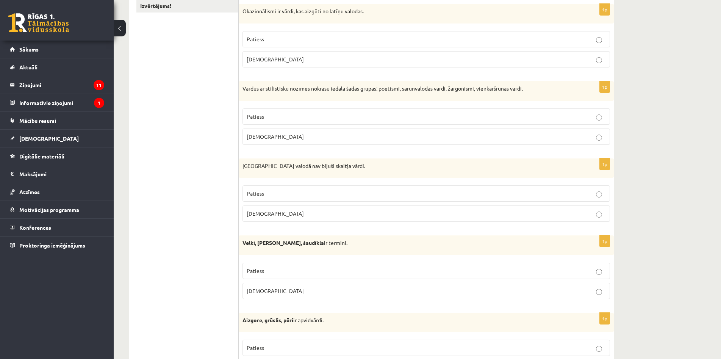
click at [267, 117] on p "Patiess" at bounding box center [426, 117] width 359 height 8
click at [277, 192] on p "Patiess" at bounding box center [426, 193] width 359 height 8
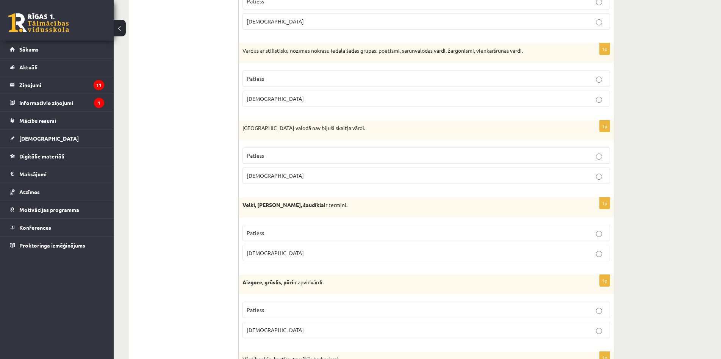
click at [282, 229] on p "Patiess" at bounding box center [426, 233] width 359 height 8
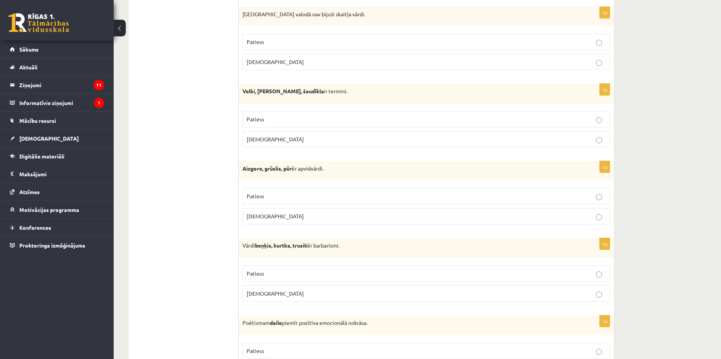
click at [270, 202] on label "Patiess" at bounding box center [425, 196] width 367 height 16
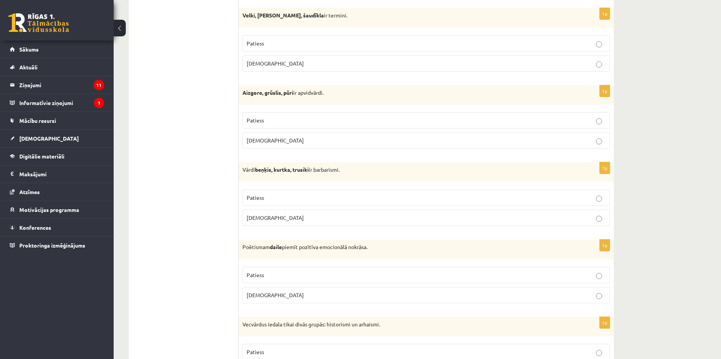
click at [270, 199] on p "Patiess" at bounding box center [426, 198] width 359 height 8
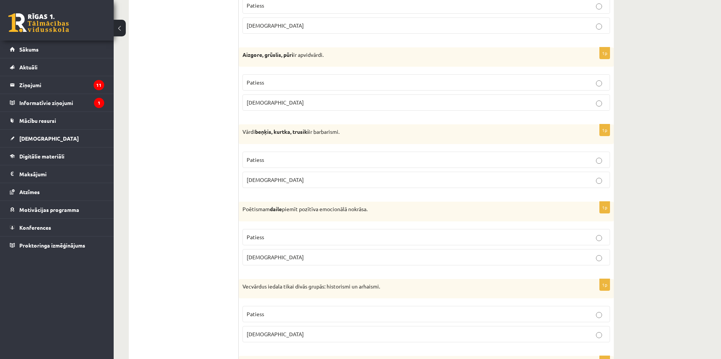
scroll to position [455, 0]
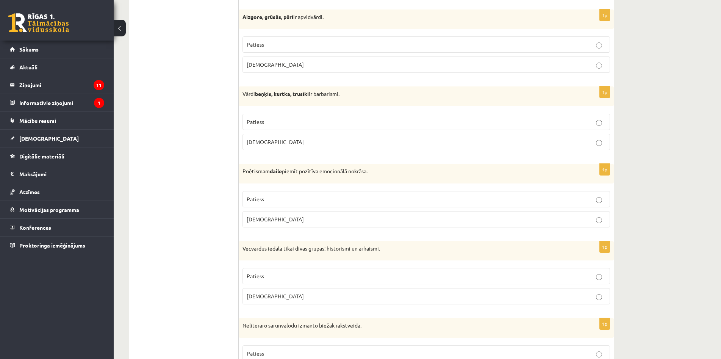
click at [271, 205] on label "Patiess" at bounding box center [425, 199] width 367 height 16
click at [273, 297] on p "[DEMOGRAPHIC_DATA]" at bounding box center [426, 296] width 359 height 8
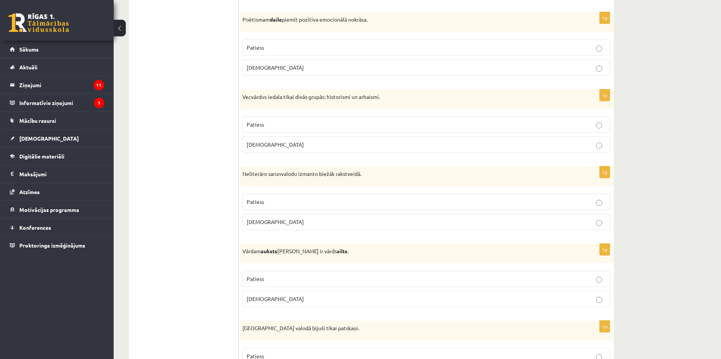
scroll to position [644, 0]
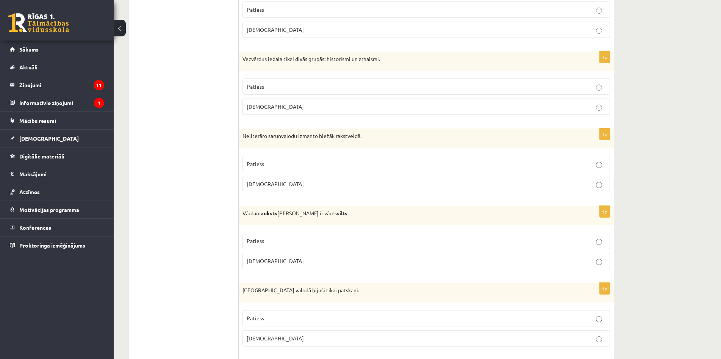
click at [300, 189] on label "[DEMOGRAPHIC_DATA]" at bounding box center [425, 184] width 367 height 16
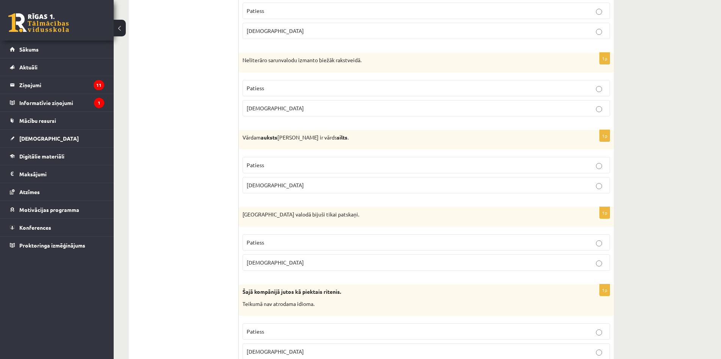
click at [303, 189] on p "[DEMOGRAPHIC_DATA]" at bounding box center [426, 185] width 359 height 8
drag, startPoint x: 314, startPoint y: 241, endPoint x: 308, endPoint y: 259, distance: 19.2
click at [308, 259] on fieldset "Patiess [DEMOGRAPHIC_DATA]" at bounding box center [425, 251] width 367 height 42
drag, startPoint x: 306, startPoint y: 258, endPoint x: 299, endPoint y: 236, distance: 23.7
click at [306, 258] on p "[DEMOGRAPHIC_DATA]" at bounding box center [426, 262] width 359 height 8
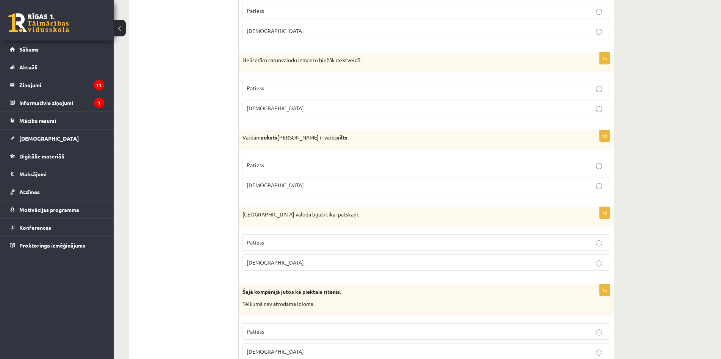
scroll to position [796, 0]
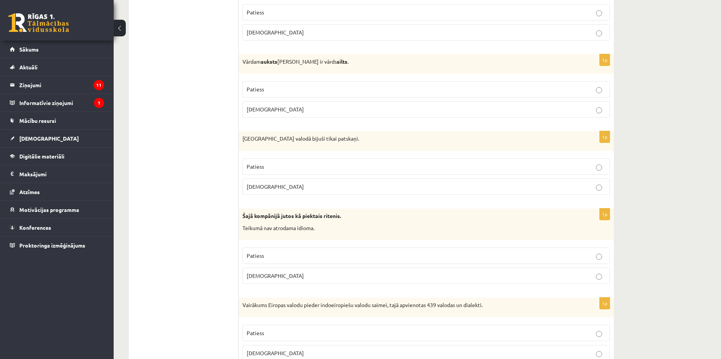
click at [312, 252] on p "Patiess" at bounding box center [426, 256] width 359 height 8
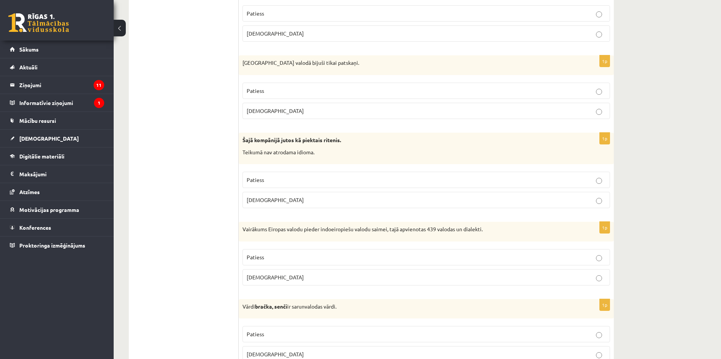
click at [303, 271] on label "[DEMOGRAPHIC_DATA]" at bounding box center [425, 277] width 367 height 16
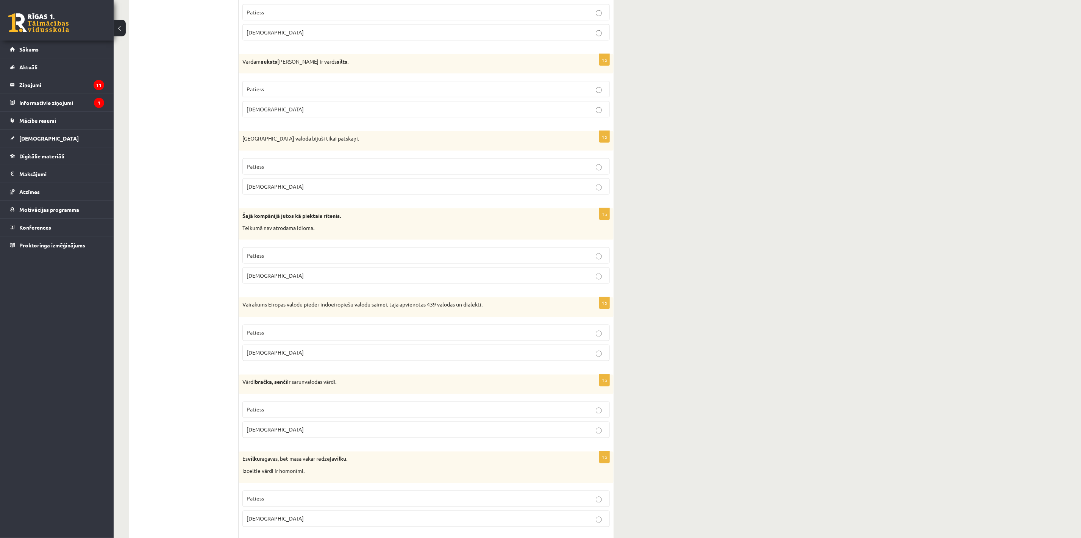
scroll to position [966, 0]
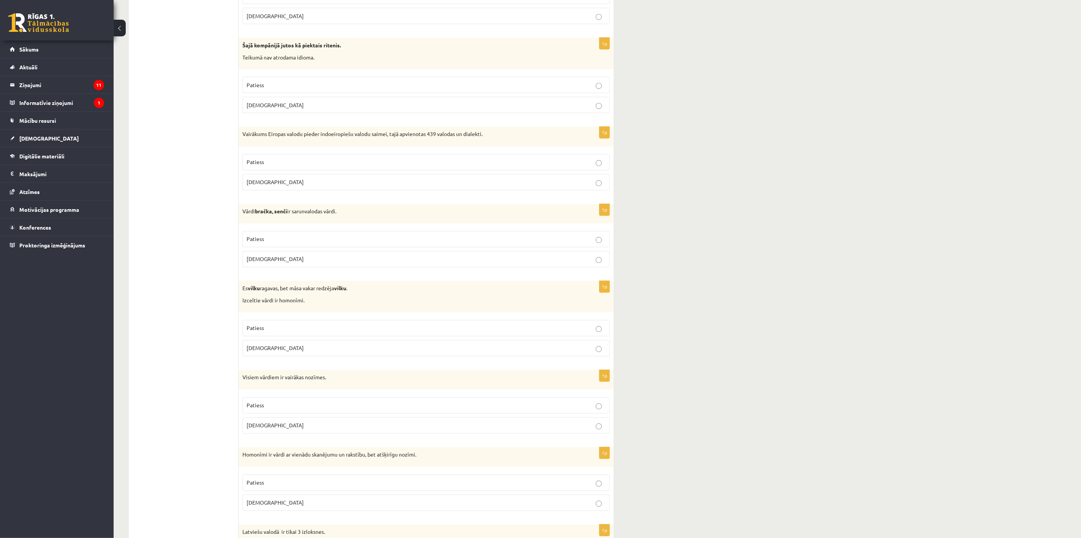
click at [506, 243] on p "Patiess" at bounding box center [426, 239] width 359 height 8
click at [486, 336] on label "Patiess" at bounding box center [425, 328] width 367 height 16
click at [505, 358] on p "[DEMOGRAPHIC_DATA]" at bounding box center [426, 426] width 359 height 8
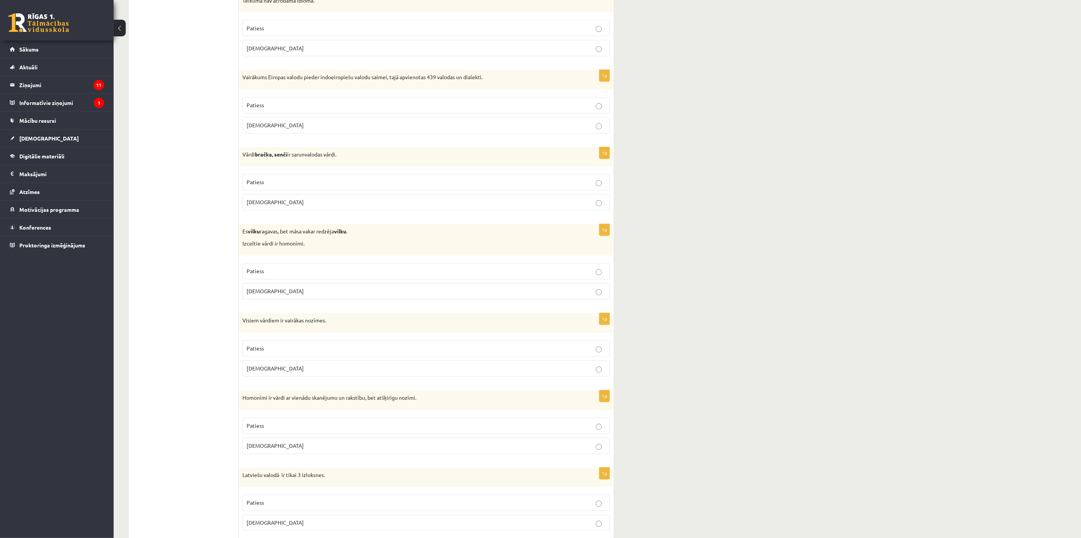
click at [485, 358] on fieldset "Patiess [DEMOGRAPHIC_DATA]" at bounding box center [425, 435] width 367 height 42
click at [488, 358] on p "[DEMOGRAPHIC_DATA]" at bounding box center [426, 446] width 359 height 8
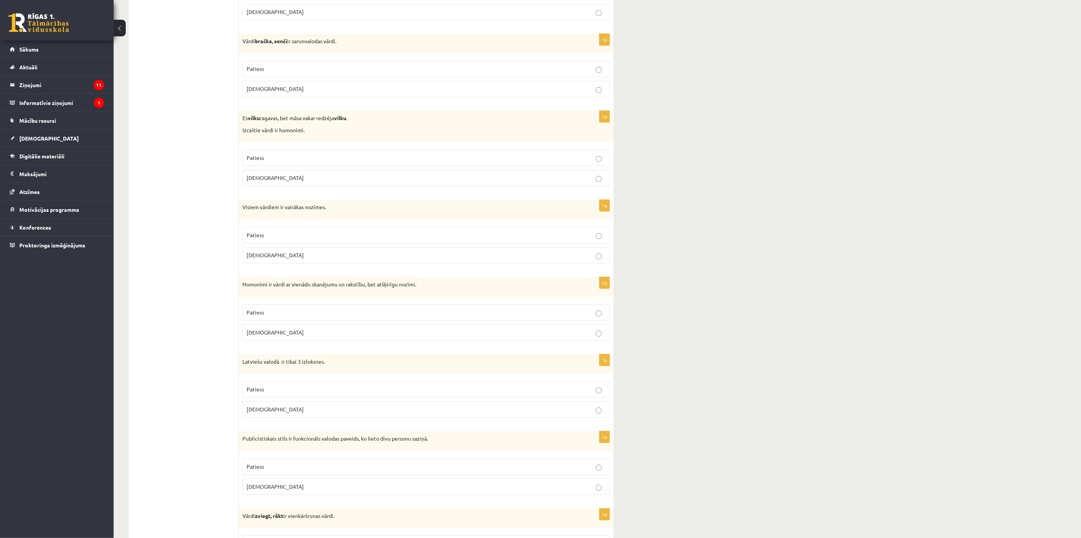
click at [495, 358] on p "[DEMOGRAPHIC_DATA]" at bounding box center [426, 409] width 359 height 8
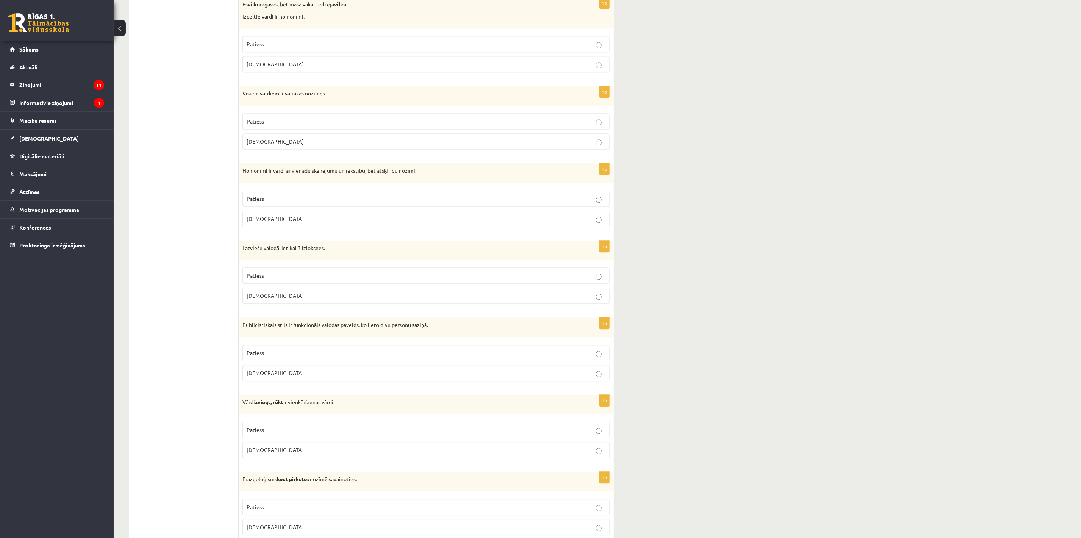
click at [532, 358] on p "[DEMOGRAPHIC_DATA]" at bounding box center [426, 373] width 359 height 8
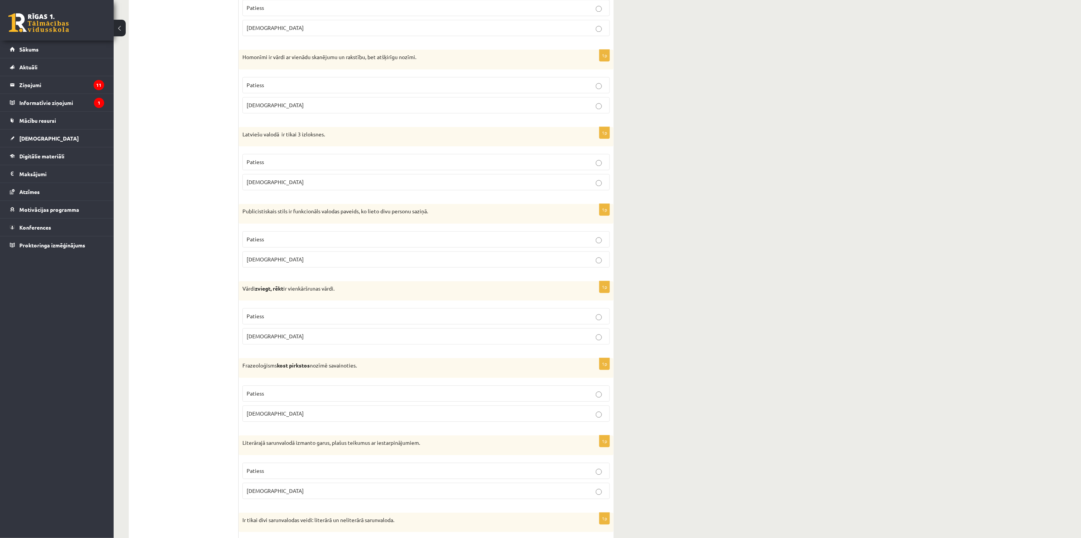
click at [522, 320] on p "Patiess" at bounding box center [426, 316] width 359 height 8
click at [569, 358] on label "[DEMOGRAPHIC_DATA]" at bounding box center [425, 413] width 367 height 16
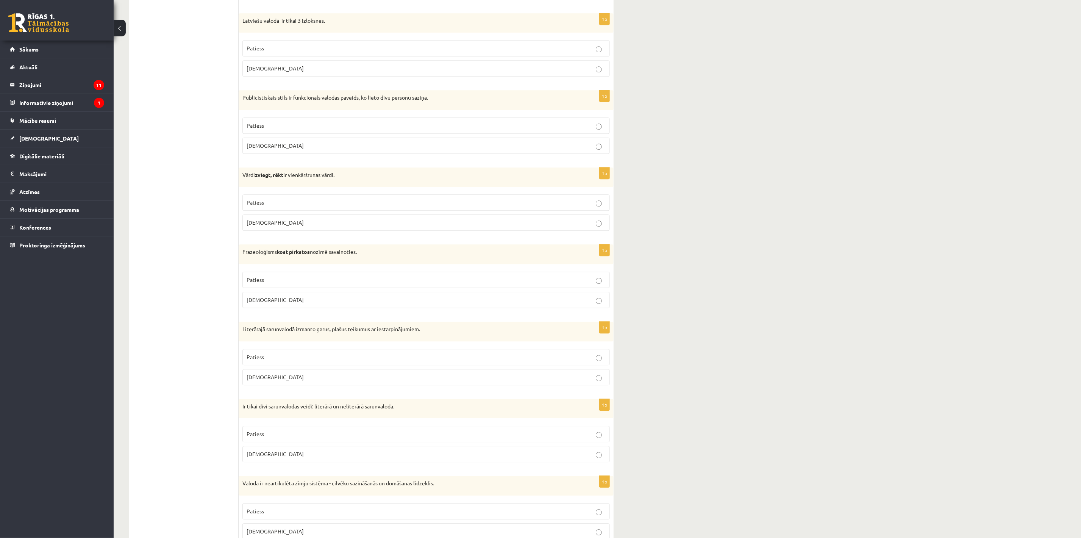
scroll to position [1591, 0]
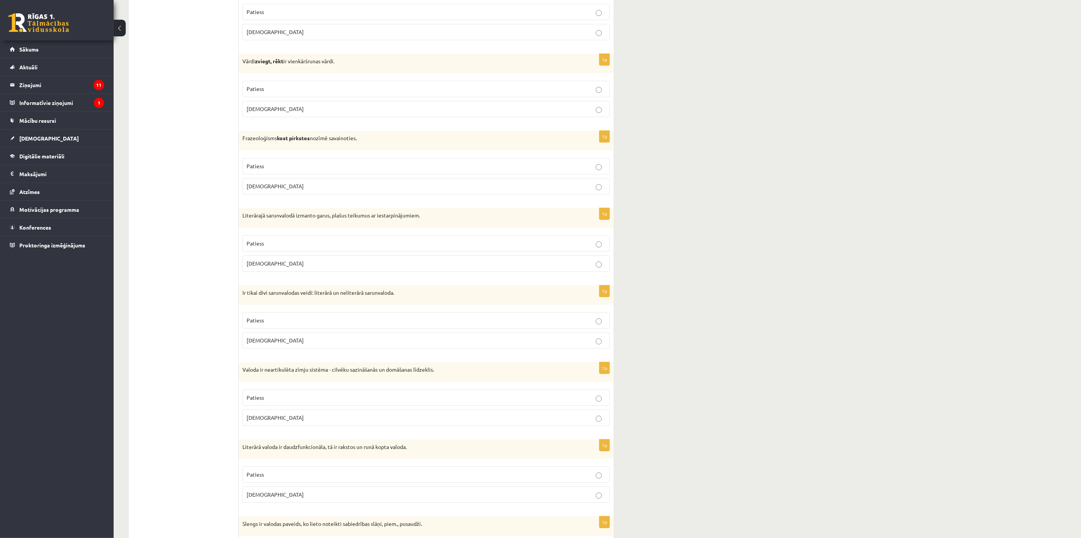
click at [449, 247] on p "Patiess" at bounding box center [426, 243] width 359 height 8
click at [473, 328] on label "Patiess" at bounding box center [425, 320] width 367 height 16
click at [535, 358] on p "Patiess" at bounding box center [426, 398] width 359 height 8
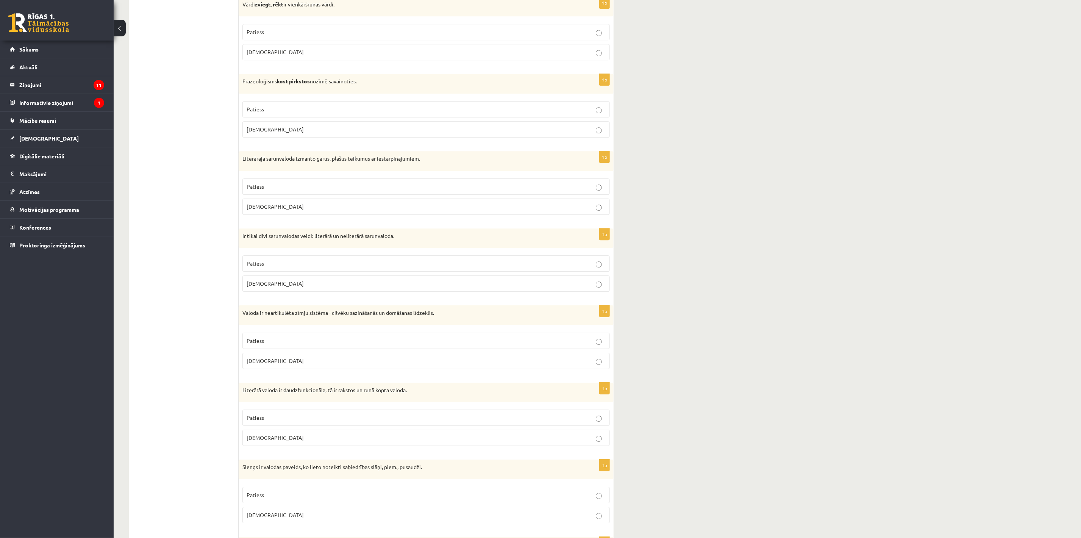
scroll to position [1705, 0]
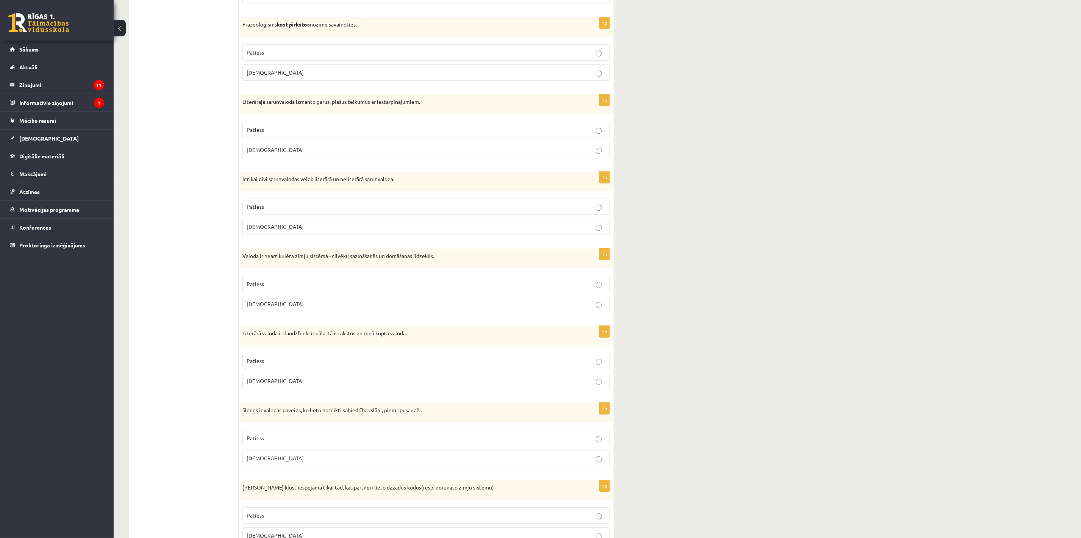
click at [400, 358] on p "Patiess" at bounding box center [426, 361] width 359 height 8
click at [466, 358] on label "Patiess" at bounding box center [425, 438] width 367 height 16
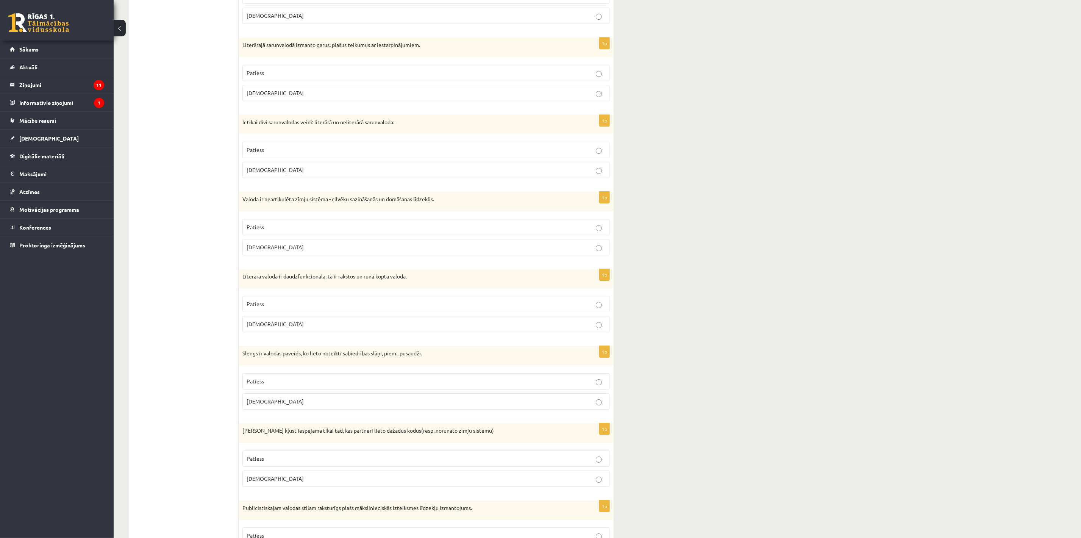
scroll to position [1818, 0]
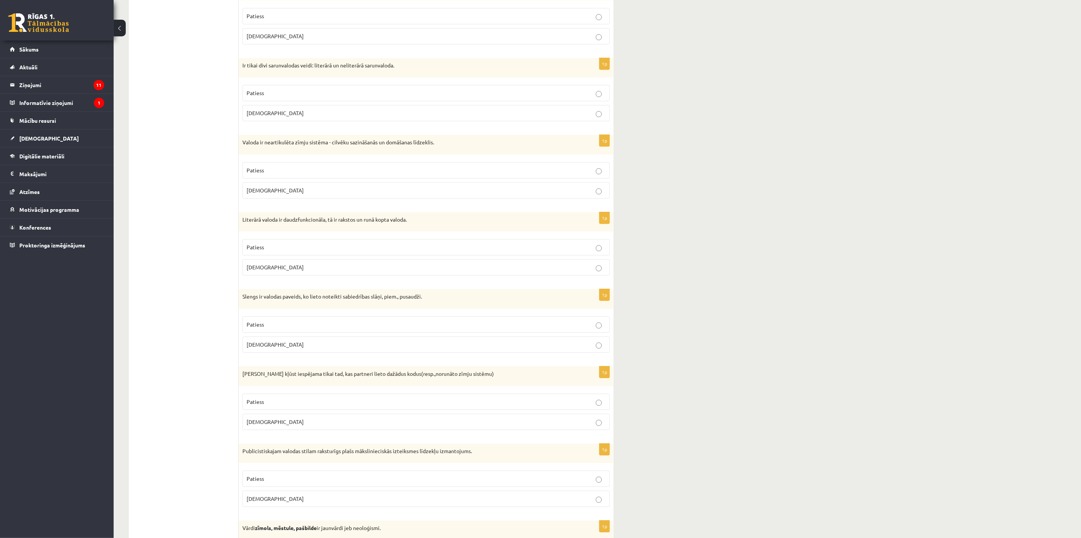
click at [463, 358] on p "Patiess" at bounding box center [426, 402] width 359 height 8
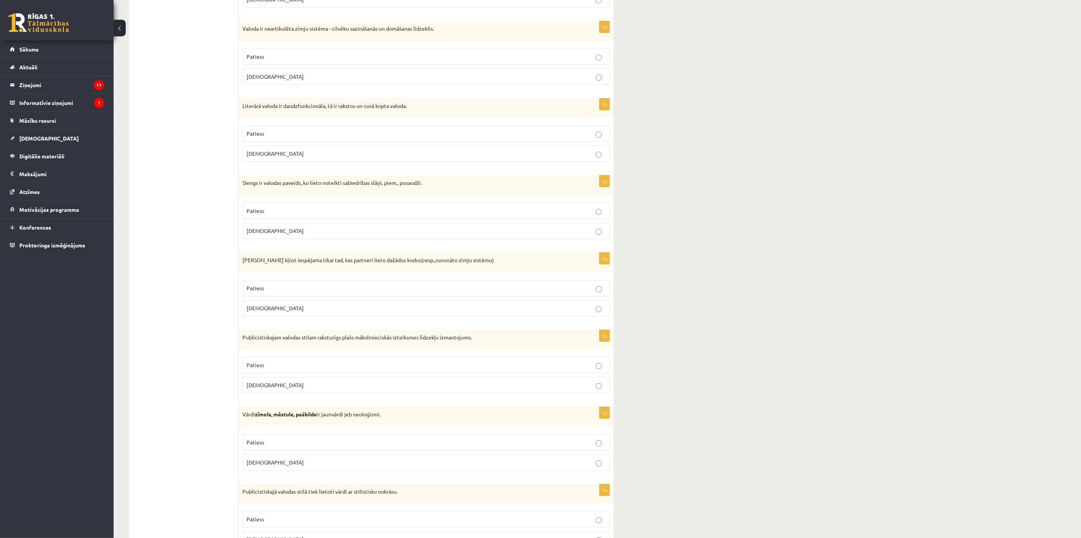
click at [461, 358] on fieldset "Patiess [DEMOGRAPHIC_DATA]" at bounding box center [425, 374] width 367 height 42
click at [461, 358] on p "[DEMOGRAPHIC_DATA]" at bounding box center [426, 385] width 359 height 8
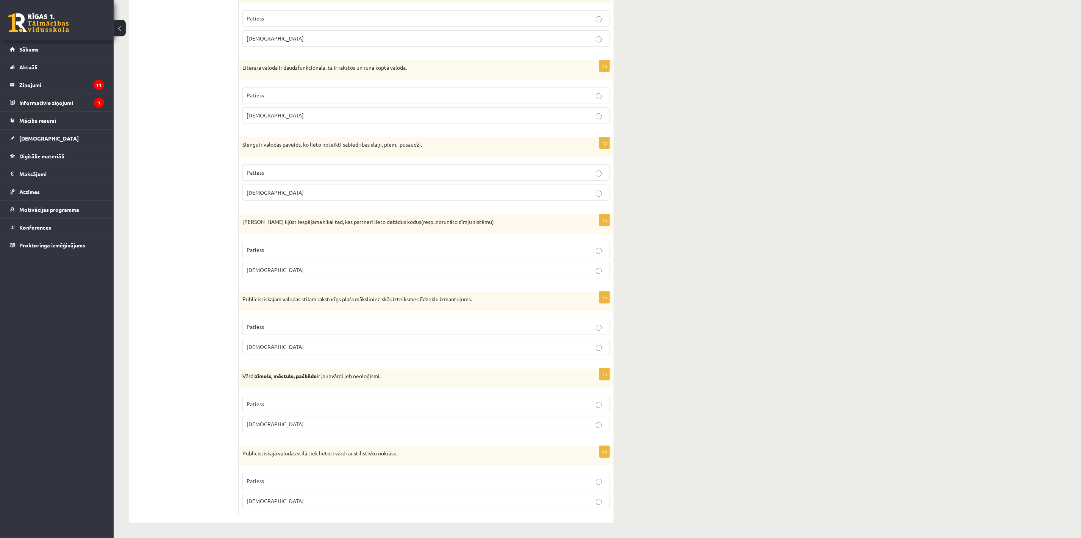
click at [533, 358] on p "Patiess" at bounding box center [426, 404] width 359 height 8
click at [533, 358] on label "[DEMOGRAPHIC_DATA]" at bounding box center [425, 501] width 367 height 16
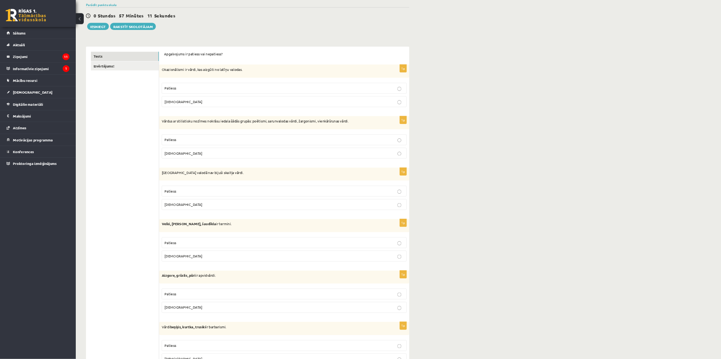
scroll to position [0, 0]
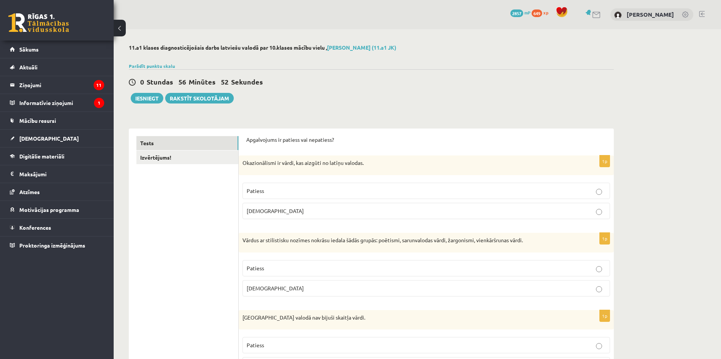
click at [296, 28] on div "0 Dāvanas 2857 mP 649 xp [PERSON_NAME]" at bounding box center [417, 14] width 607 height 29
